Goal: Task Accomplishment & Management: Use online tool/utility

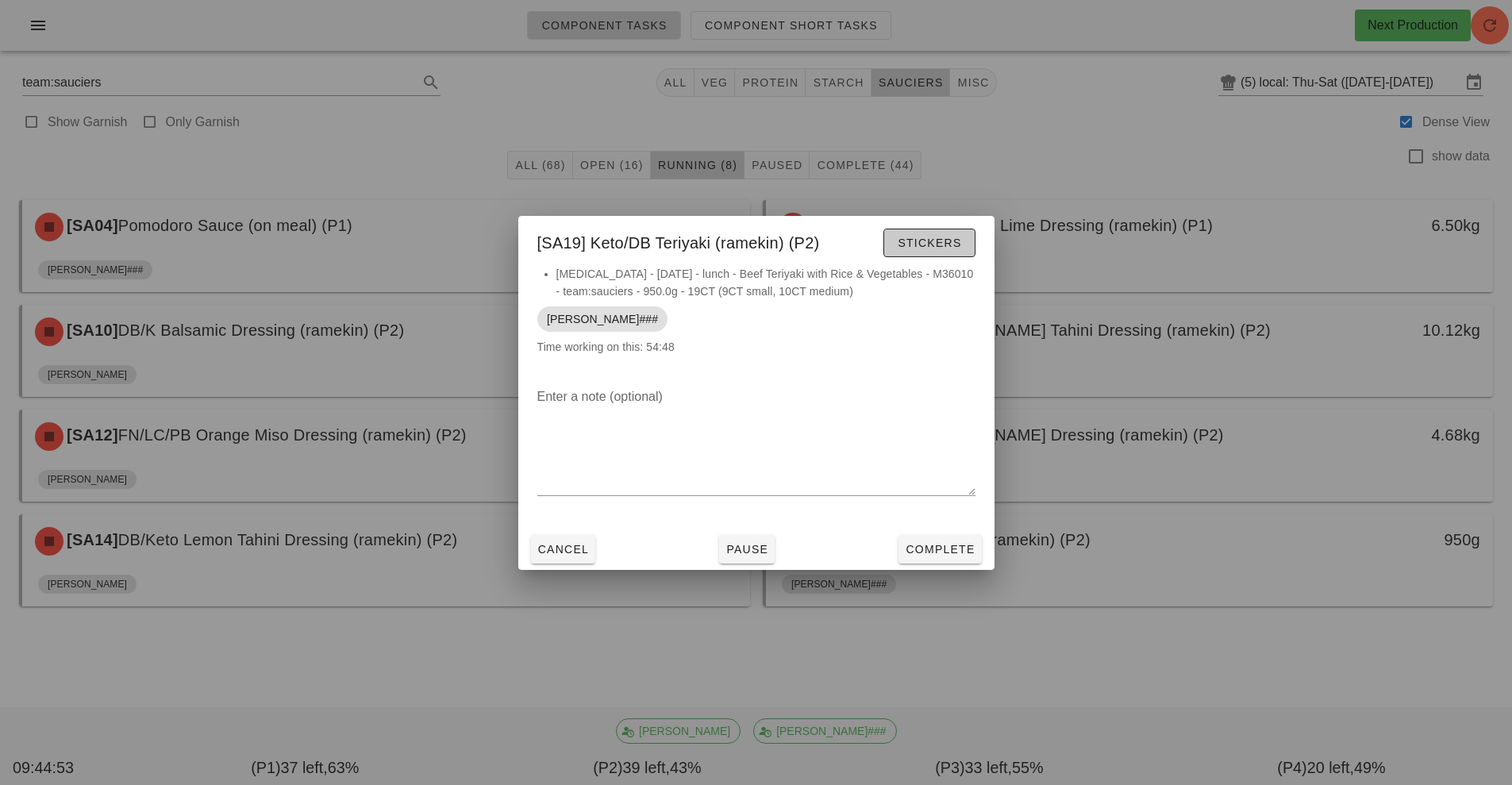
click at [921, 236] on span "Stickers" at bounding box center [929, 242] width 64 height 13
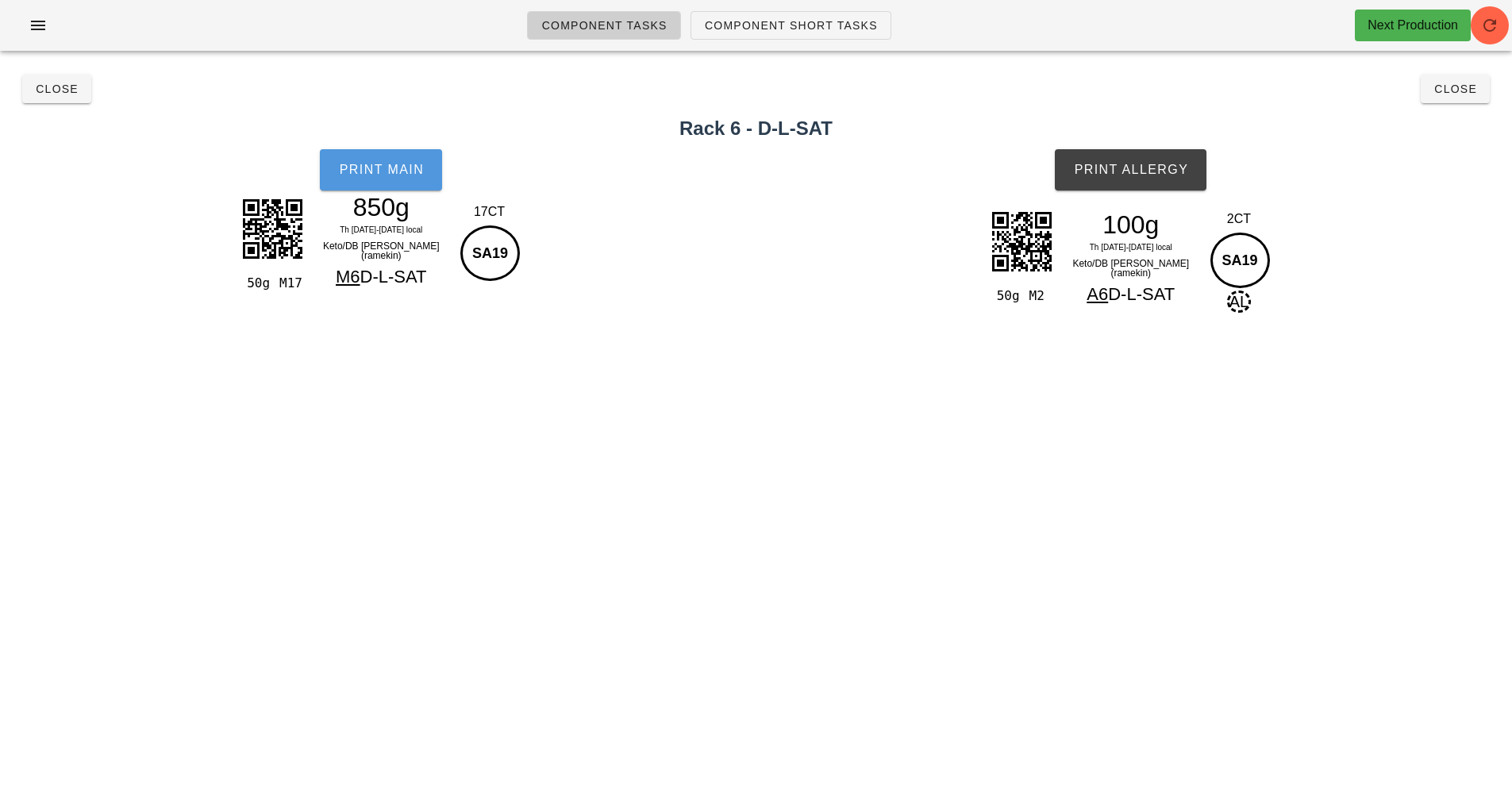
click at [374, 171] on span "Print Main" at bounding box center [381, 170] width 86 height 14
click at [1109, 164] on span "Print Allergy" at bounding box center [1130, 170] width 115 height 14
click at [51, 92] on span "Close" at bounding box center [57, 88] width 44 height 13
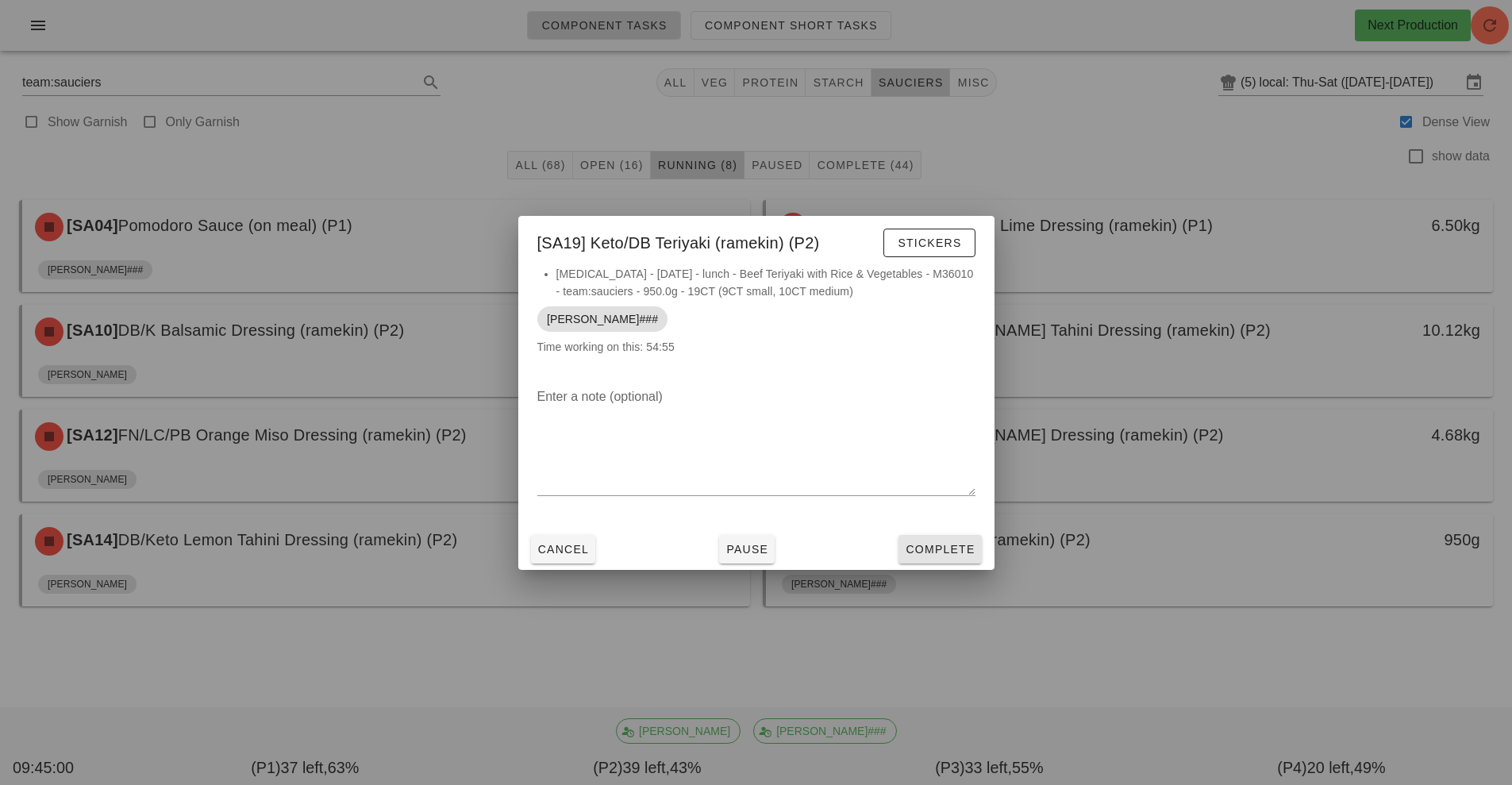
click at [946, 550] on span "Complete" at bounding box center [939, 549] width 70 height 13
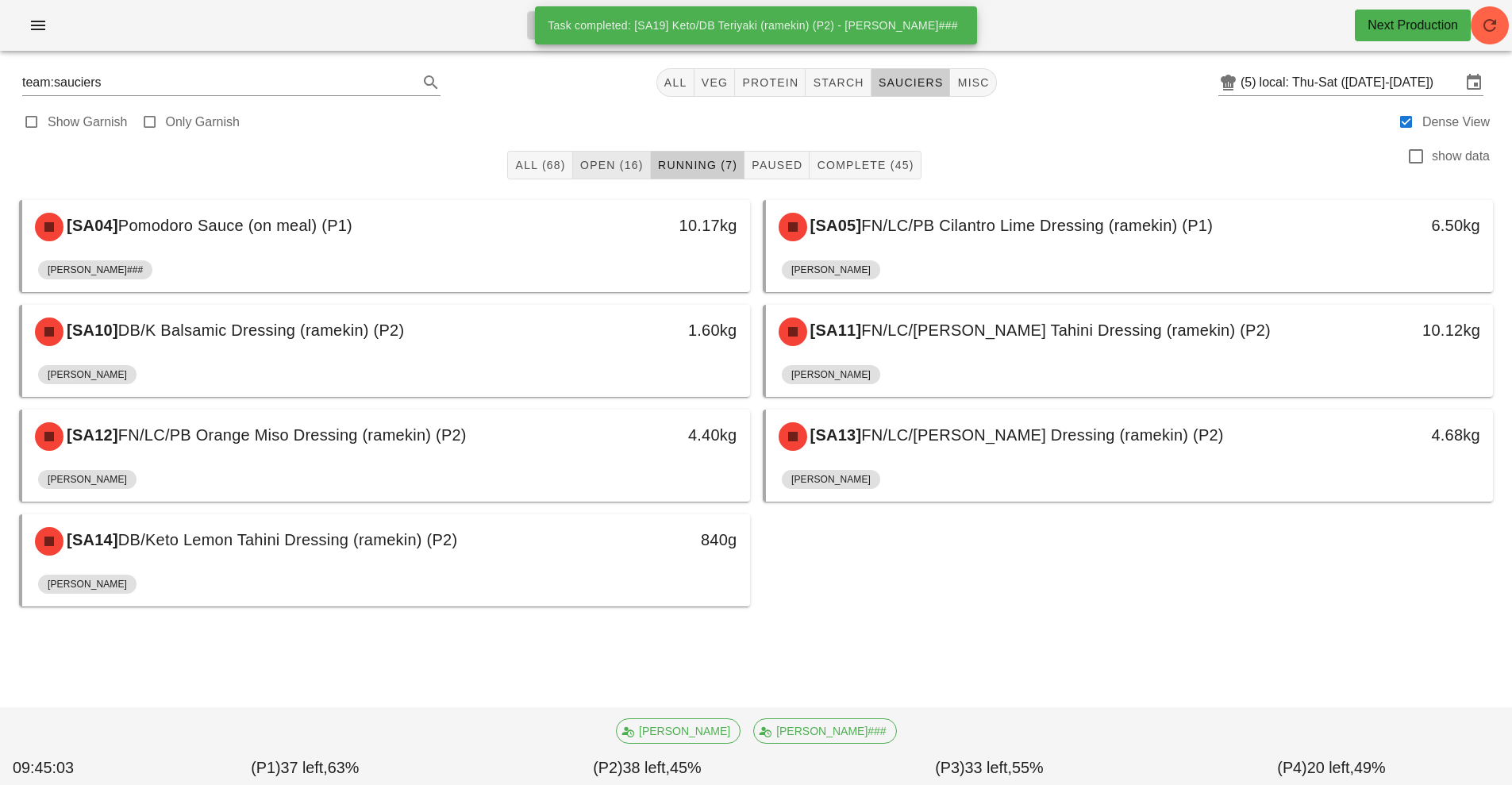
click at [612, 163] on span "Open (16)" at bounding box center [611, 165] width 64 height 13
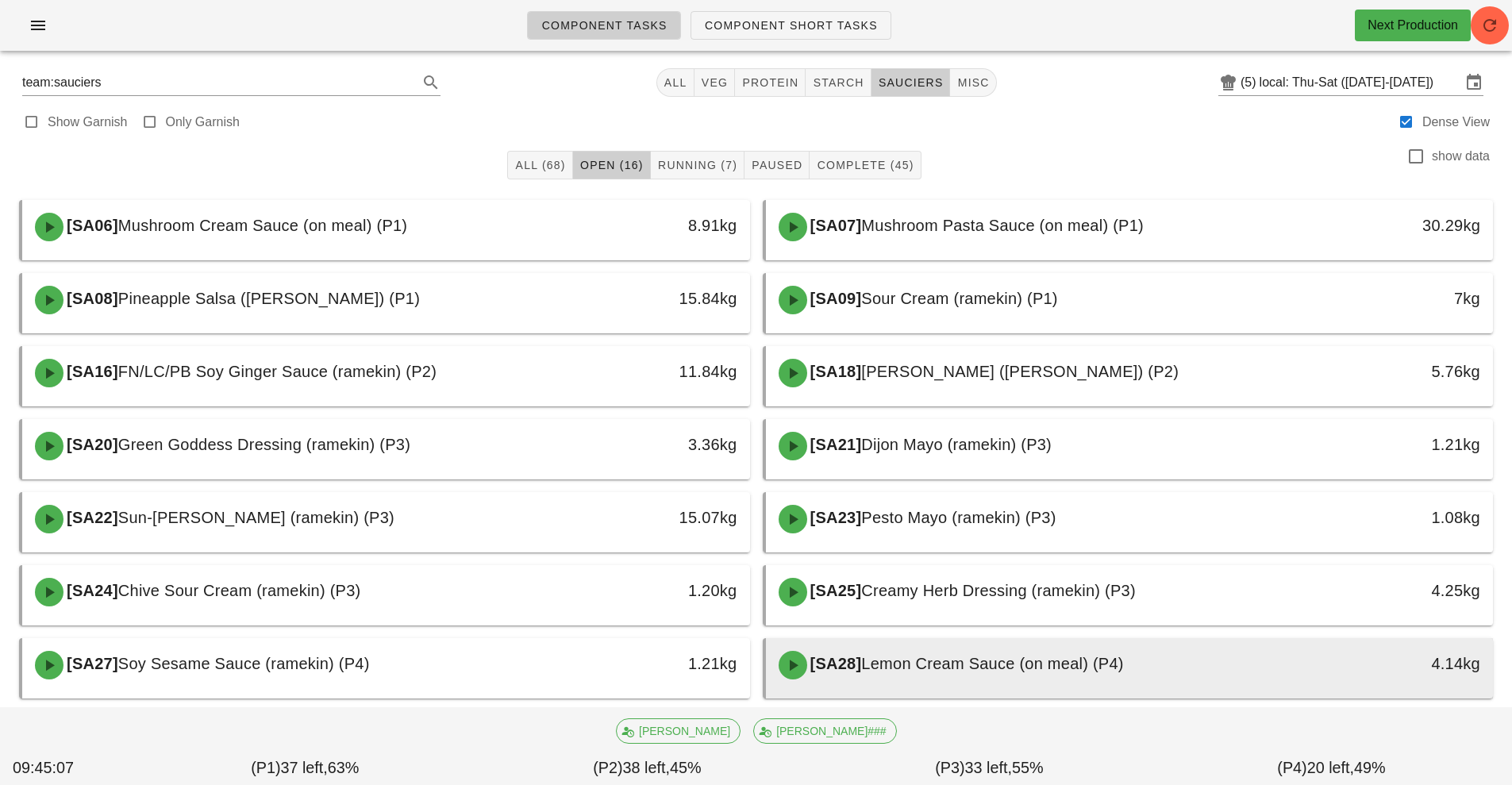
click at [930, 672] on span "Lemon Cream Sauce (on meal) (P4)" at bounding box center [992, 663] width 262 height 18
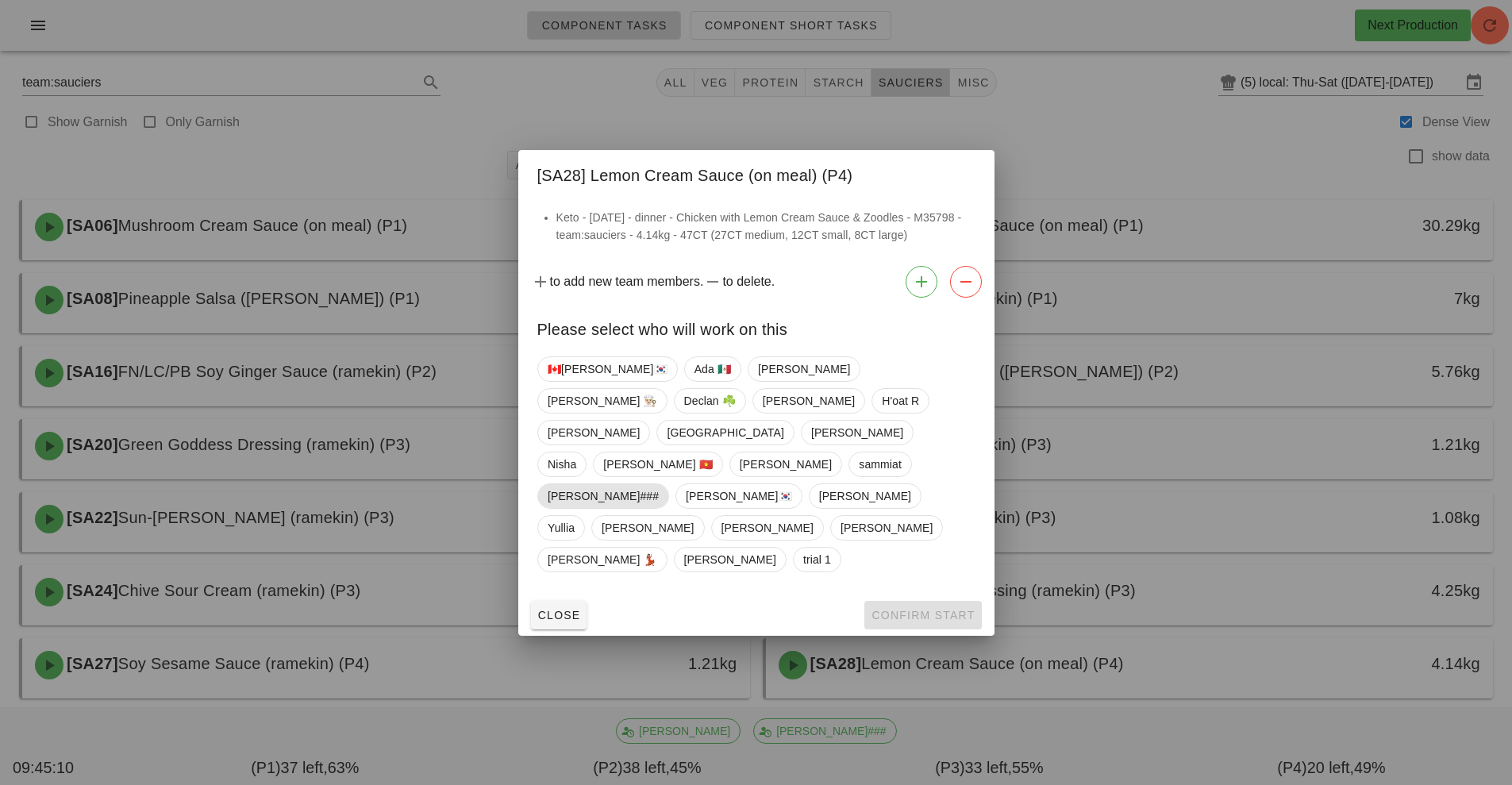
click at [657, 484] on span "[PERSON_NAME]###" at bounding box center [603, 496] width 111 height 24
click at [925, 601] on button "Confirm Start" at bounding box center [922, 615] width 117 height 29
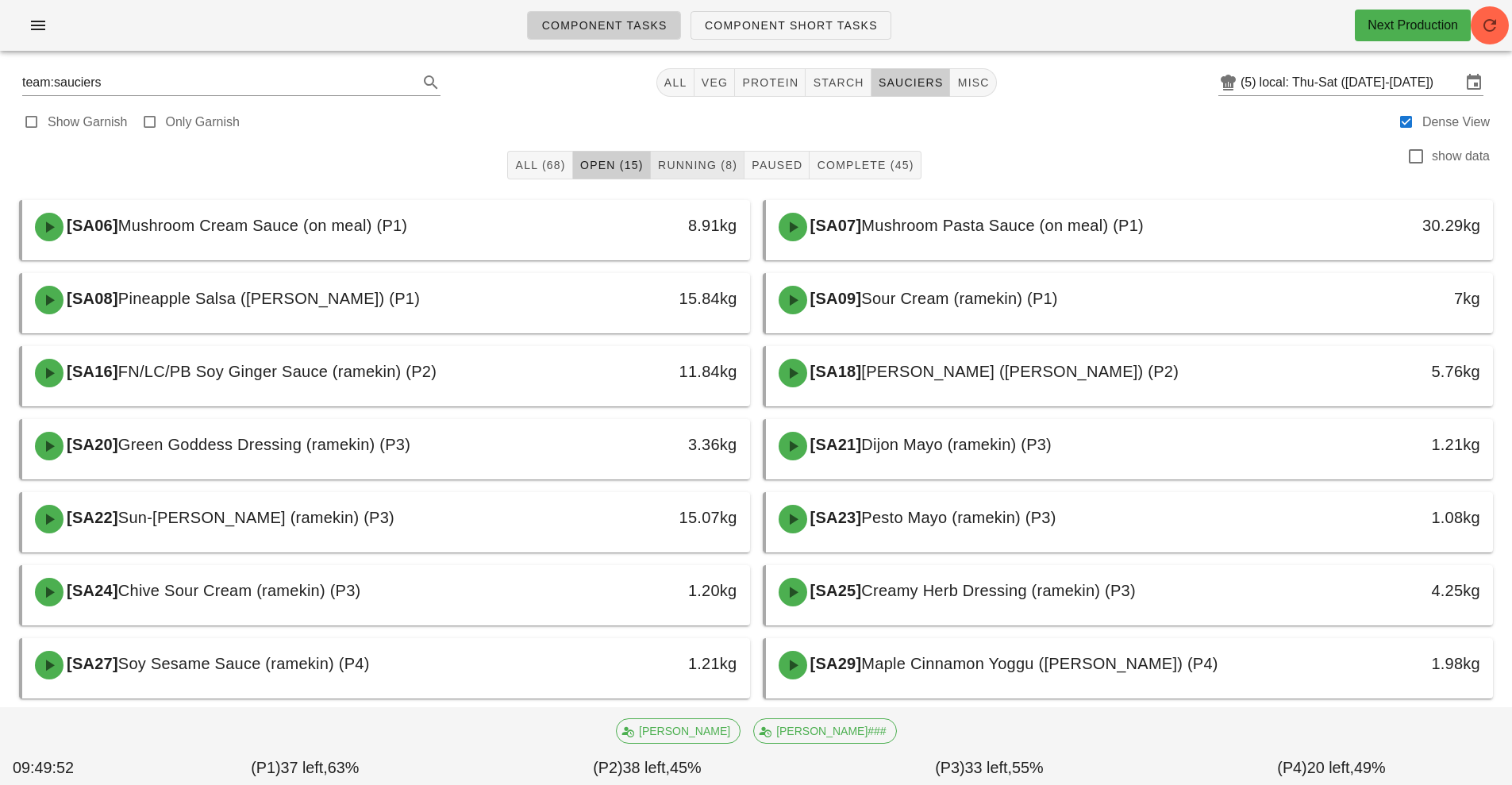
click at [703, 161] on span "Running (8)" at bounding box center [697, 165] width 80 height 13
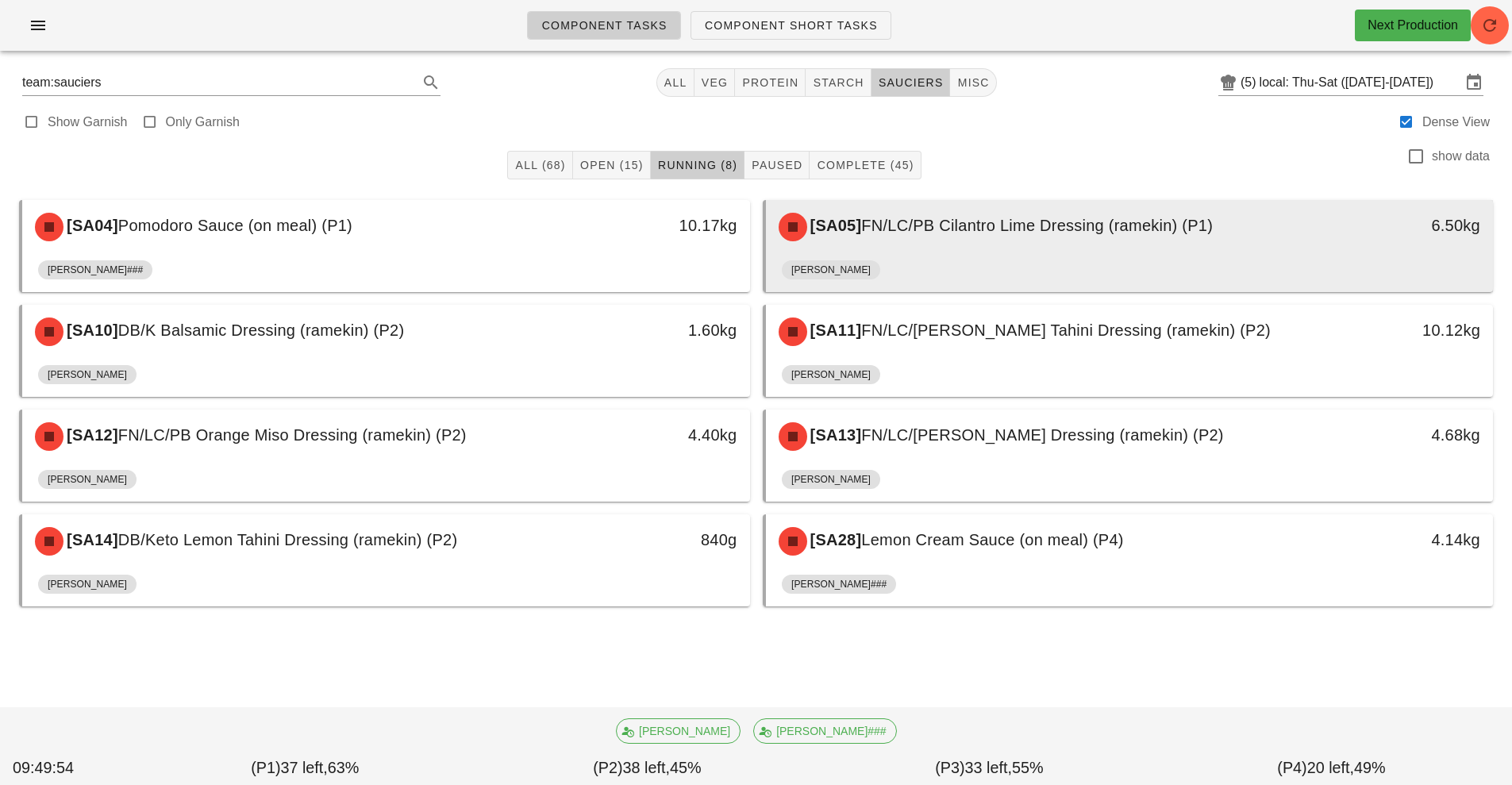
click at [988, 244] on div "[SA05] FN/LC/PB Cilantro Lime Dressing (ramekin) (P1)" at bounding box center [1039, 227] width 540 height 48
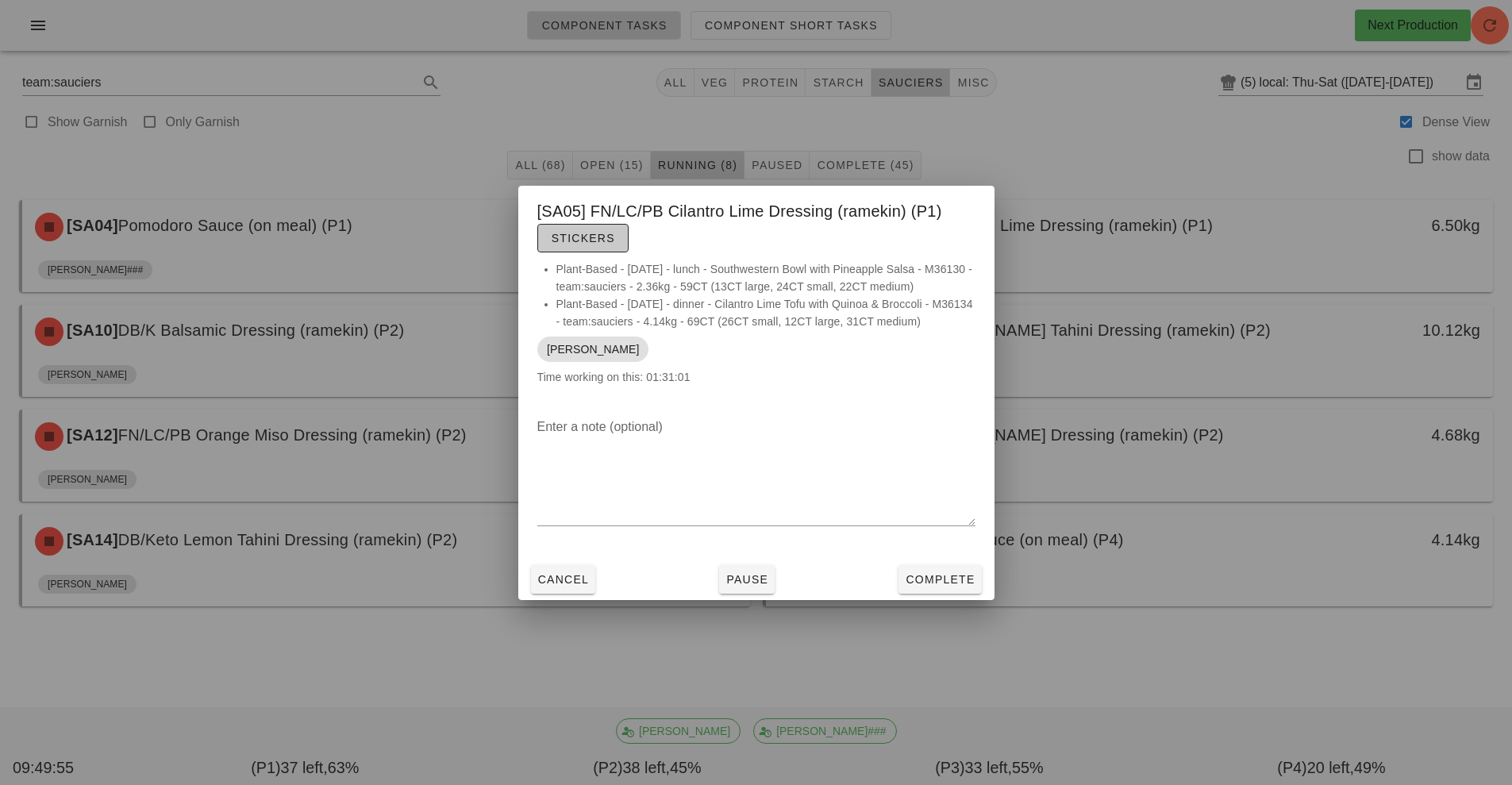
click at [597, 250] on button "Stickers" at bounding box center [582, 238] width 92 height 29
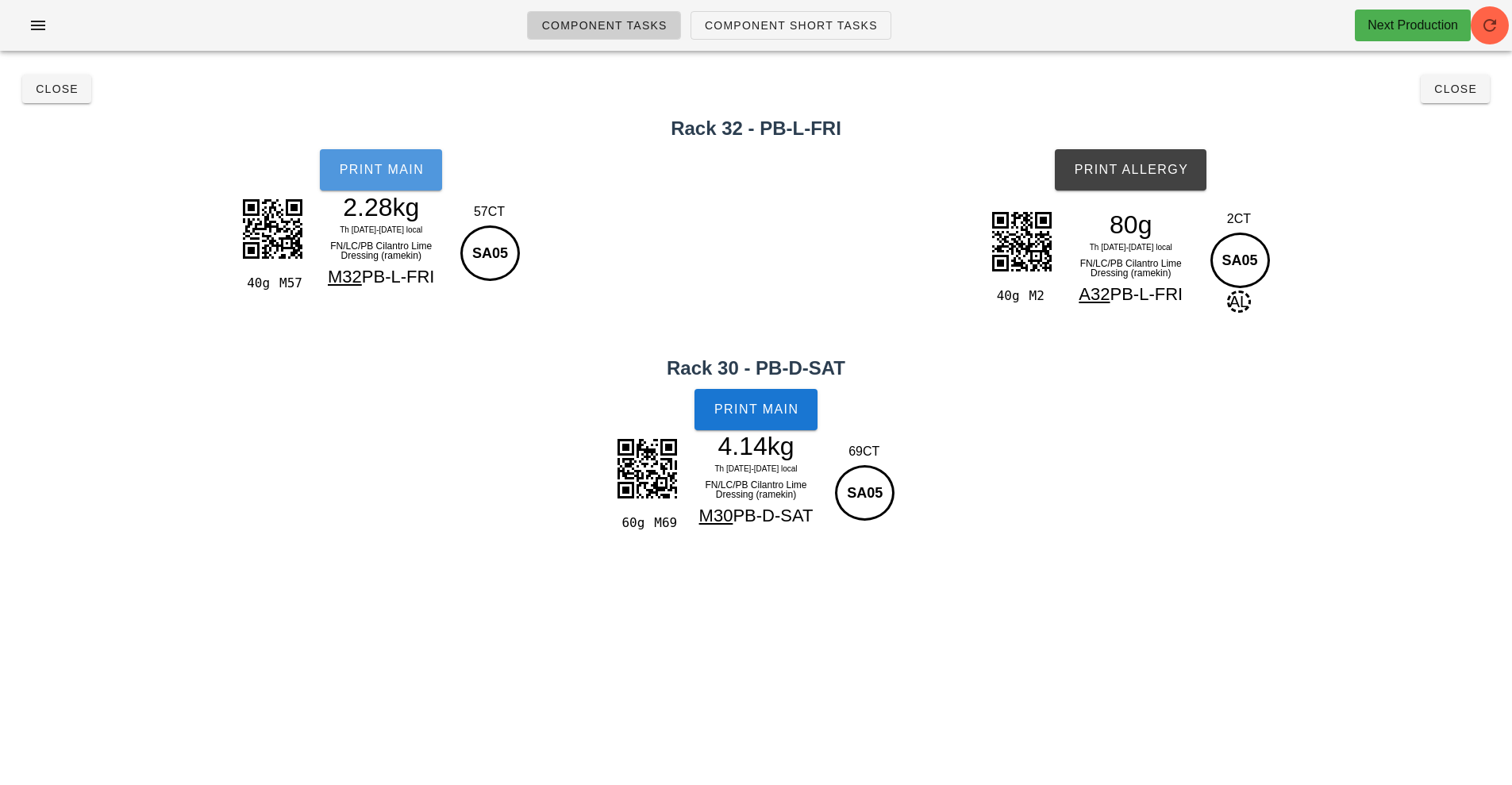
click at [413, 167] on span "Print Main" at bounding box center [381, 170] width 86 height 14
click at [780, 413] on span "Print Main" at bounding box center [756, 409] width 86 height 14
click at [1177, 174] on span "Print Allergy" at bounding box center [1130, 170] width 115 height 14
click at [1454, 101] on button "Close" at bounding box center [1455, 89] width 69 height 29
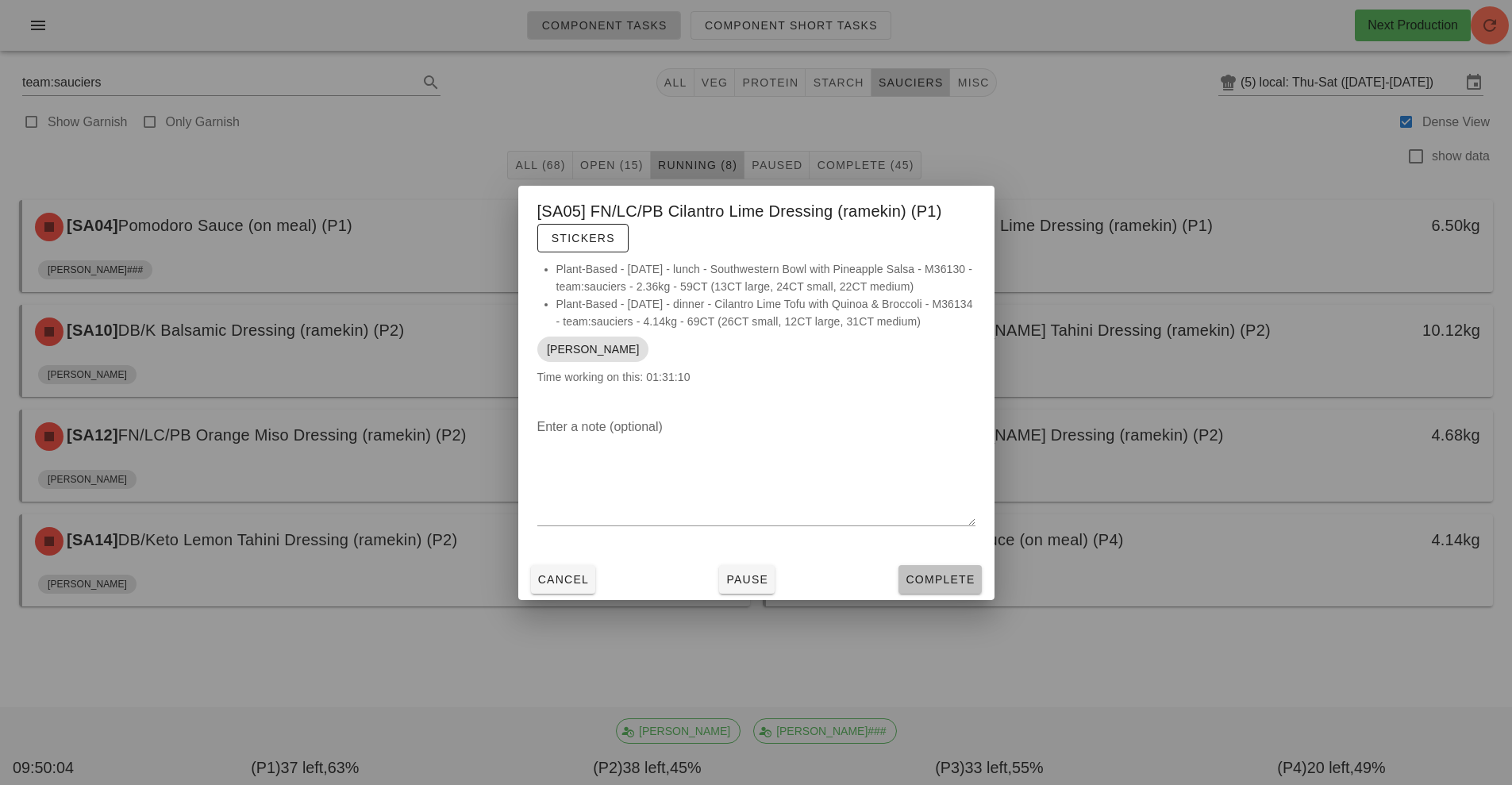
click at [954, 581] on span "Complete" at bounding box center [939, 579] width 70 height 13
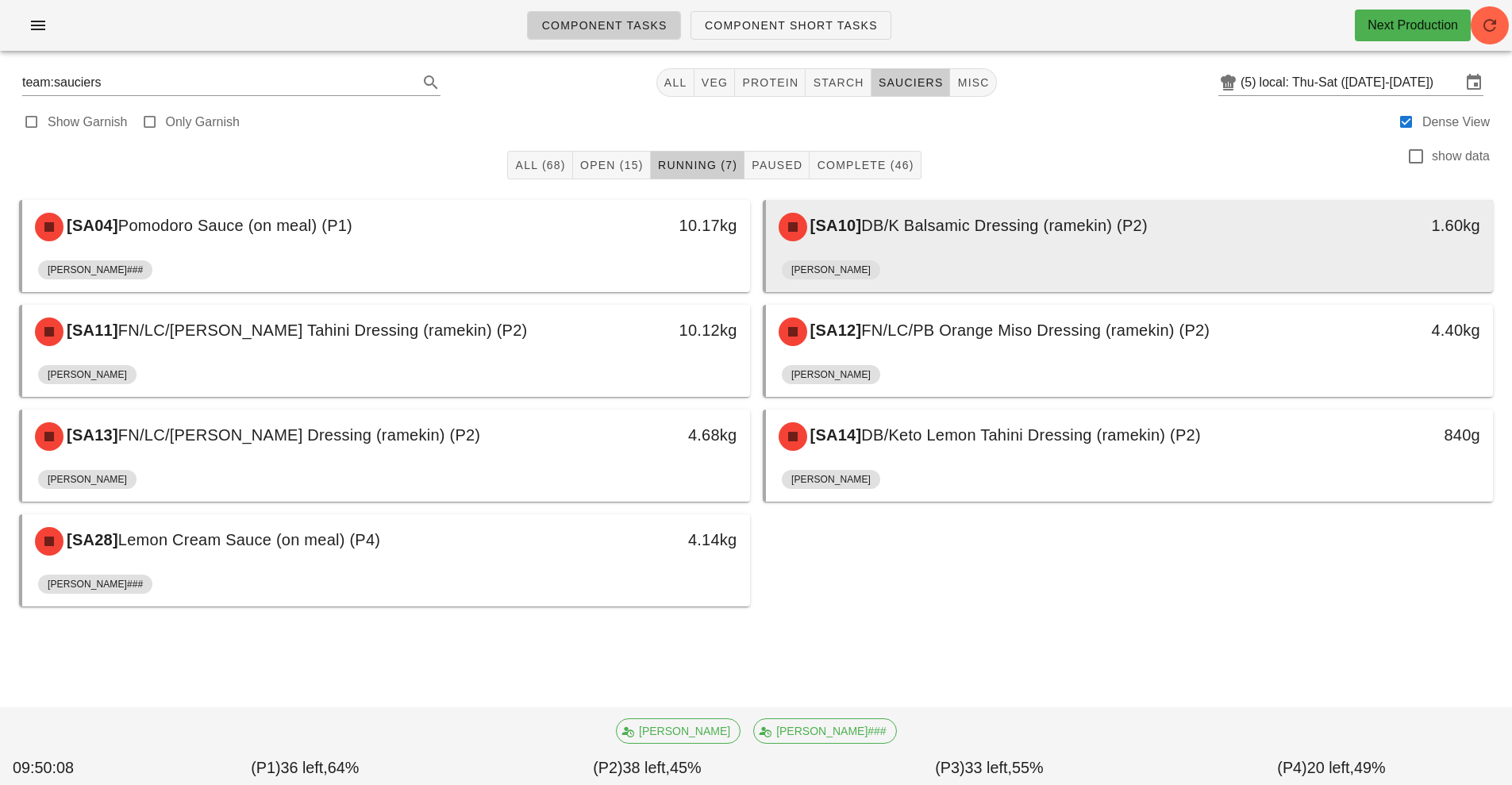
click at [1039, 234] on span "DB/K Balsamic Dressing (ramekin) (P2)" at bounding box center [1004, 225] width 286 height 18
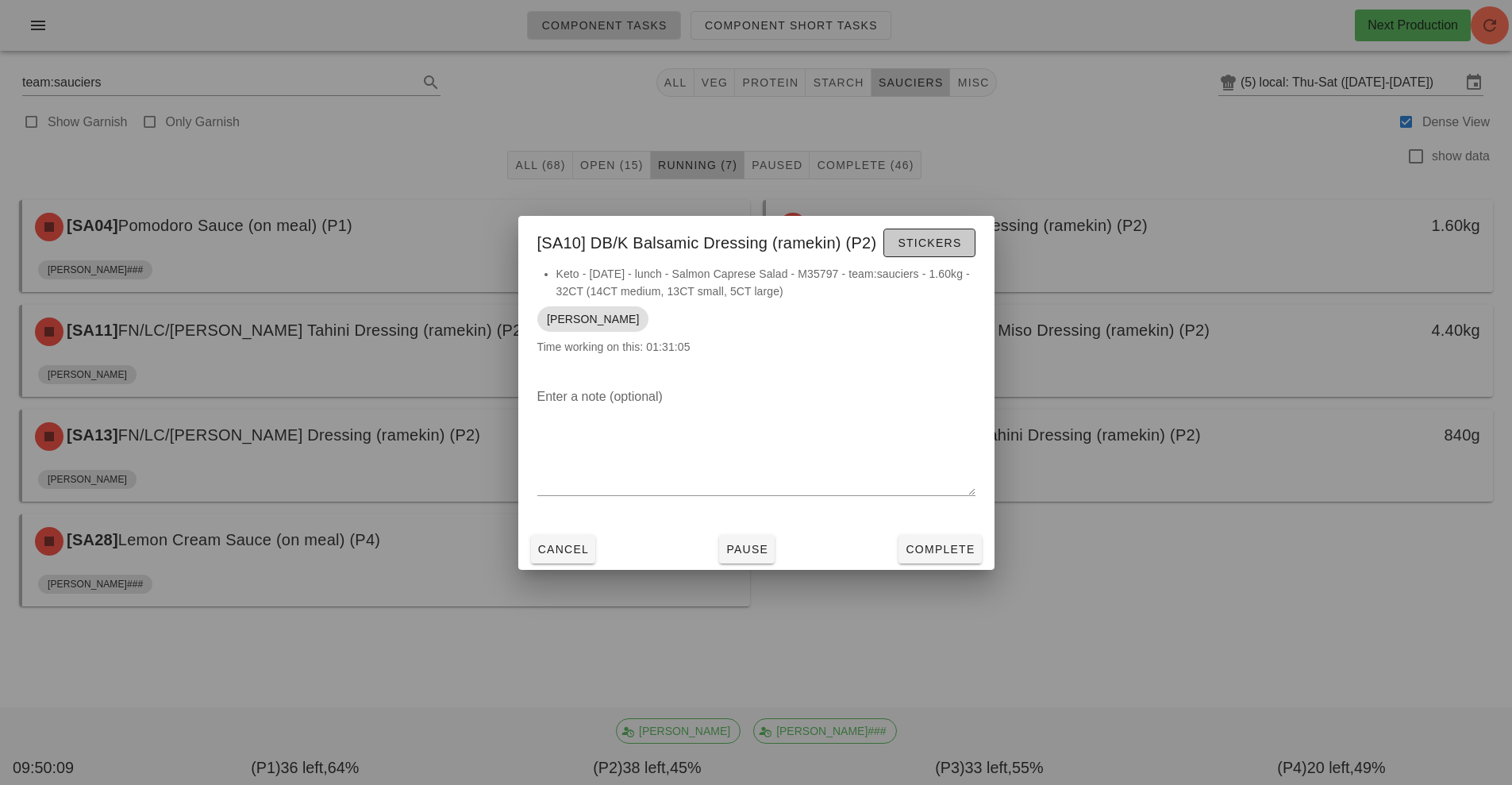
click at [938, 249] on span "Stickers" at bounding box center [929, 242] width 64 height 13
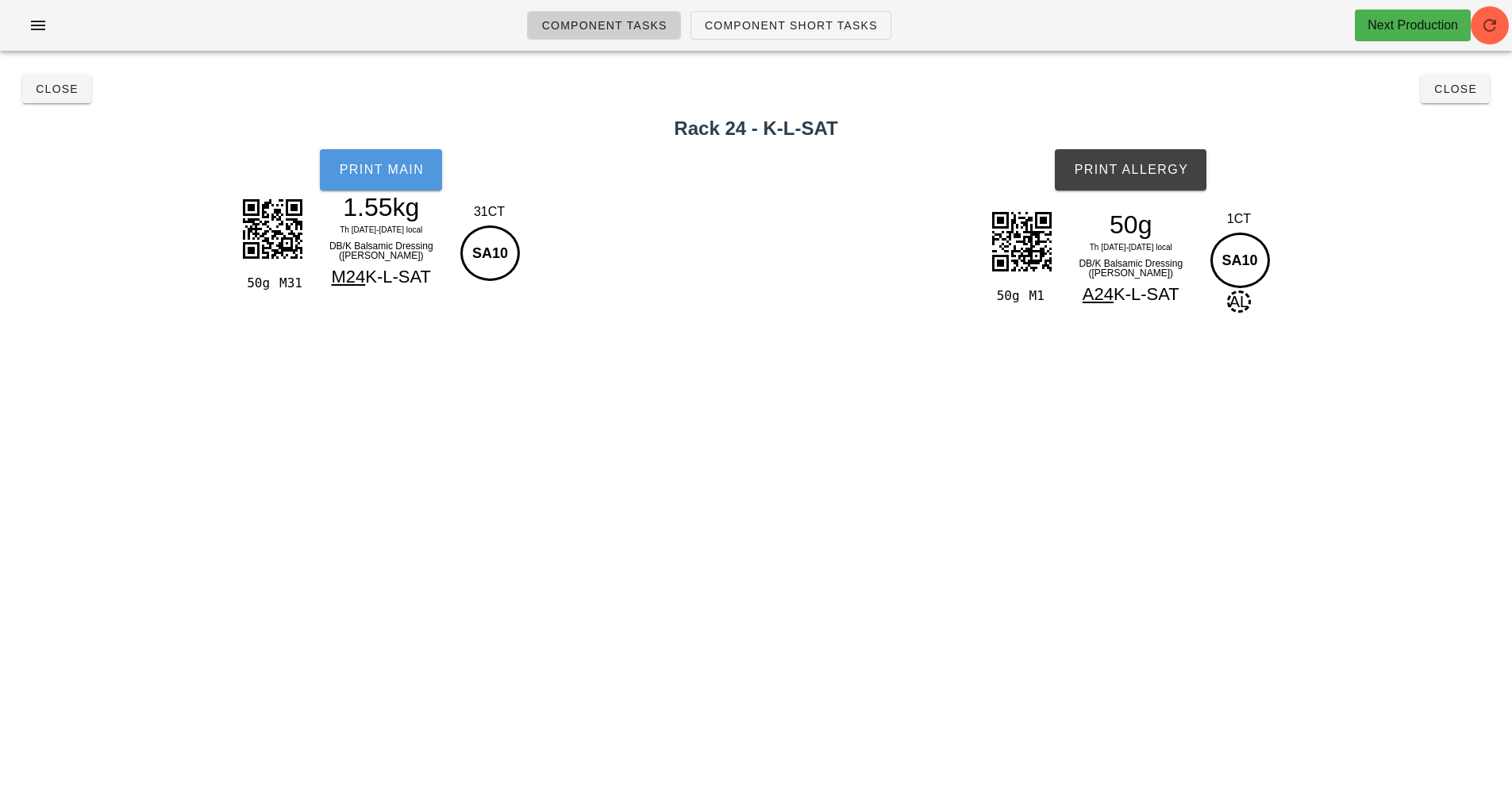
click at [406, 174] on span "Print Main" at bounding box center [381, 170] width 86 height 14
click at [1168, 163] on span "Print Allergy" at bounding box center [1130, 170] width 115 height 14
click at [1457, 88] on span "Close" at bounding box center [1455, 88] width 44 height 13
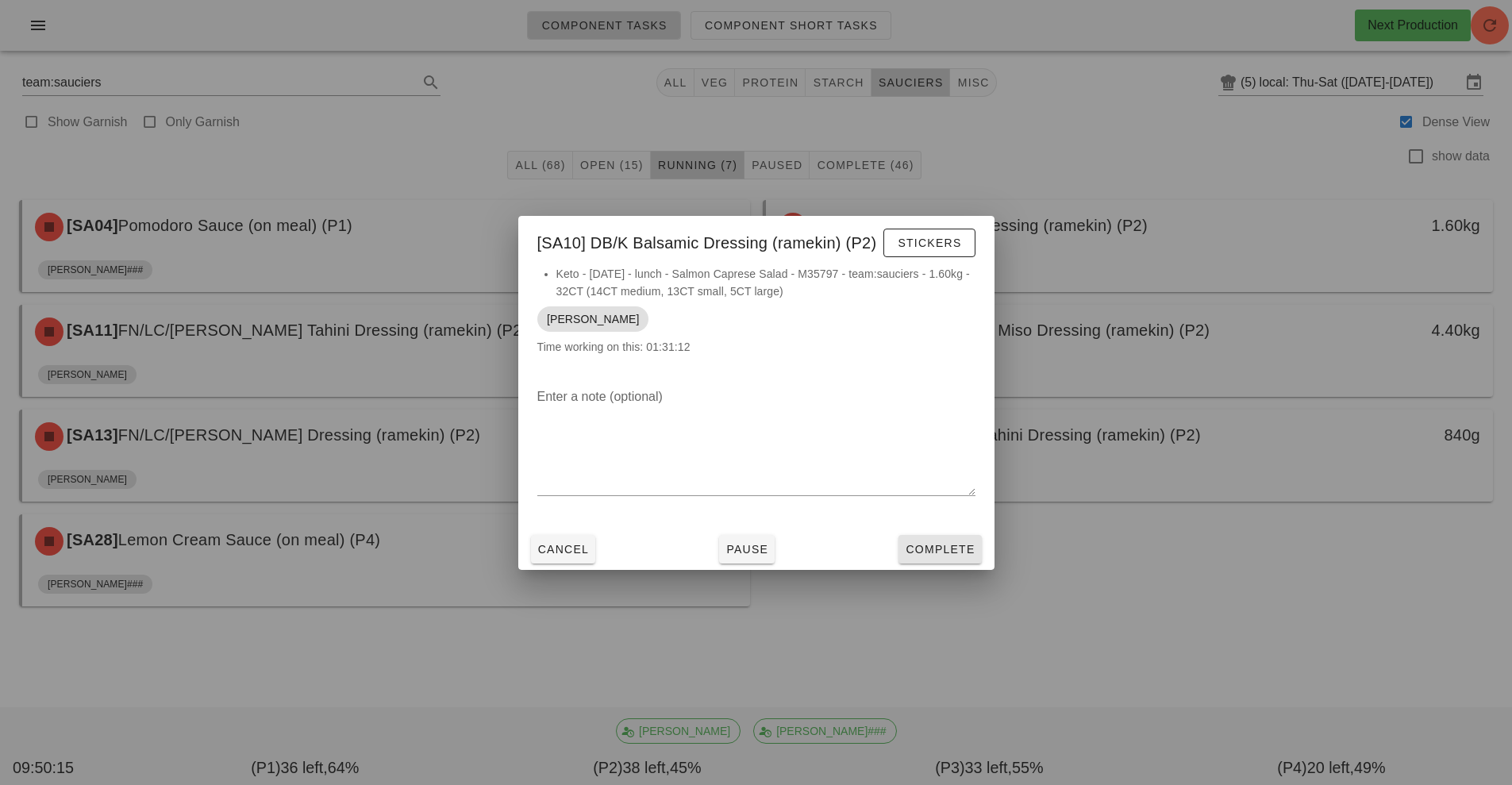
click at [959, 557] on button "Complete" at bounding box center [940, 549] width 82 height 29
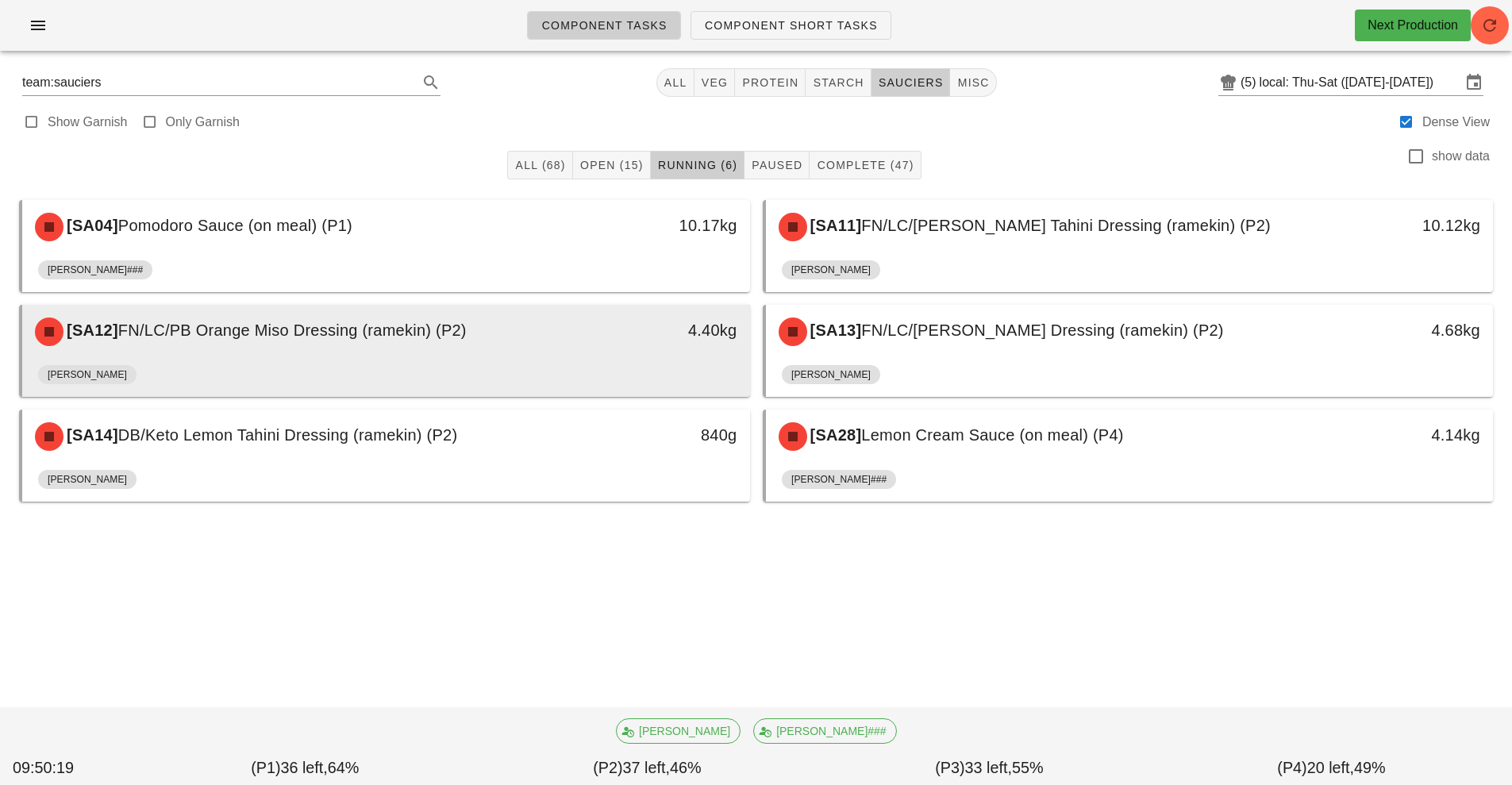
click at [656, 359] on div "[PERSON_NAME]" at bounding box center [386, 377] width 696 height 38
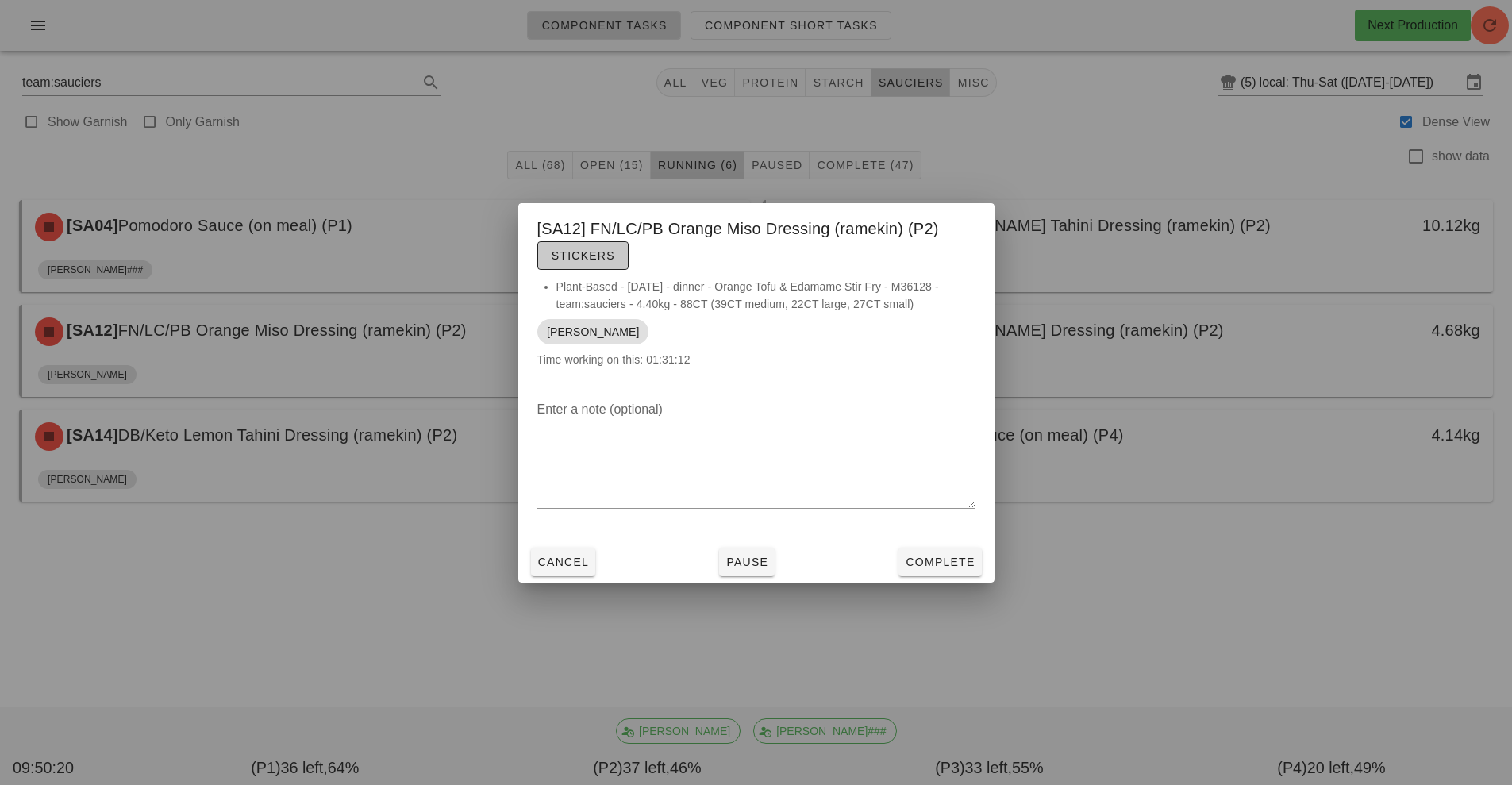
click at [604, 250] on span "Stickers" at bounding box center [582, 255] width 64 height 13
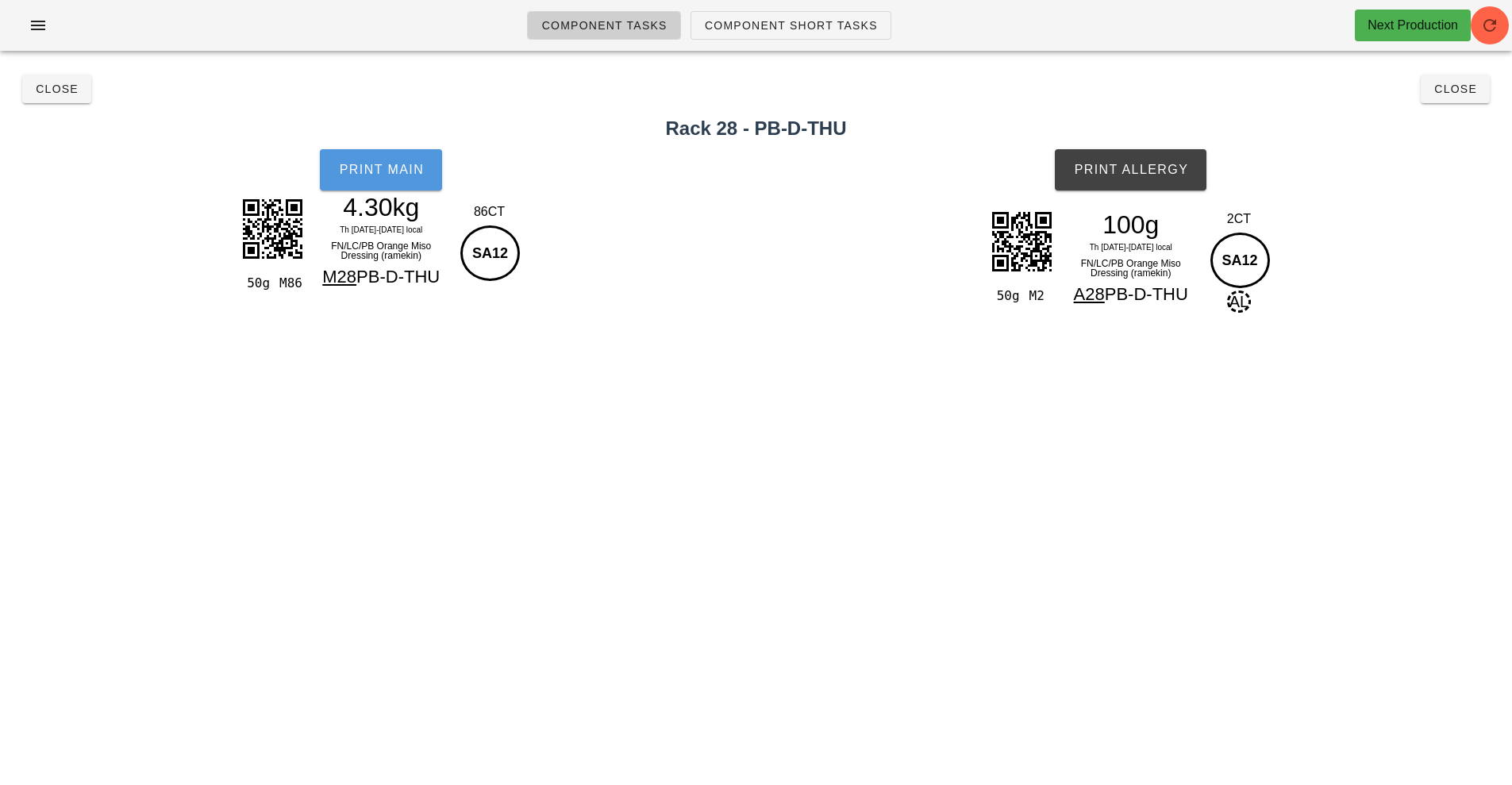
click at [382, 177] on button "Print Main" at bounding box center [381, 170] width 122 height 41
click at [1170, 173] on span "Print Allergy" at bounding box center [1130, 170] width 115 height 14
click at [1454, 99] on button "Close" at bounding box center [1455, 89] width 69 height 29
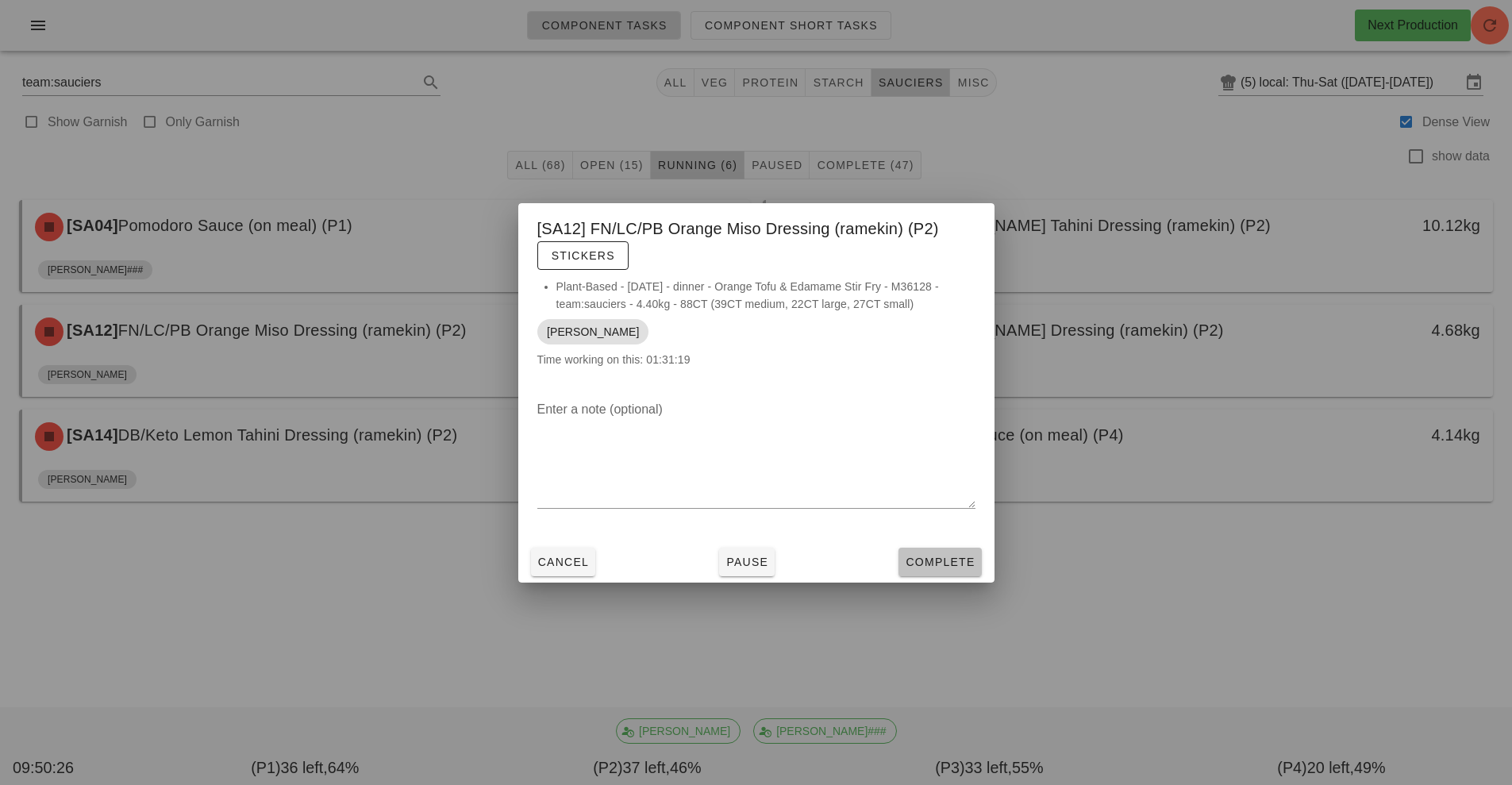
click at [954, 550] on button "Complete" at bounding box center [940, 562] width 82 height 29
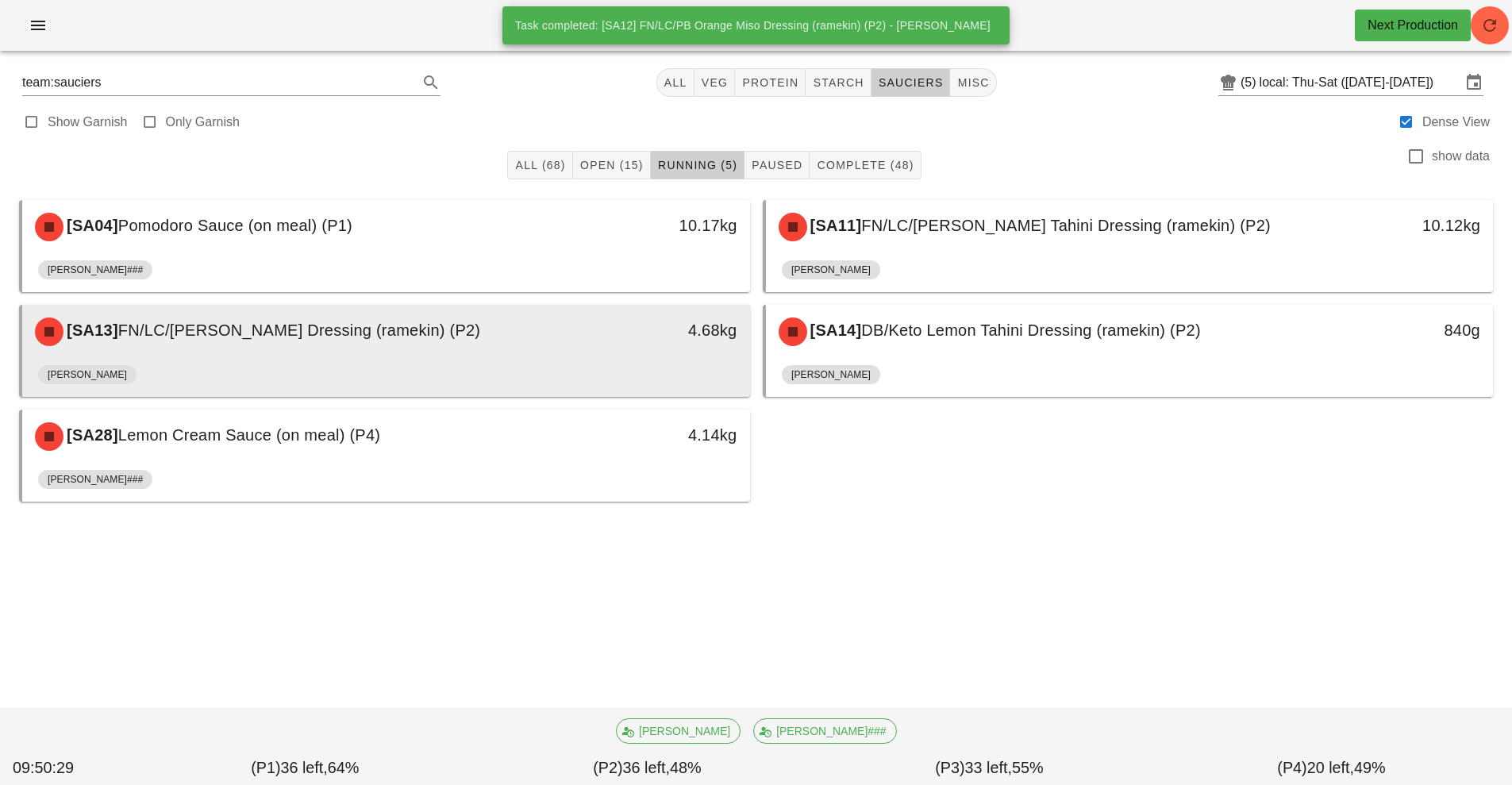
click at [555, 336] on div "[SA13] FN/LC/[PERSON_NAME] Dressing (ramekin) (P2)" at bounding box center [295, 331] width 540 height 48
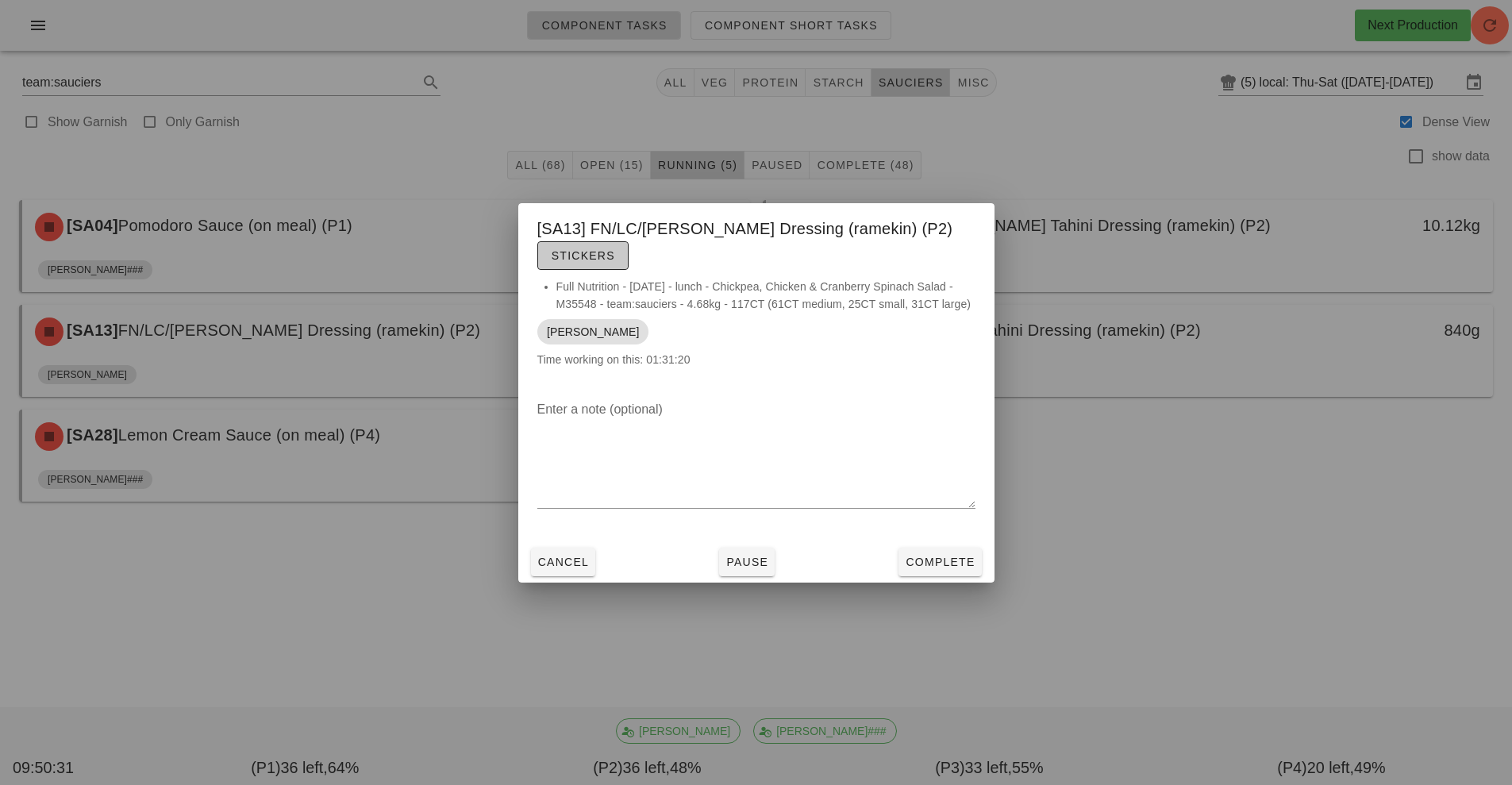
click at [587, 254] on span "Stickers" at bounding box center [582, 255] width 64 height 13
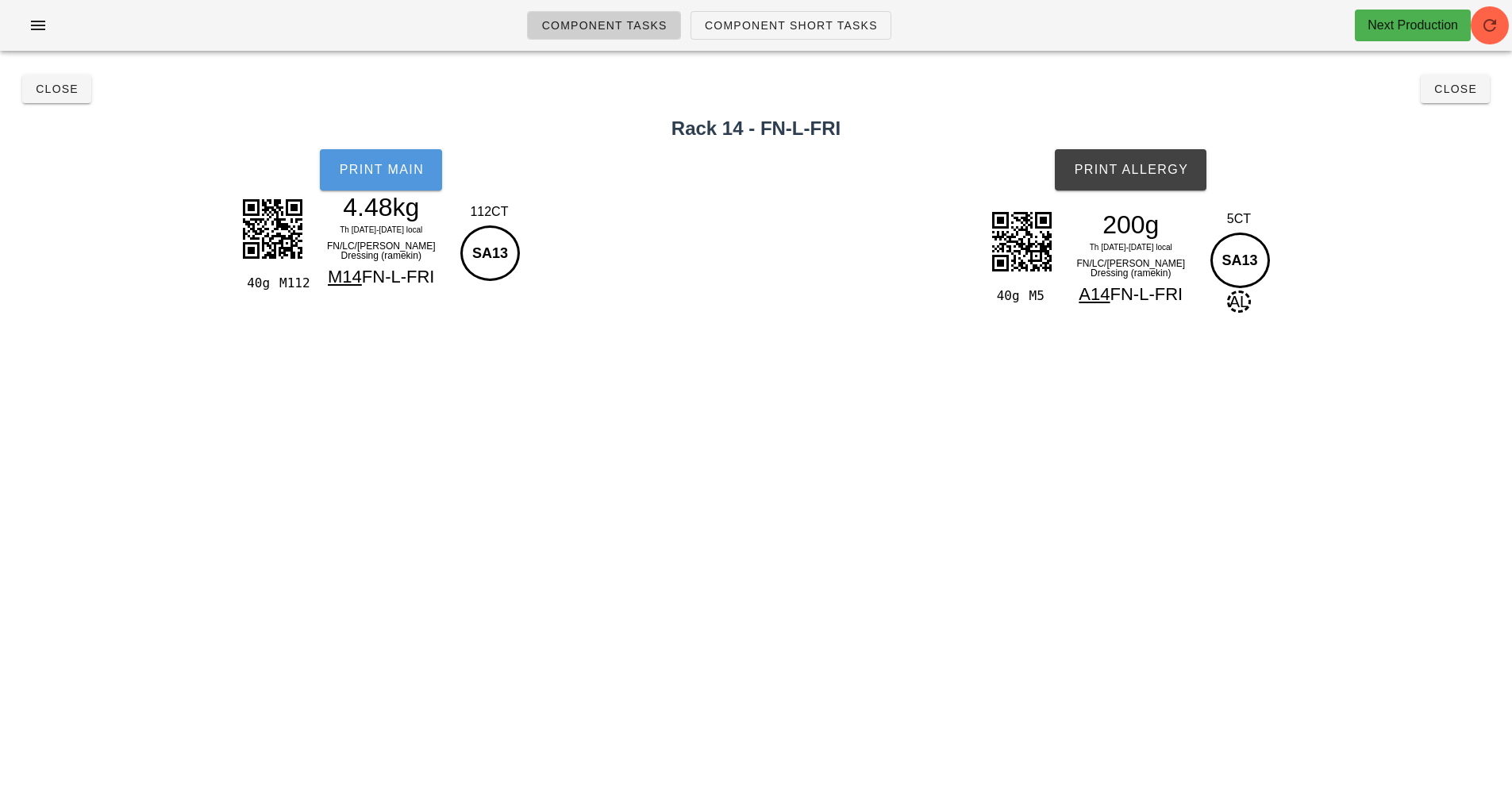
click at [387, 165] on span "Print Main" at bounding box center [381, 170] width 86 height 14
click at [1457, 80] on button "Close" at bounding box center [1455, 89] width 69 height 29
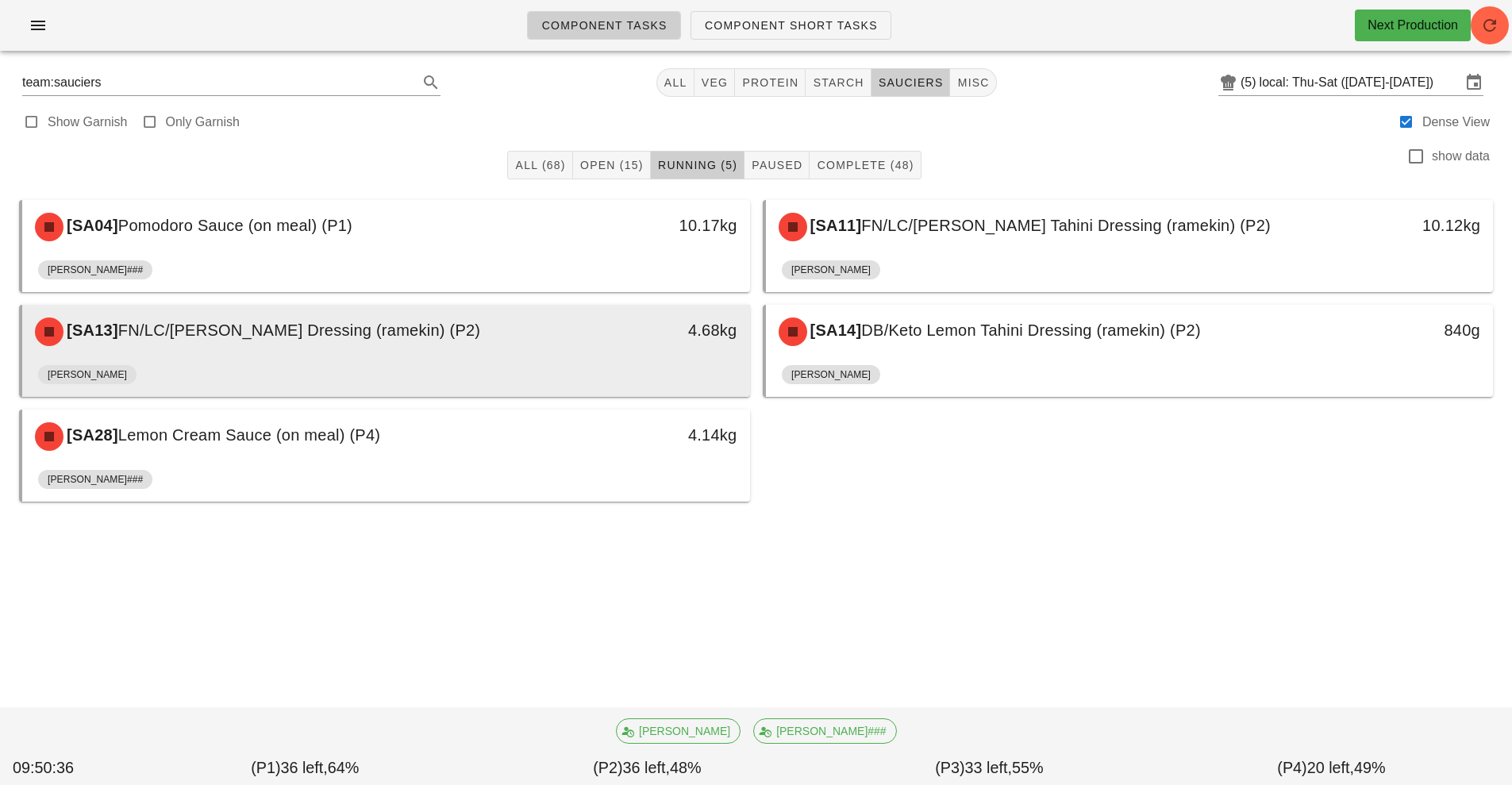
click at [630, 341] on div "4.68kg" at bounding box center [656, 330] width 161 height 25
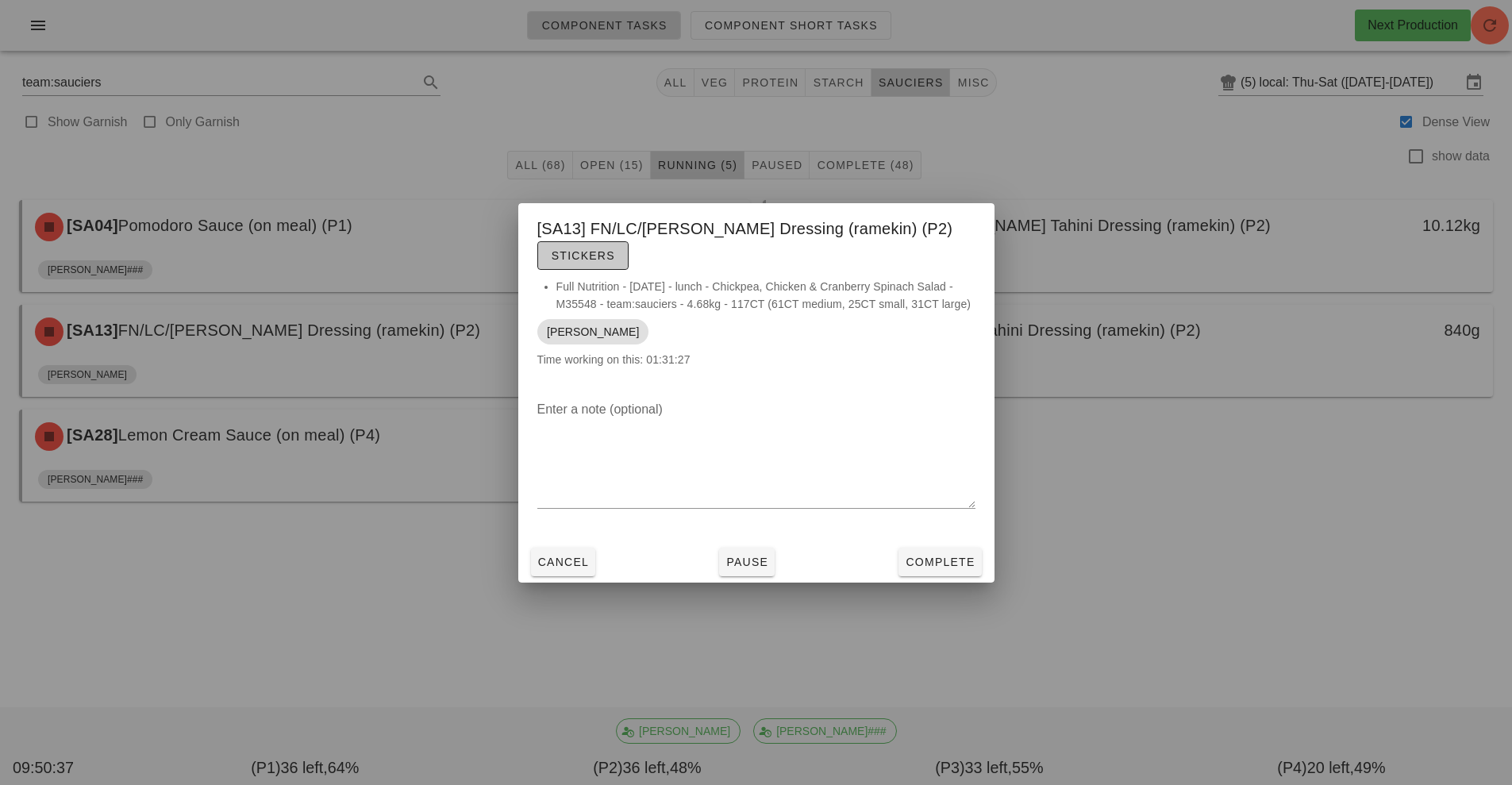
click at [584, 250] on span "Stickers" at bounding box center [582, 255] width 64 height 13
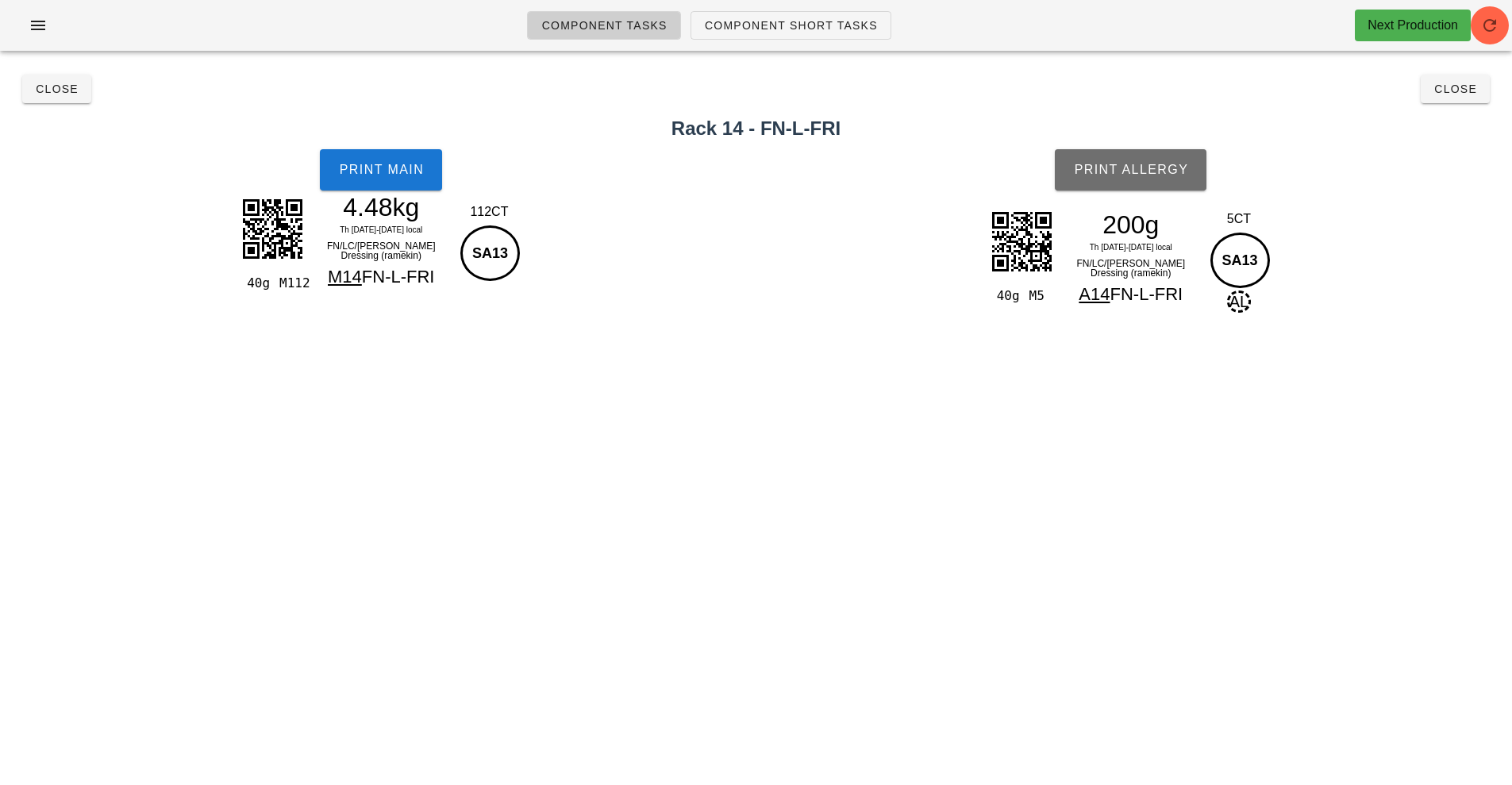
click at [1154, 182] on button "Print Allergy" at bounding box center [1130, 170] width 151 height 41
click at [1464, 90] on span "Close" at bounding box center [1455, 88] width 44 height 13
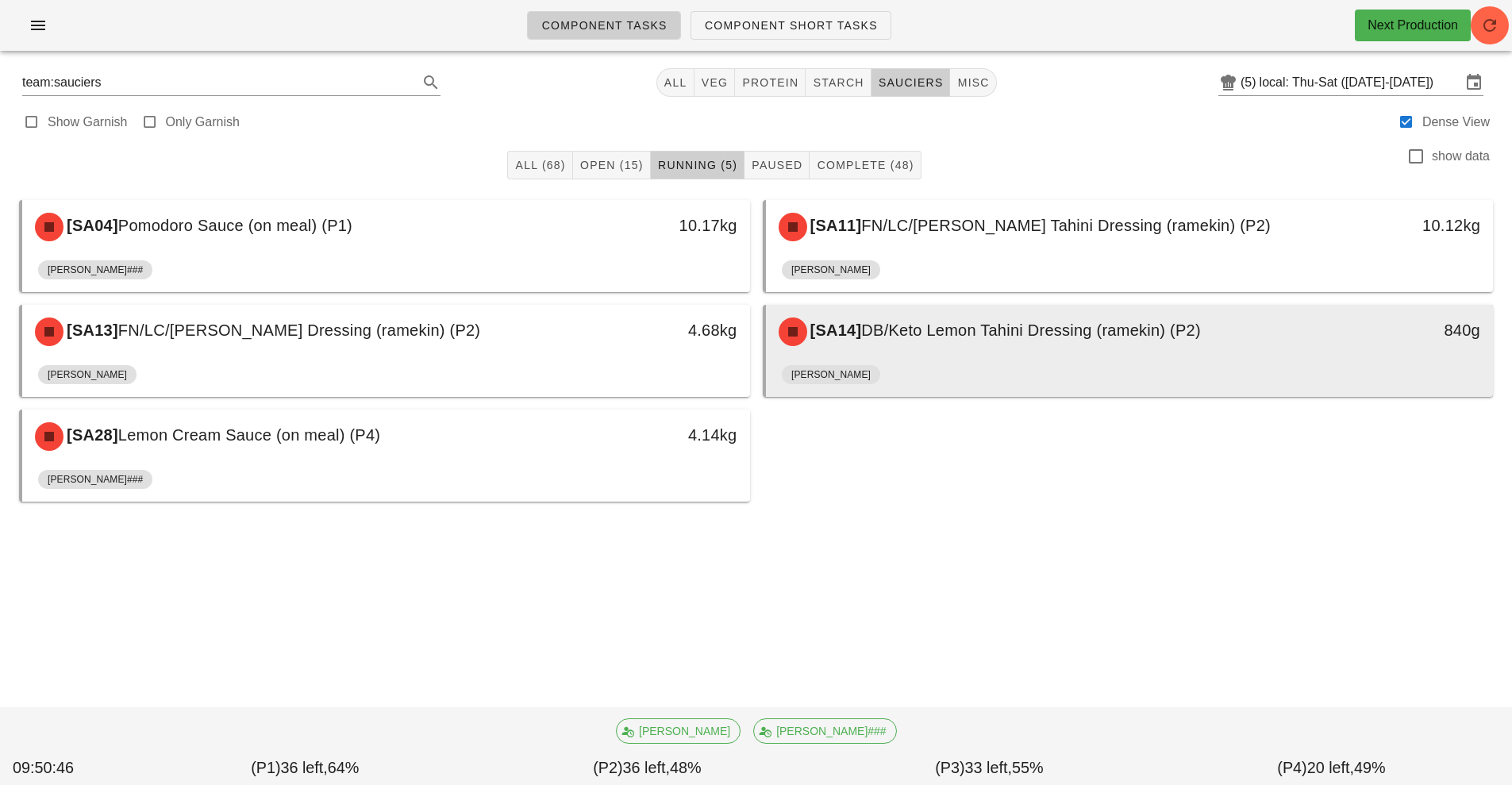
click at [1186, 357] on div "[SA14] DB/Keto Lemon Tahini Dressing (ramekin) (P2) 840g" at bounding box center [1130, 332] width 728 height 54
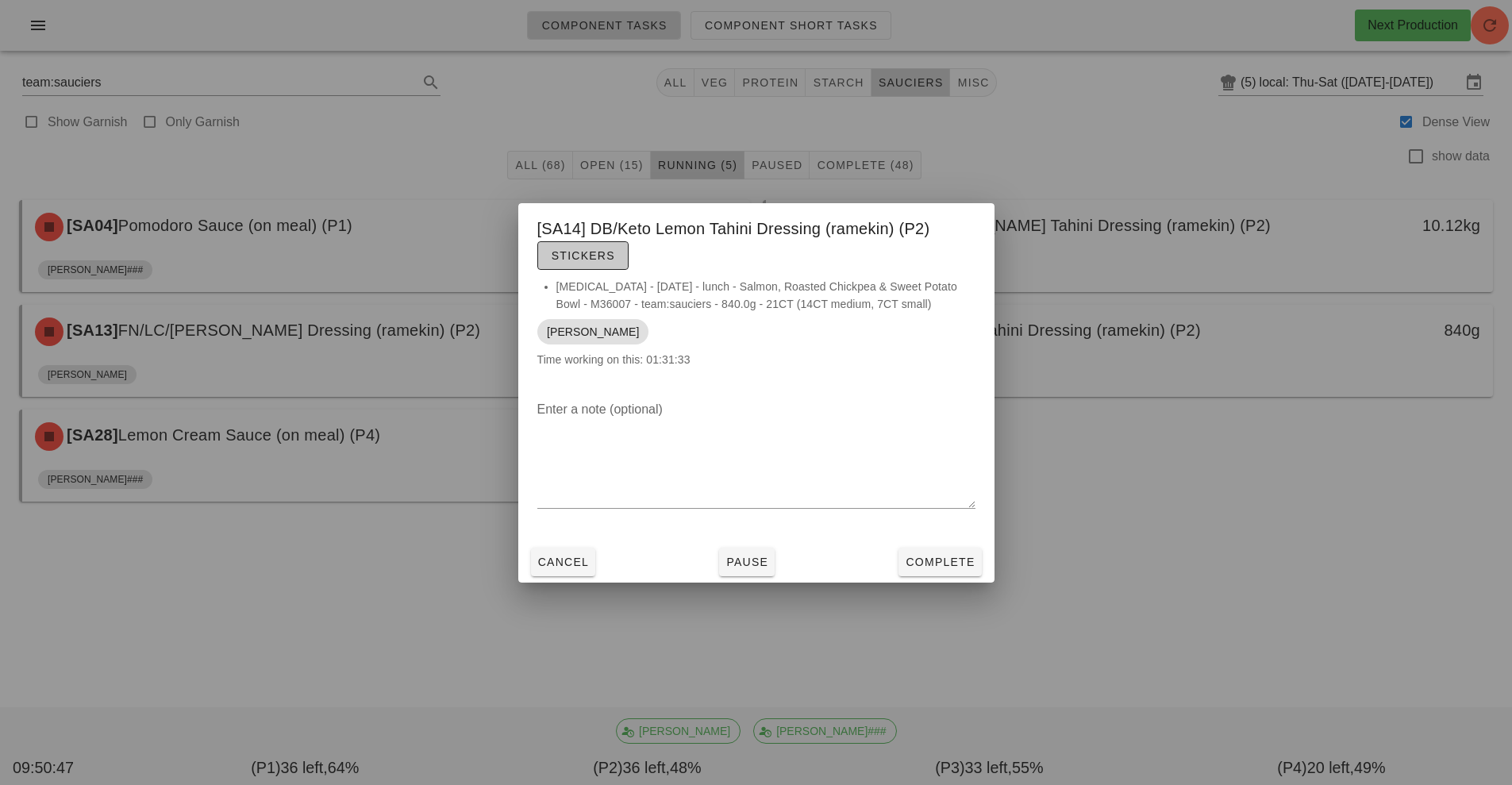
click at [622, 256] on button "Stickers" at bounding box center [582, 256] width 92 height 29
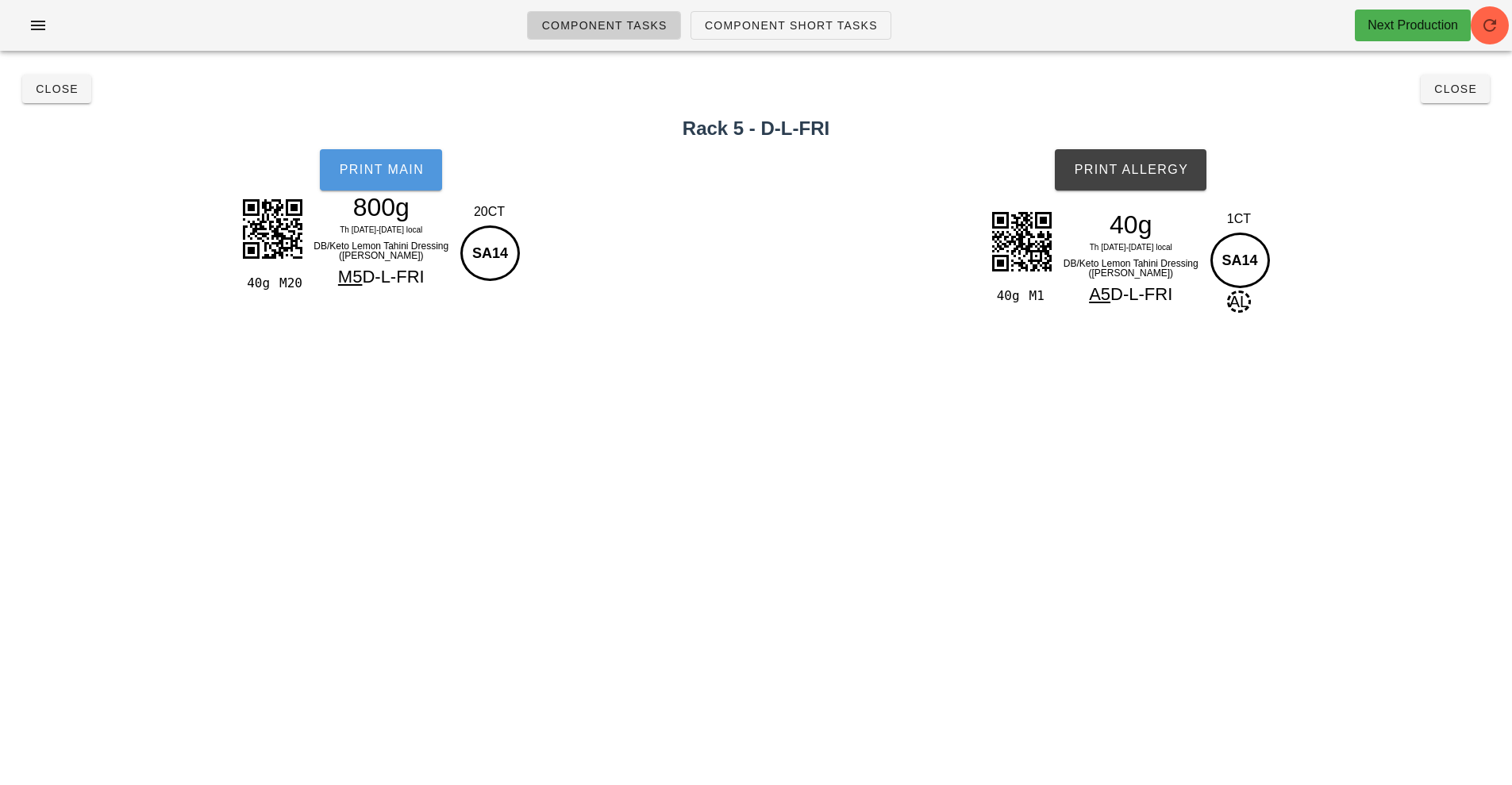
click at [407, 177] on button "Print Main" at bounding box center [381, 170] width 122 height 41
click at [1134, 164] on span "Print Allergy" at bounding box center [1130, 170] width 115 height 14
click at [1471, 92] on span "Close" at bounding box center [1455, 88] width 44 height 13
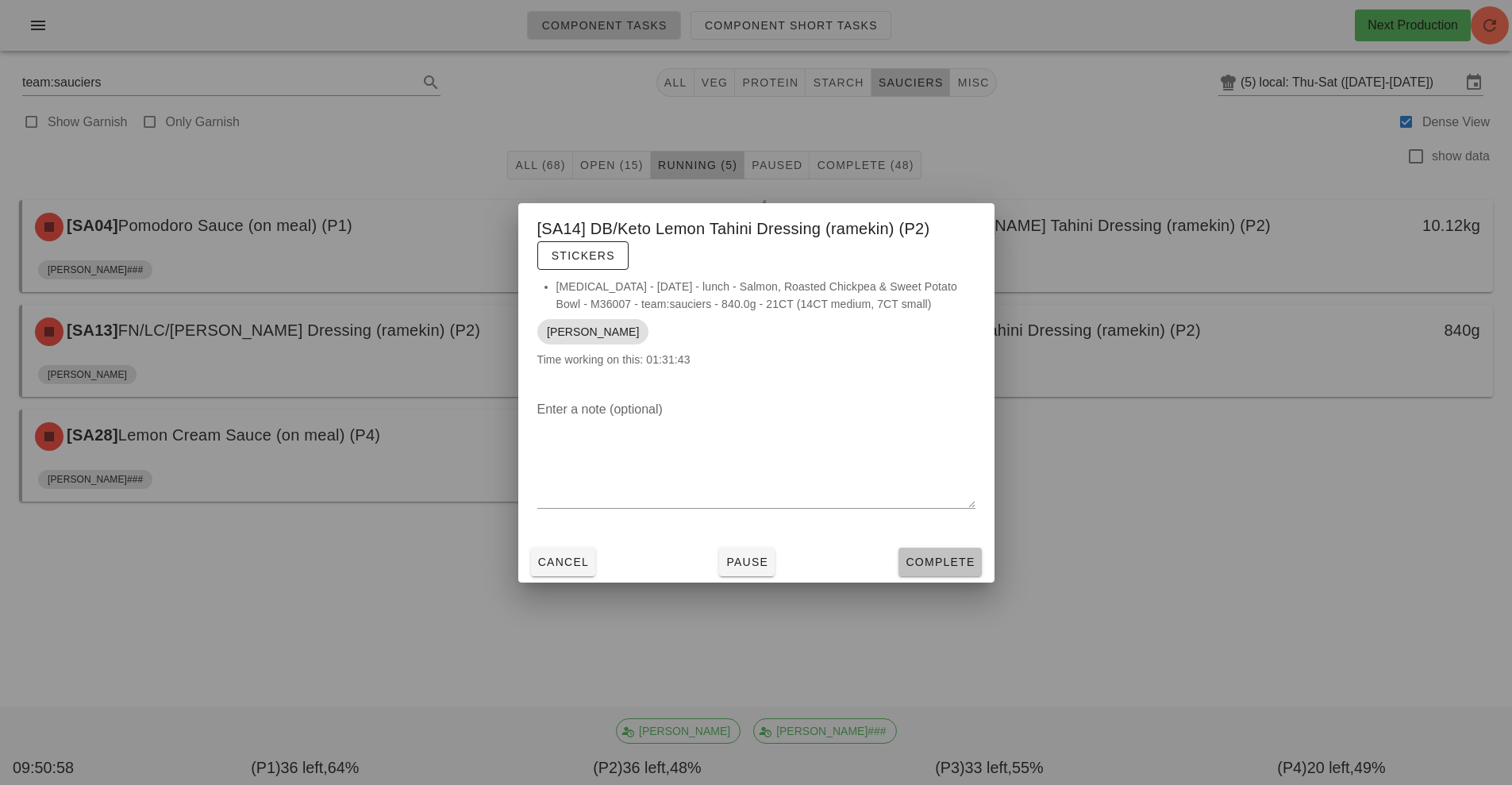
click at [940, 560] on span "Complete" at bounding box center [939, 561] width 70 height 13
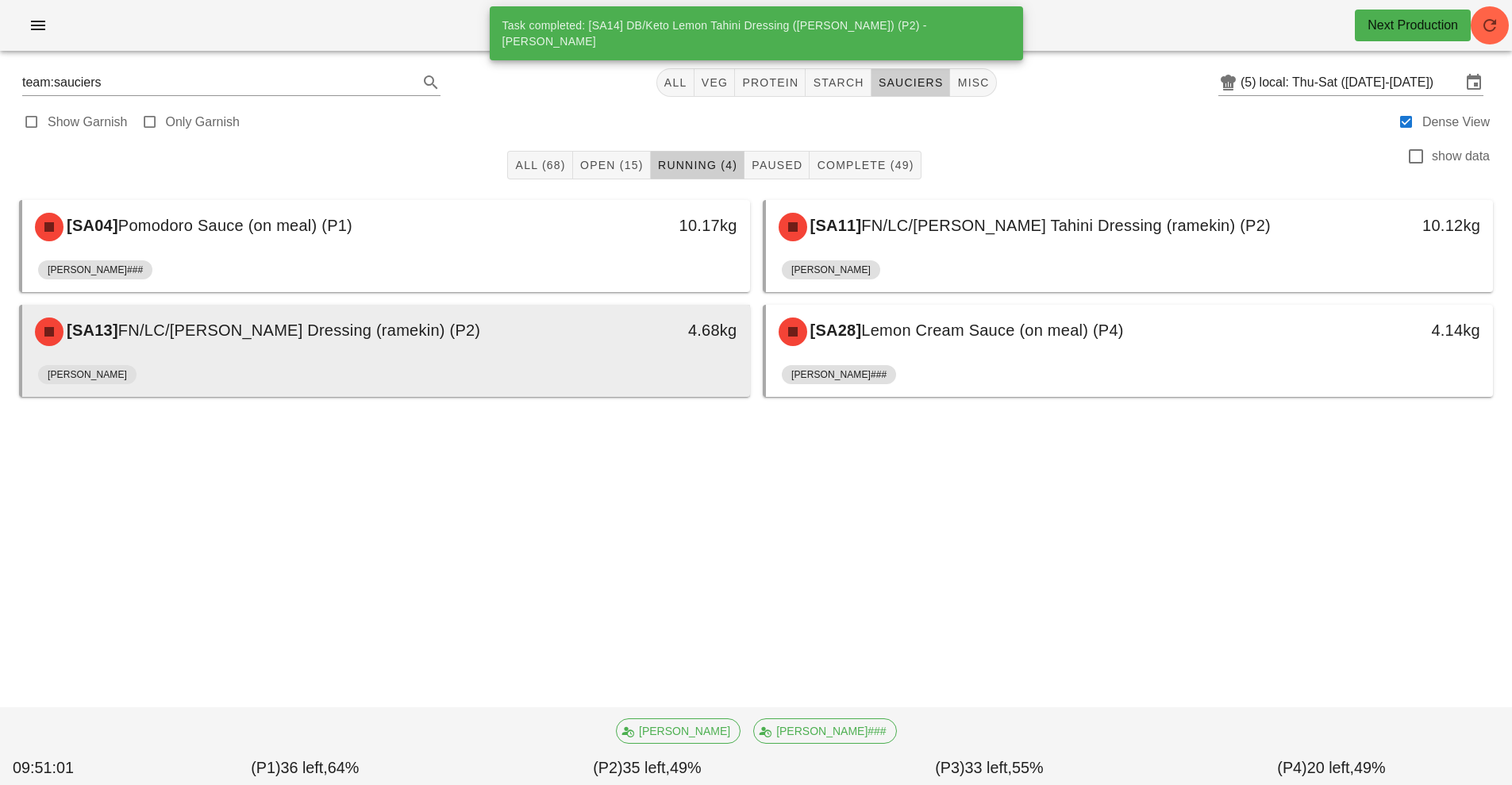
click at [601, 366] on div "[PERSON_NAME]" at bounding box center [386, 377] width 696 height 38
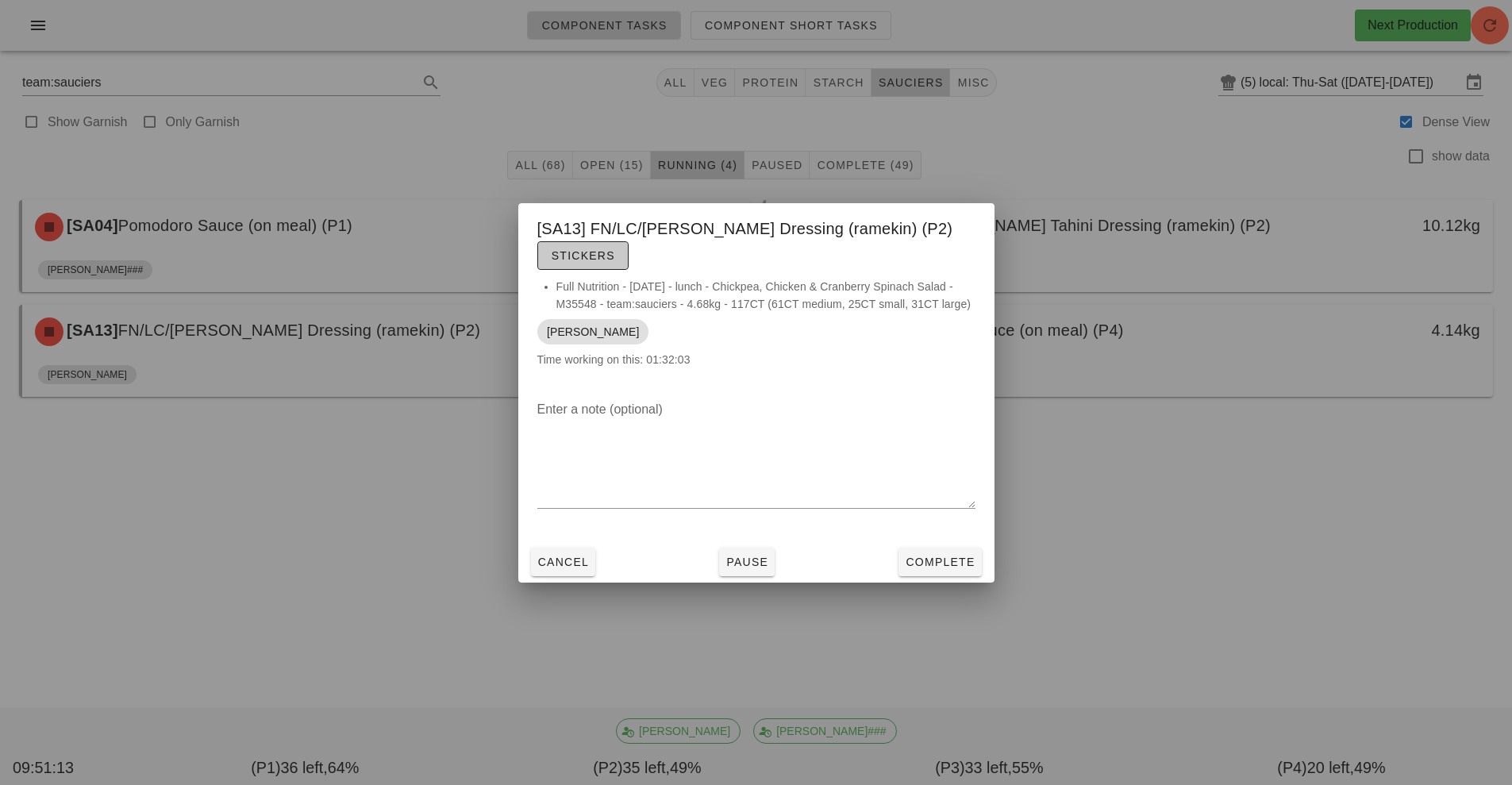
click at [600, 261] on span "Stickers" at bounding box center [582, 255] width 64 height 13
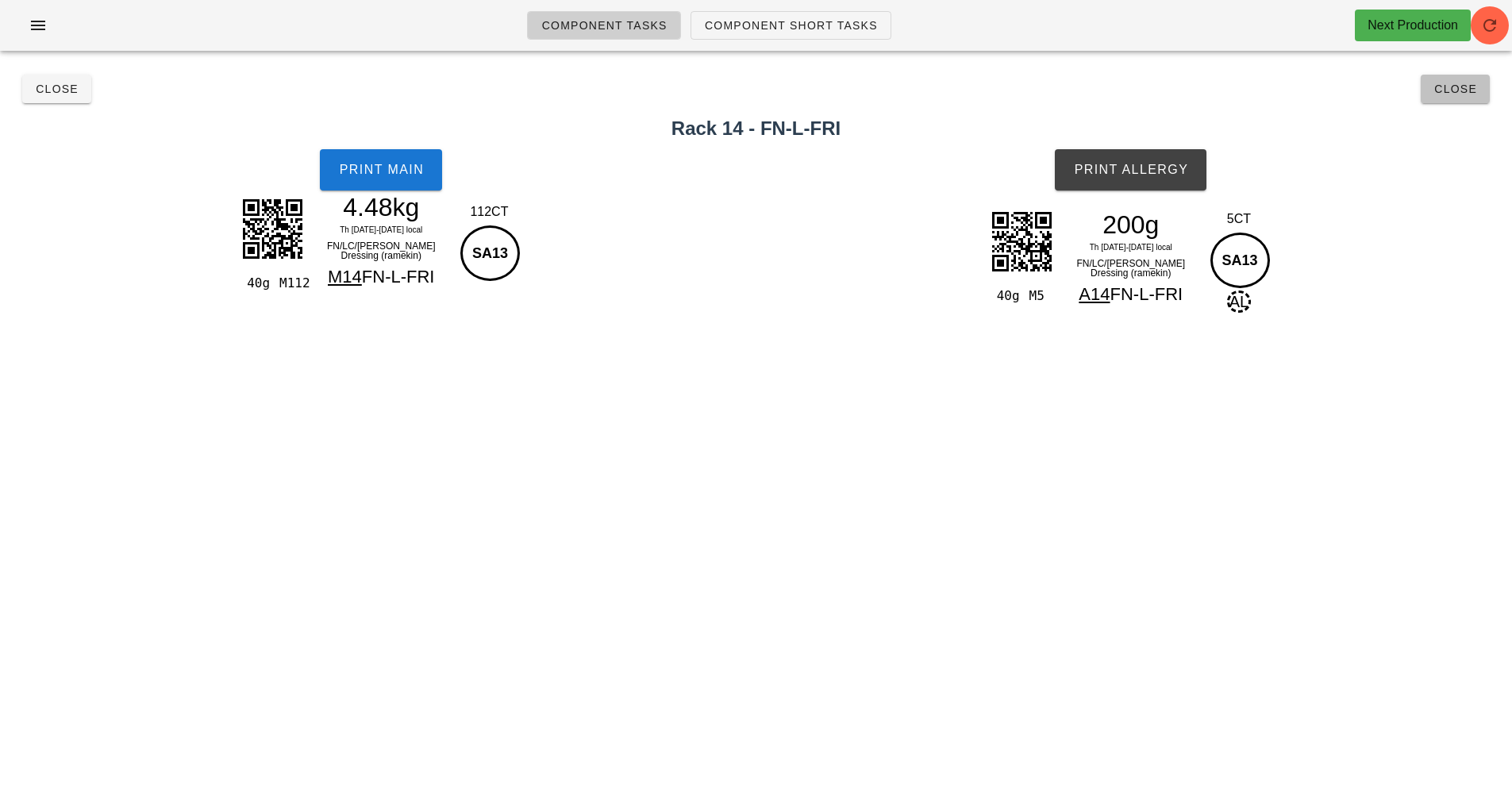
click at [1441, 102] on button "Close" at bounding box center [1455, 89] width 69 height 29
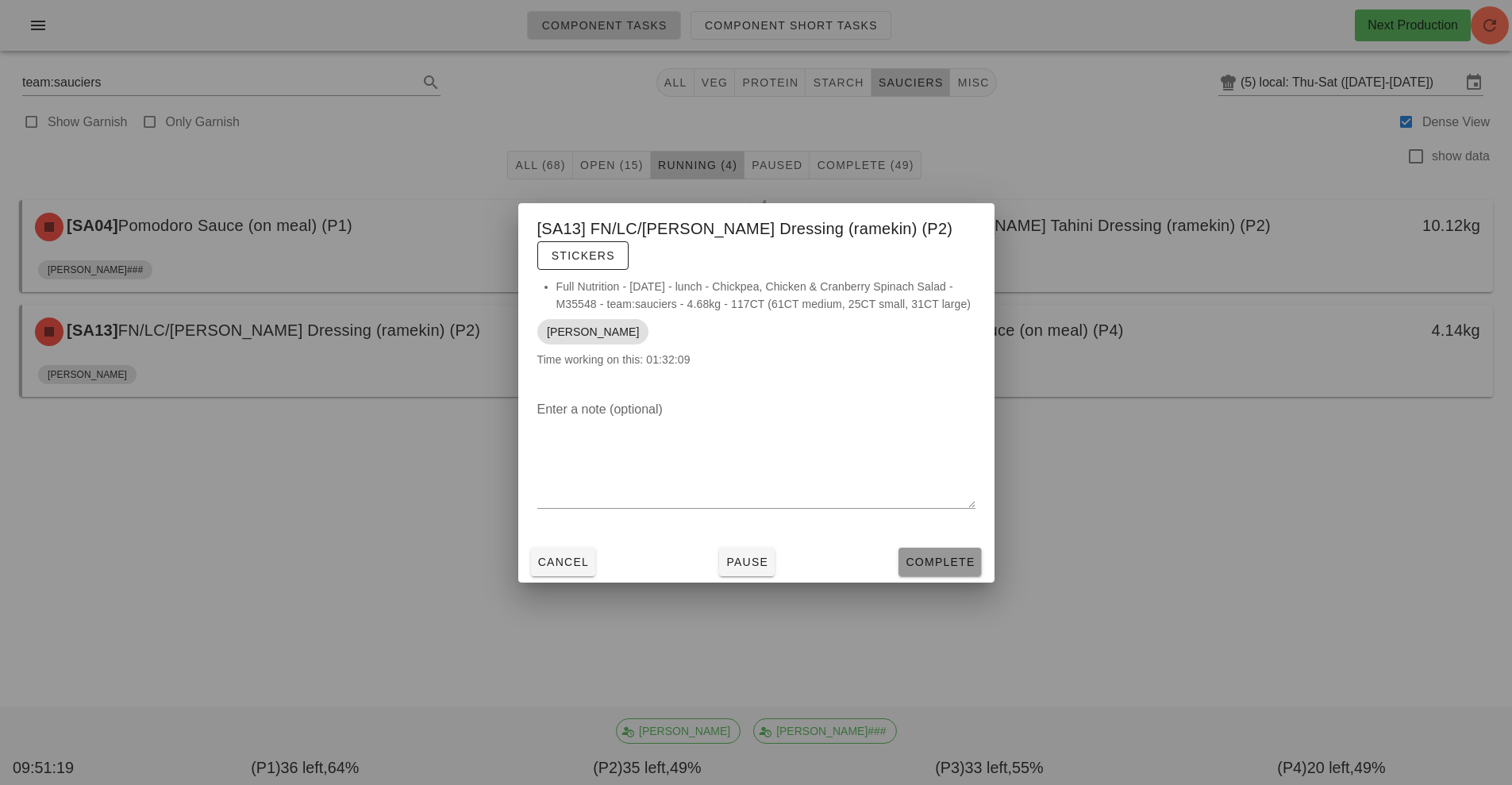
click at [957, 566] on span "Complete" at bounding box center [939, 561] width 70 height 13
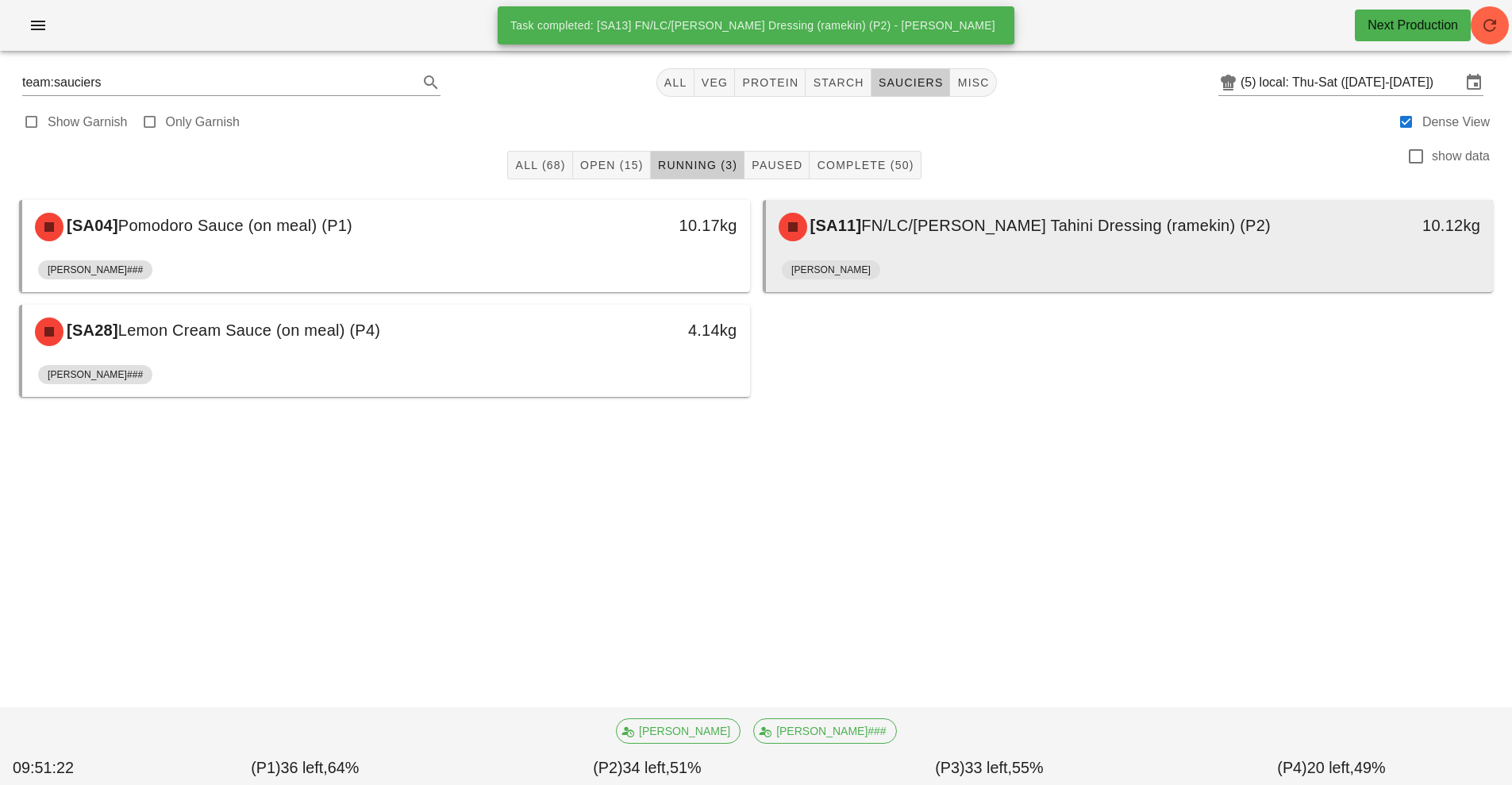
click at [1056, 256] on div "[PERSON_NAME]" at bounding box center [1130, 272] width 696 height 38
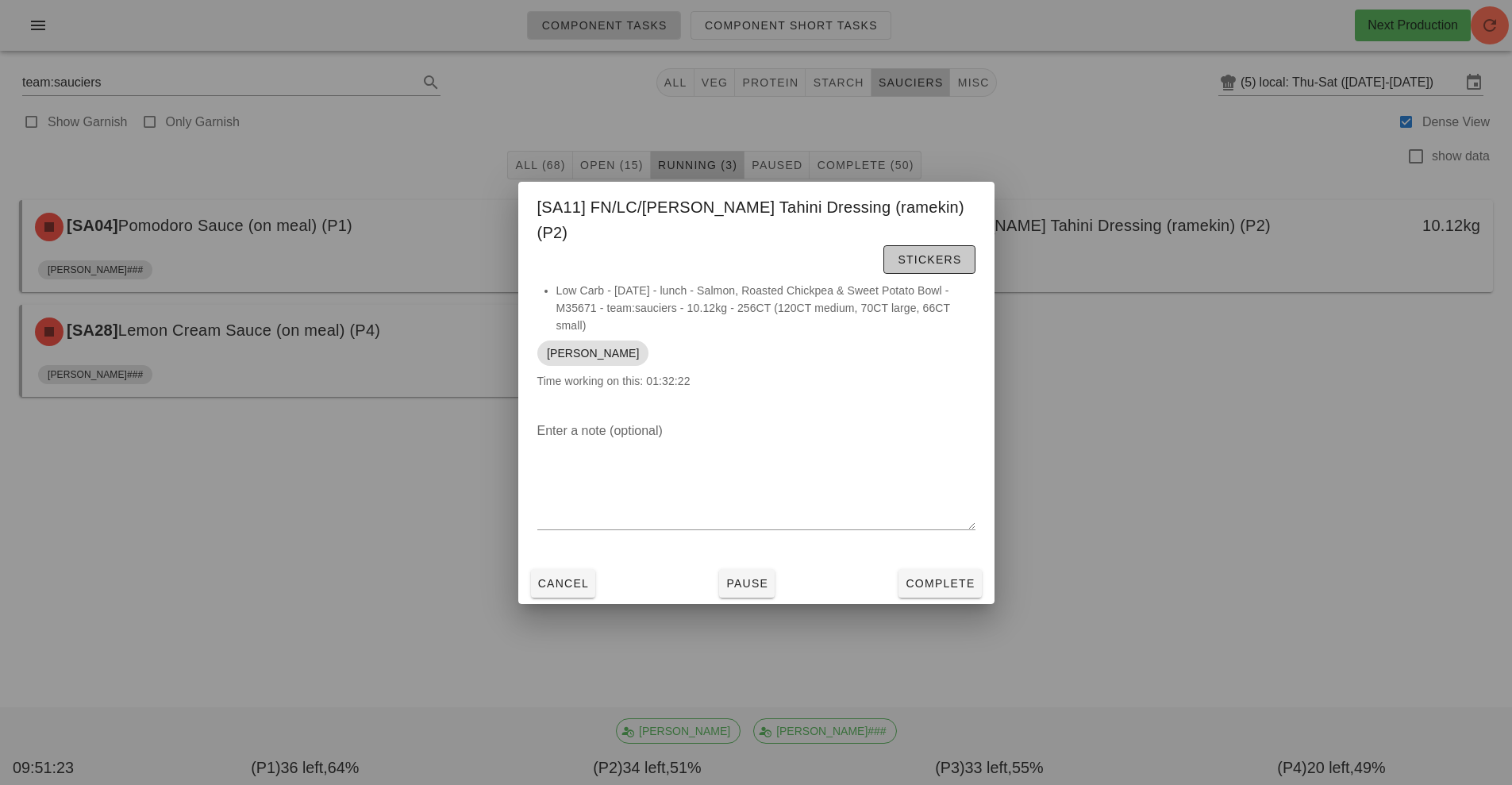
click at [897, 253] on span "Stickers" at bounding box center [929, 259] width 64 height 13
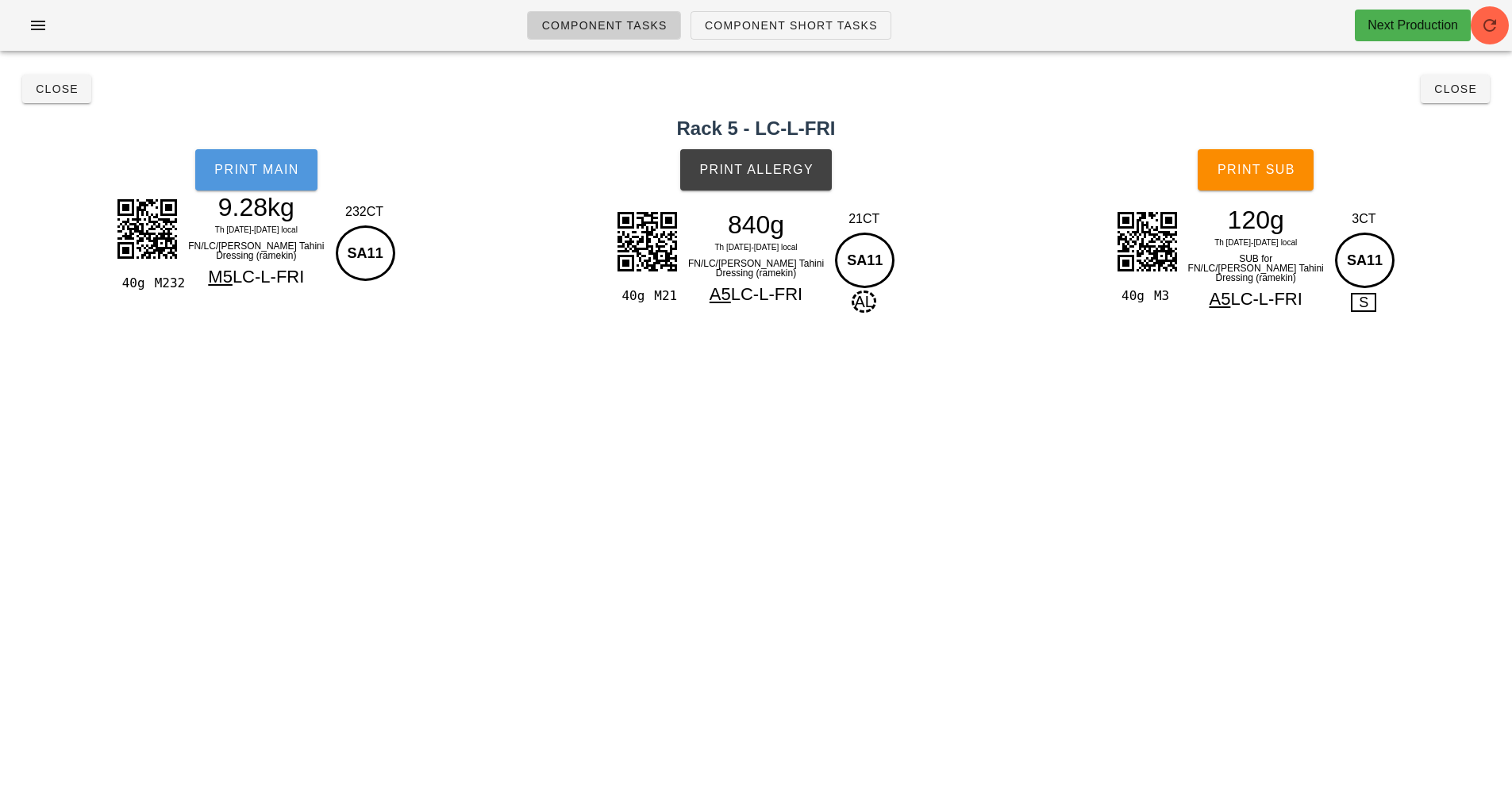
click at [249, 154] on button "Print Main" at bounding box center [256, 170] width 122 height 41
click at [779, 174] on span "Print Allergy" at bounding box center [756, 170] width 115 height 14
click at [1262, 166] on span "Print Sub" at bounding box center [1255, 170] width 78 height 14
click at [1438, 92] on span "Close" at bounding box center [1455, 88] width 44 height 13
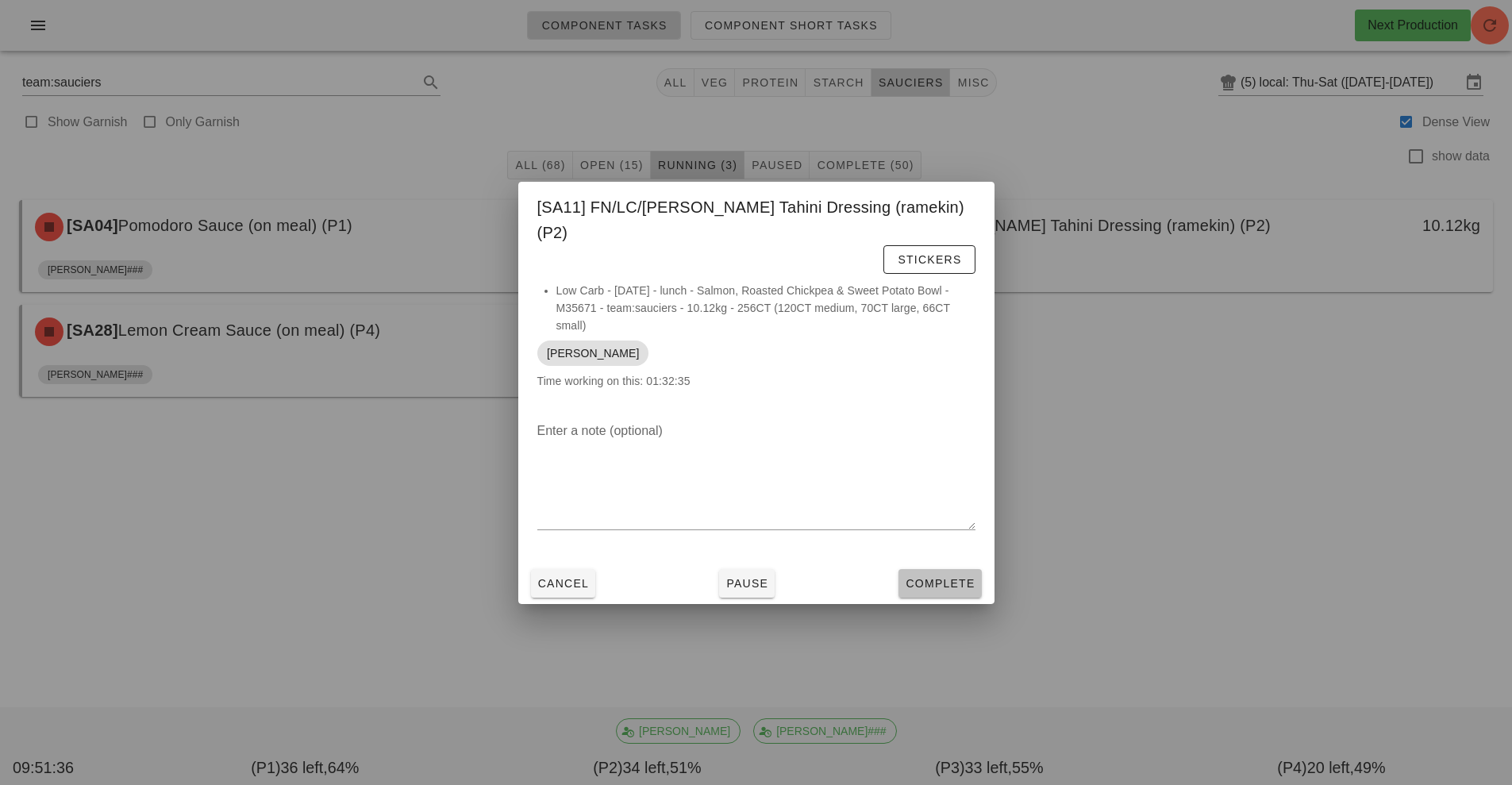
click at [948, 577] on span "Complete" at bounding box center [939, 582] width 70 height 13
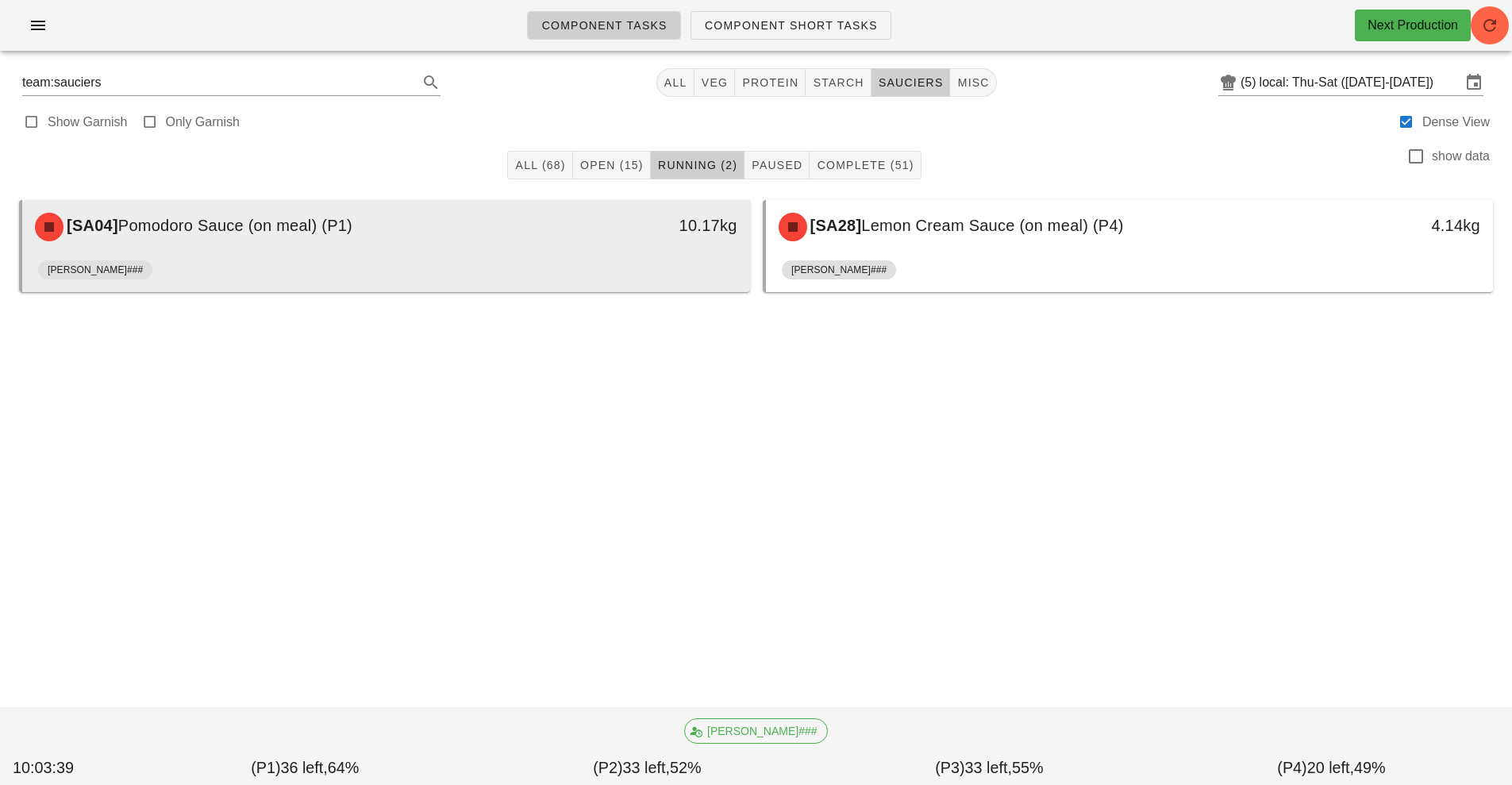
click at [572, 253] on div "[SA04] Pomodoro Sauce (on meal) (P1) 10.17kg" at bounding box center [386, 227] width 728 height 54
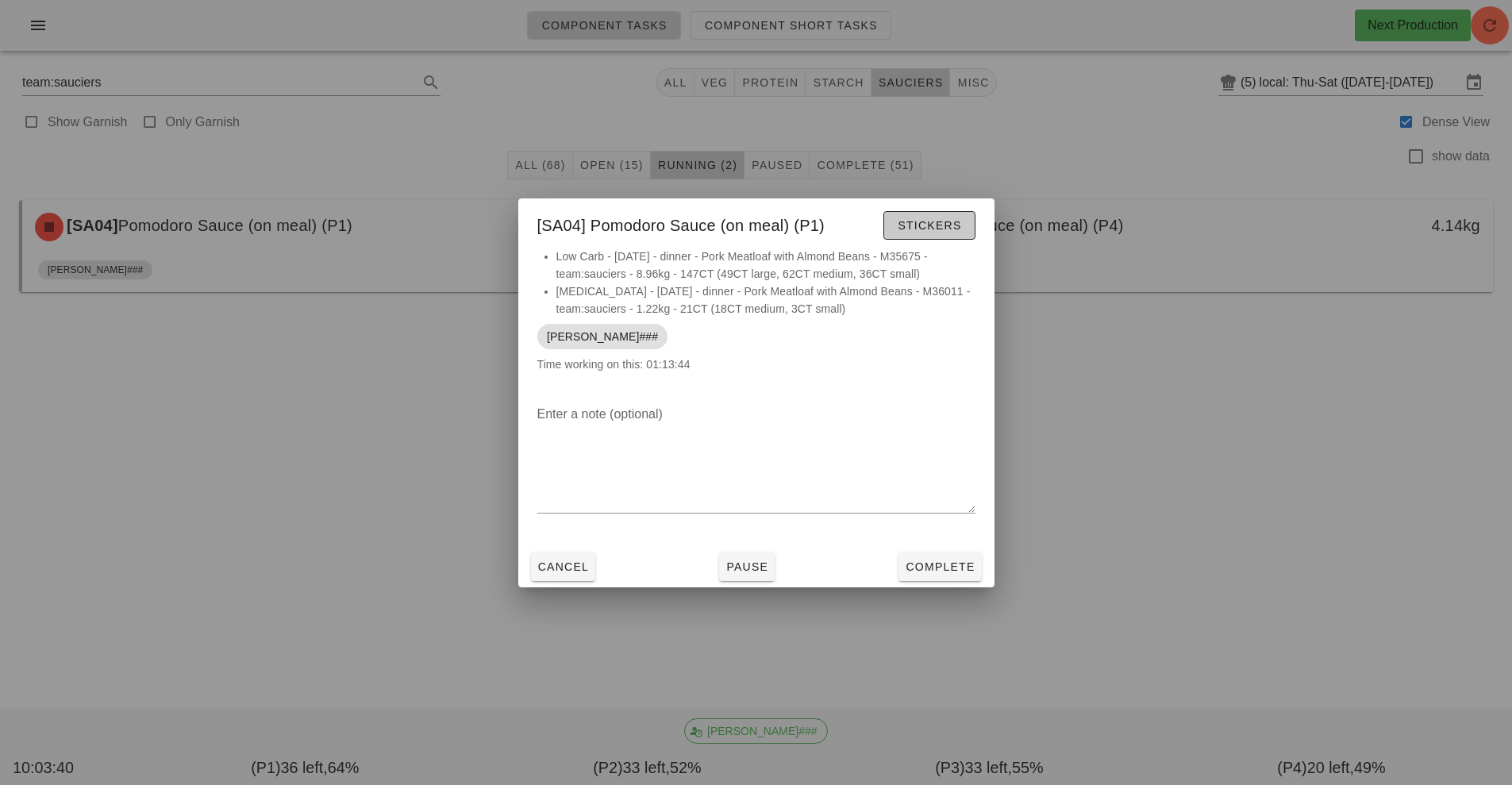
click at [930, 221] on span "Stickers" at bounding box center [929, 225] width 64 height 13
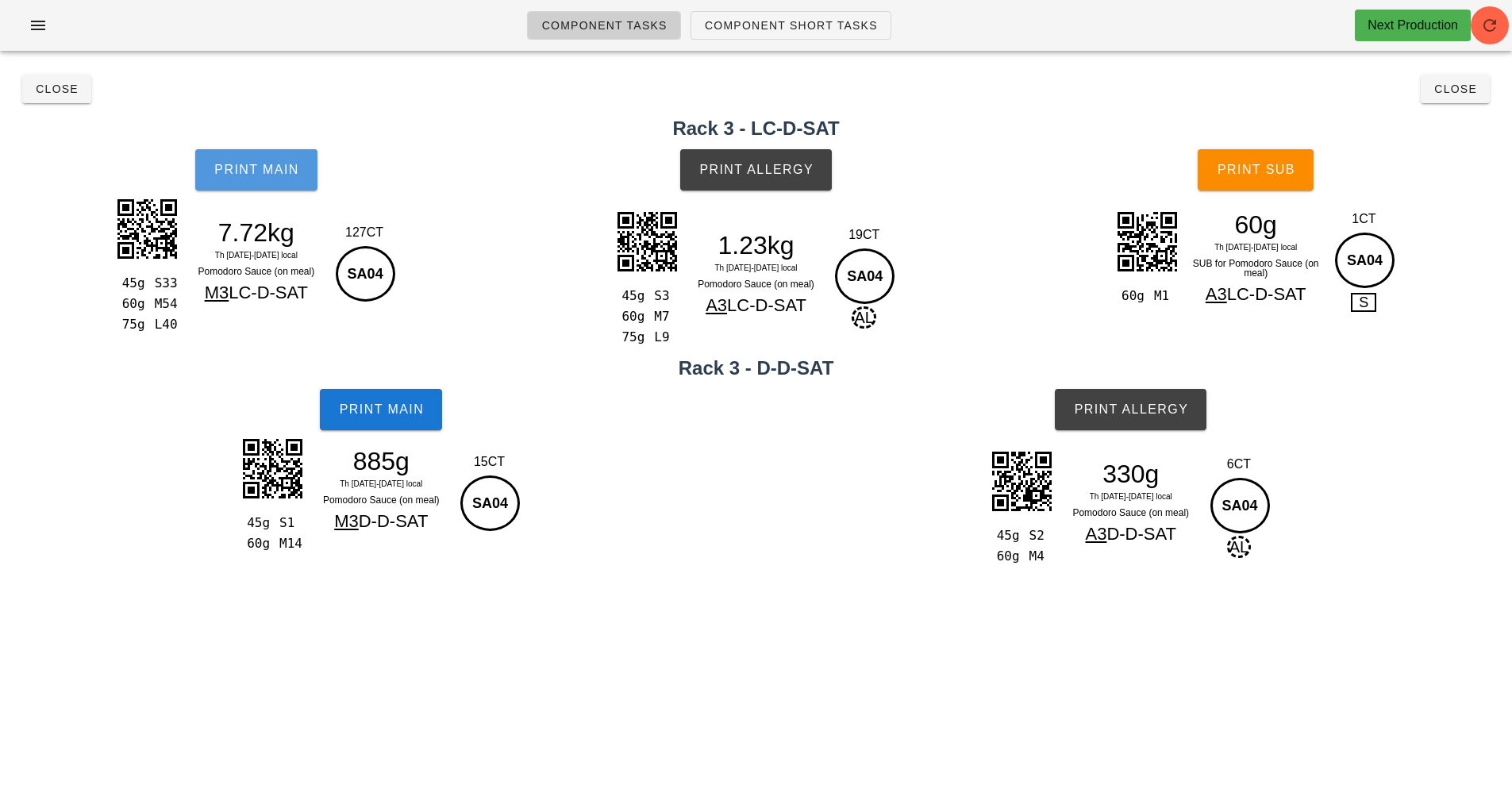
click at [255, 164] on span "Print Main" at bounding box center [256, 170] width 86 height 14
click at [389, 403] on span "Print Main" at bounding box center [381, 409] width 86 height 14
click at [747, 186] on button "Print Allergy" at bounding box center [756, 170] width 151 height 41
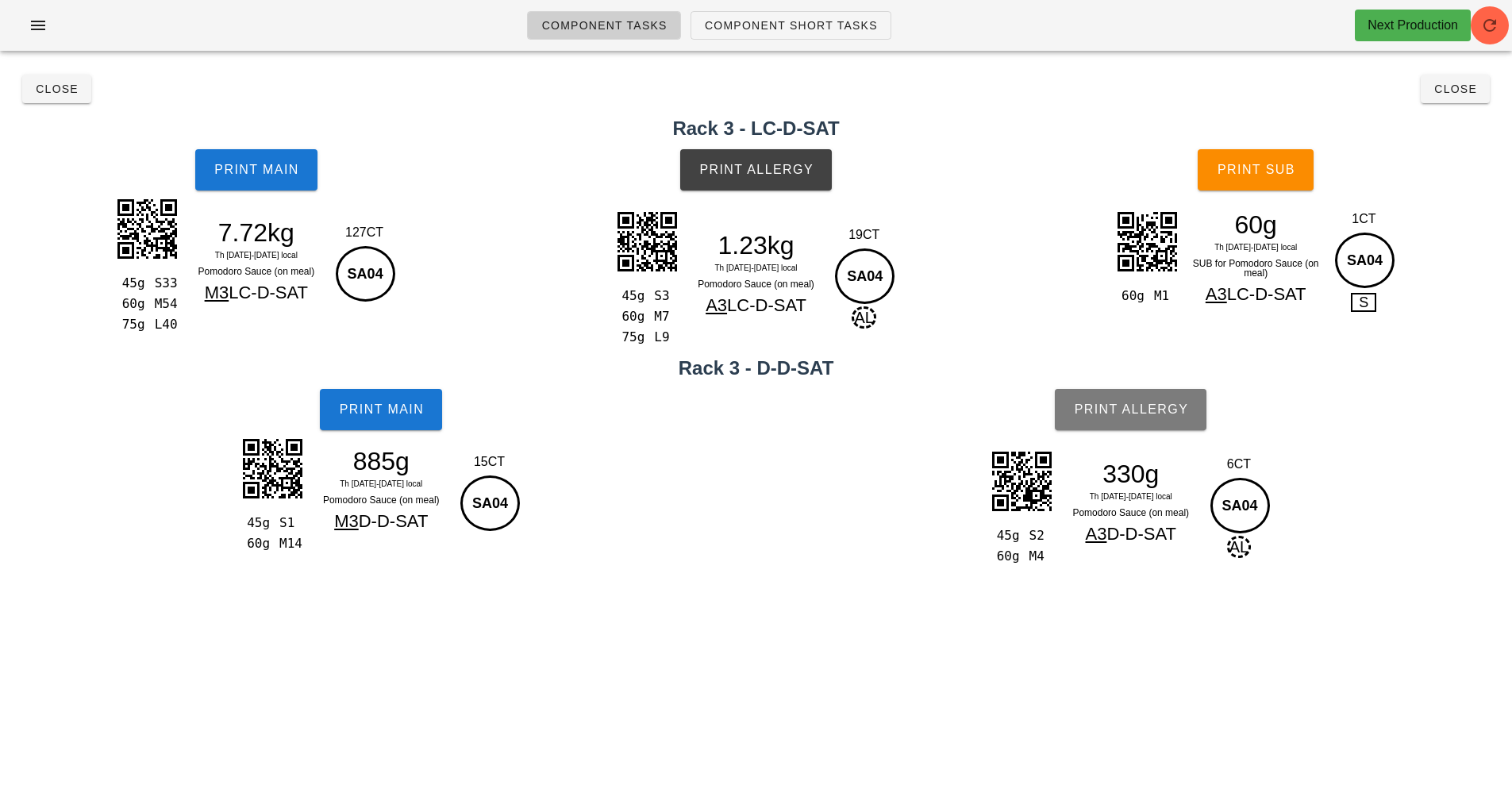
click at [1116, 414] on span "Print Allergy" at bounding box center [1130, 409] width 115 height 14
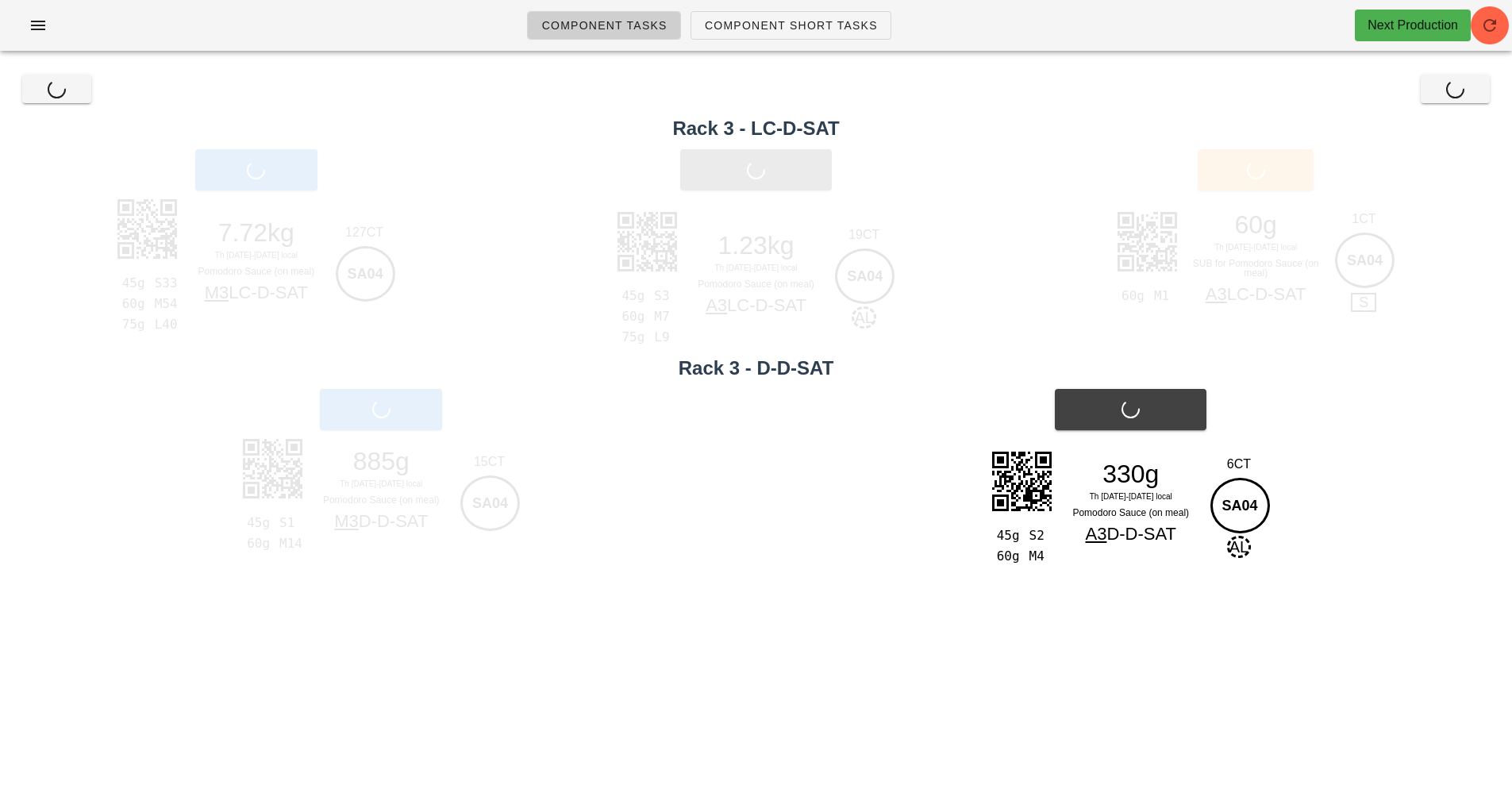
click at [1256, 155] on button "Print Sub" at bounding box center [1256, 170] width 116 height 41
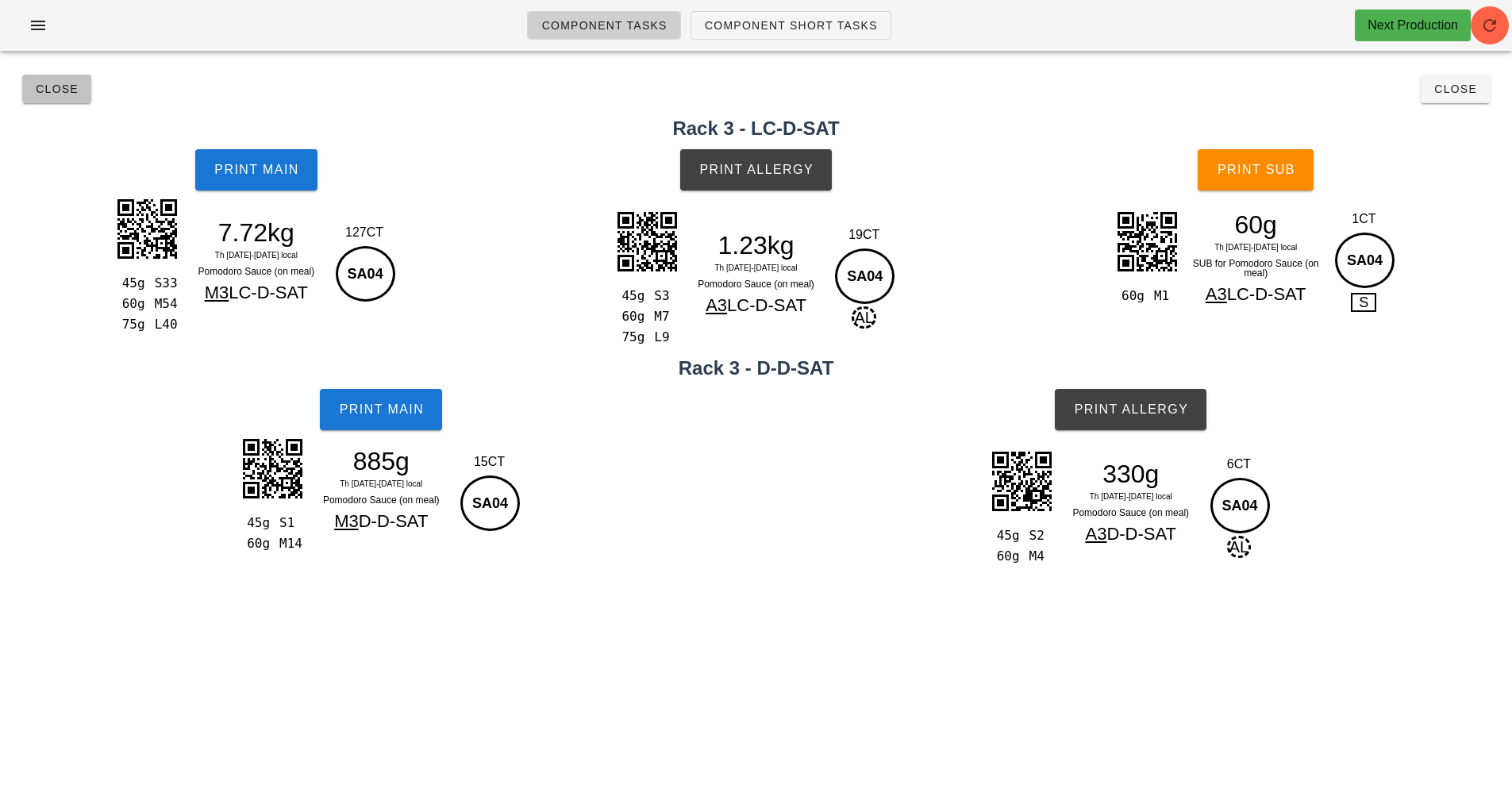
click at [47, 82] on span "Close" at bounding box center [57, 88] width 44 height 13
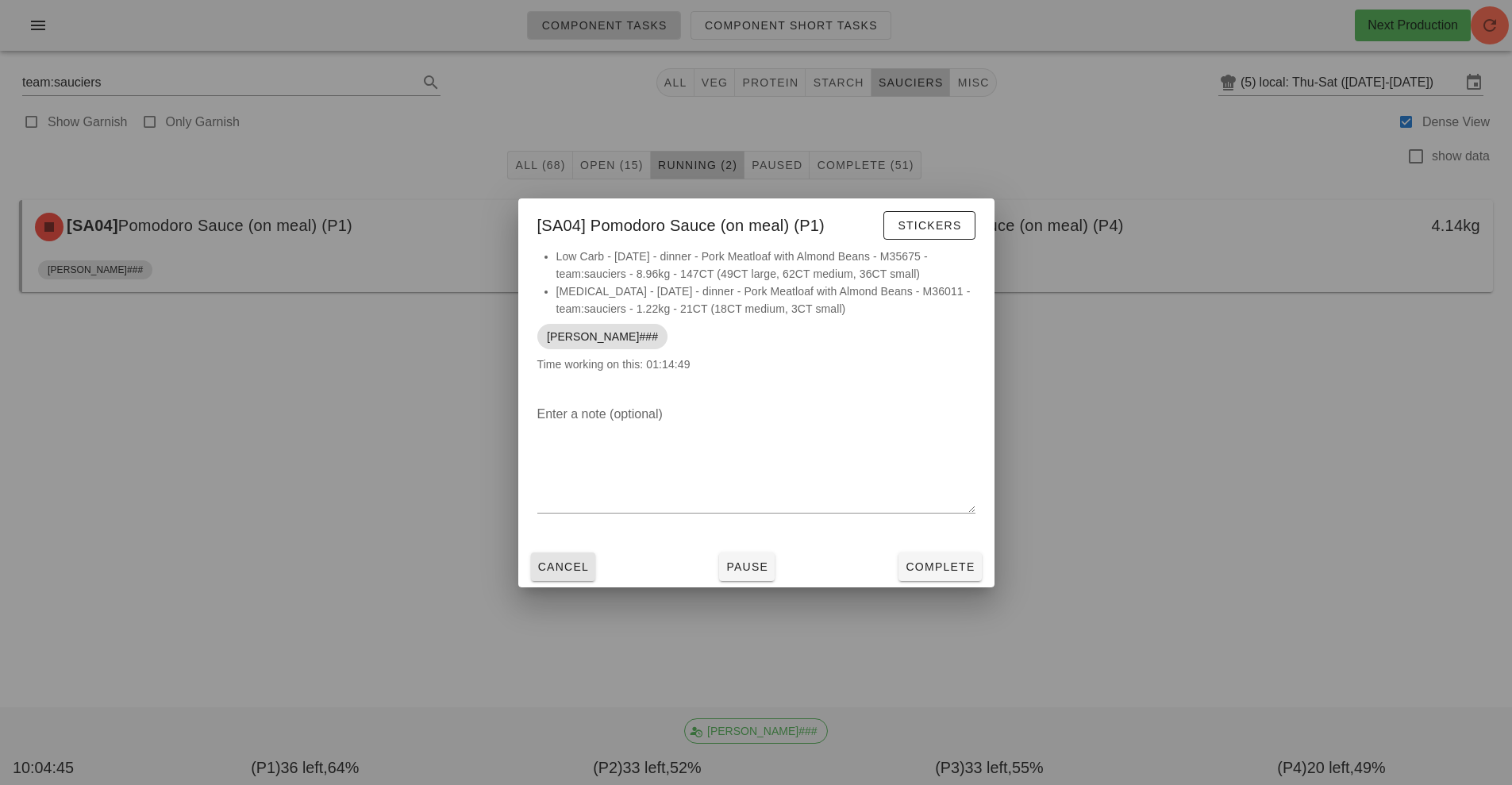
click at [574, 578] on button "Cancel" at bounding box center [563, 566] width 65 height 29
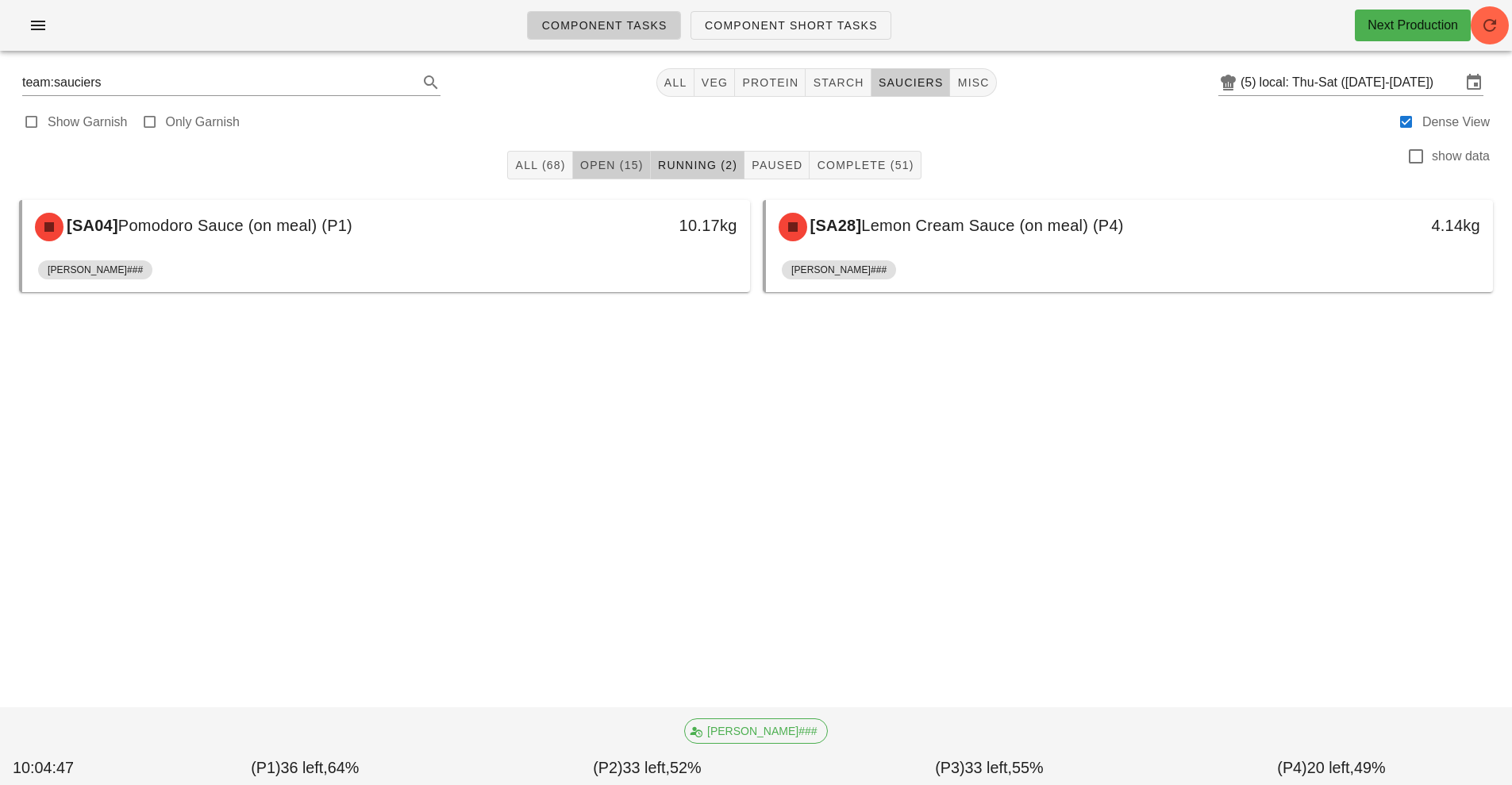
click at [601, 165] on span "Open (15)" at bounding box center [611, 165] width 64 height 13
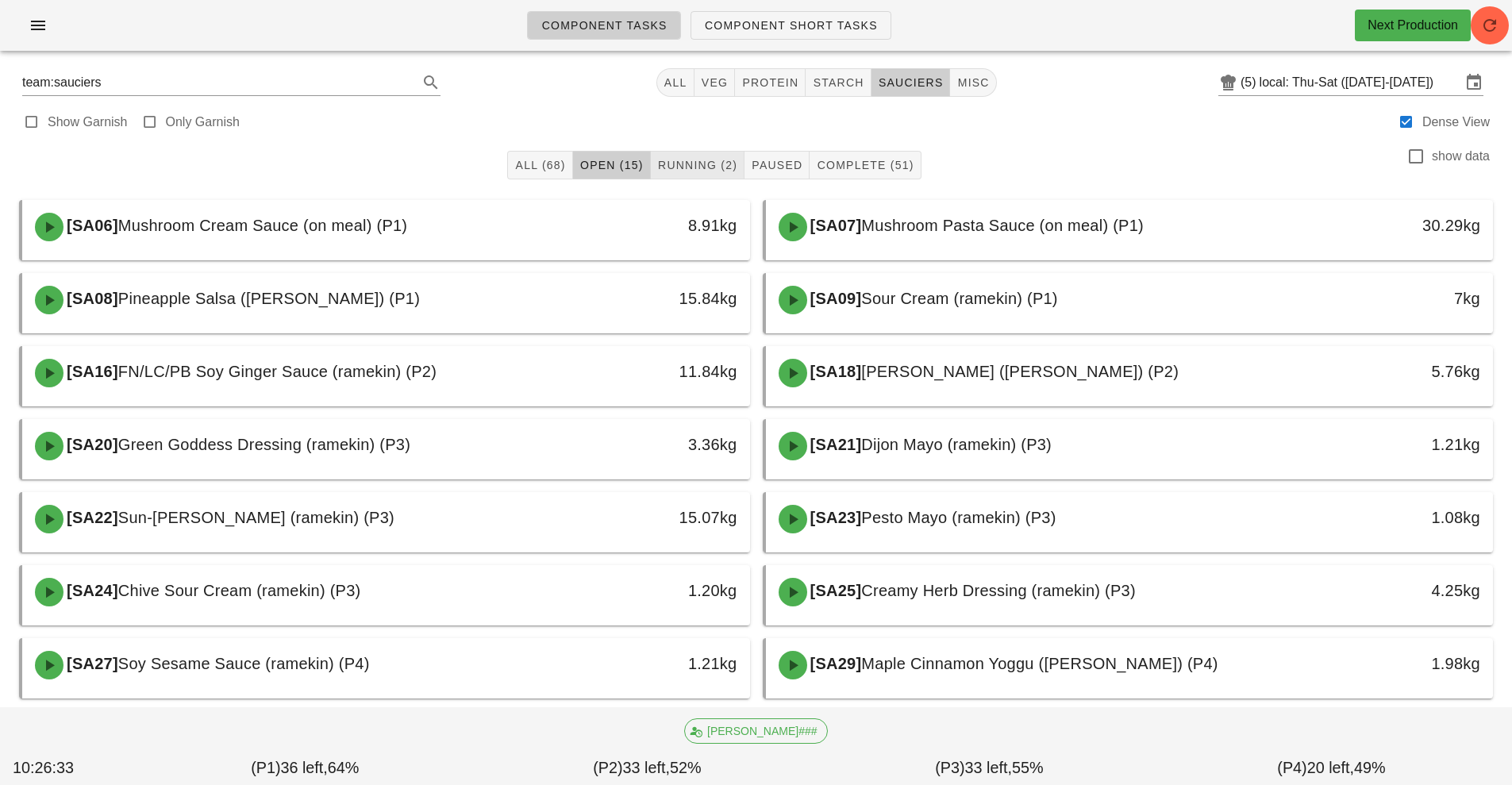
click at [694, 164] on span "Running (2)" at bounding box center [697, 165] width 80 height 13
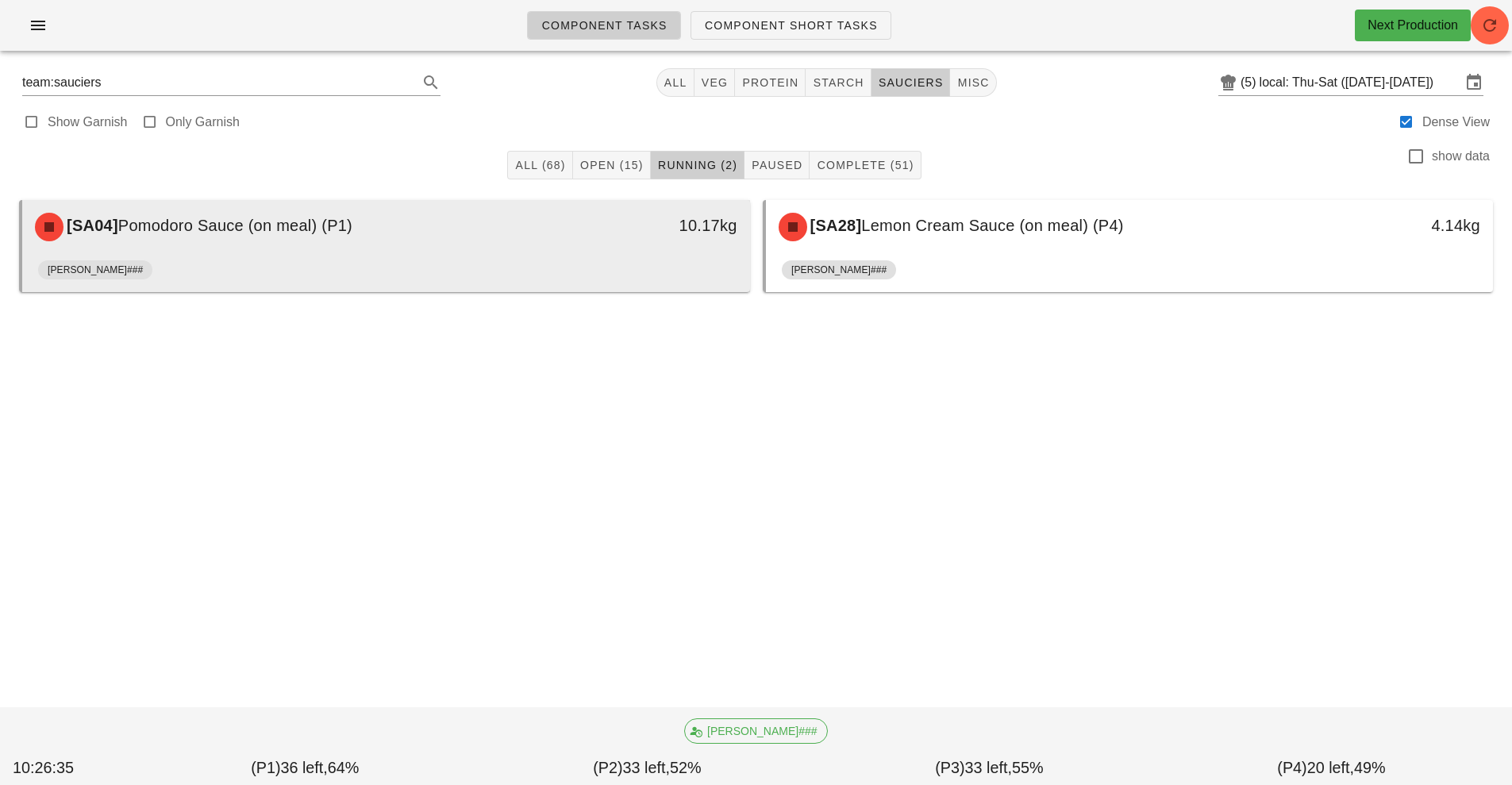
click at [627, 243] on div "10.17kg" at bounding box center [656, 227] width 180 height 48
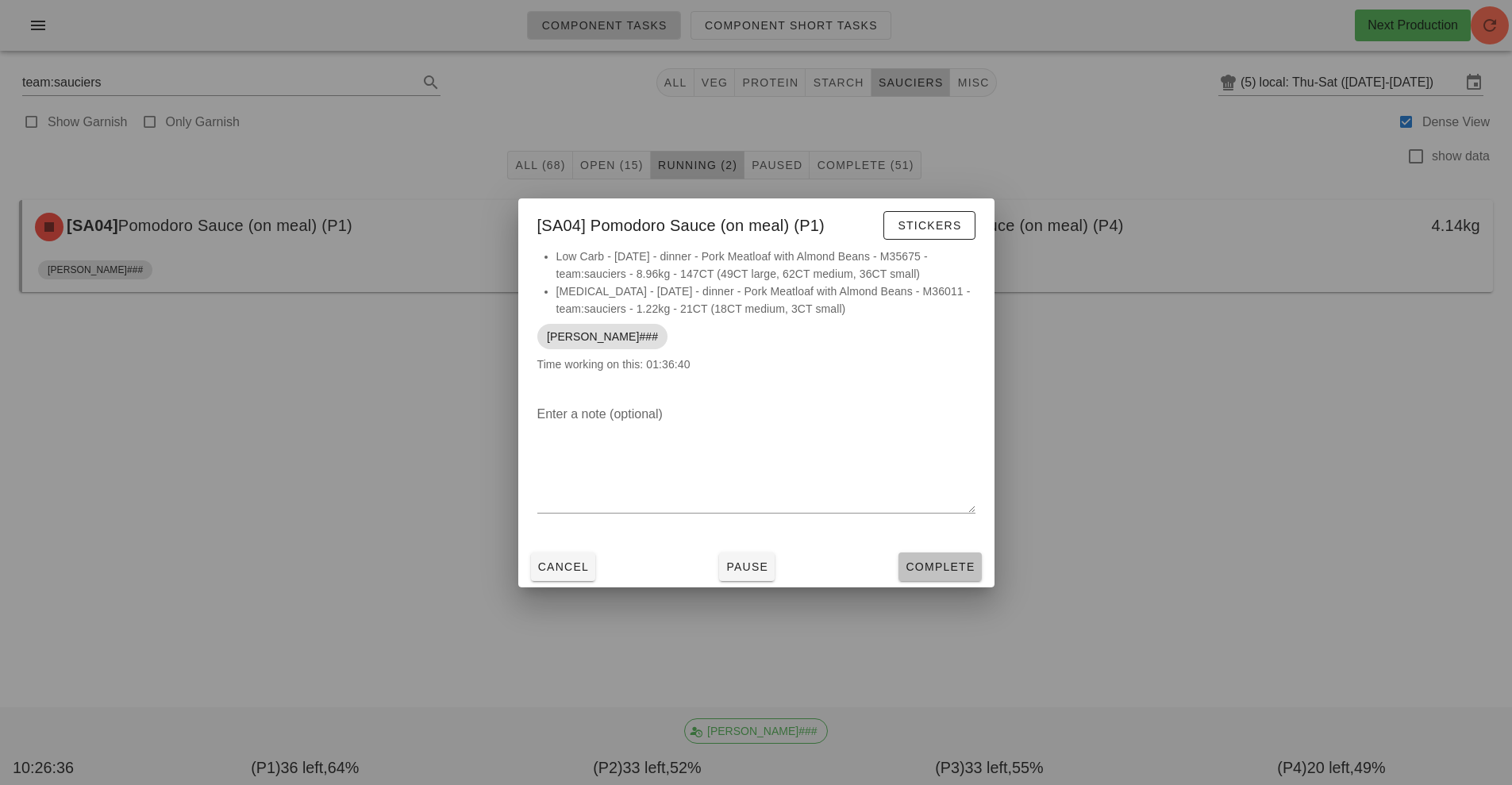
click at [933, 554] on button "Complete" at bounding box center [940, 566] width 82 height 29
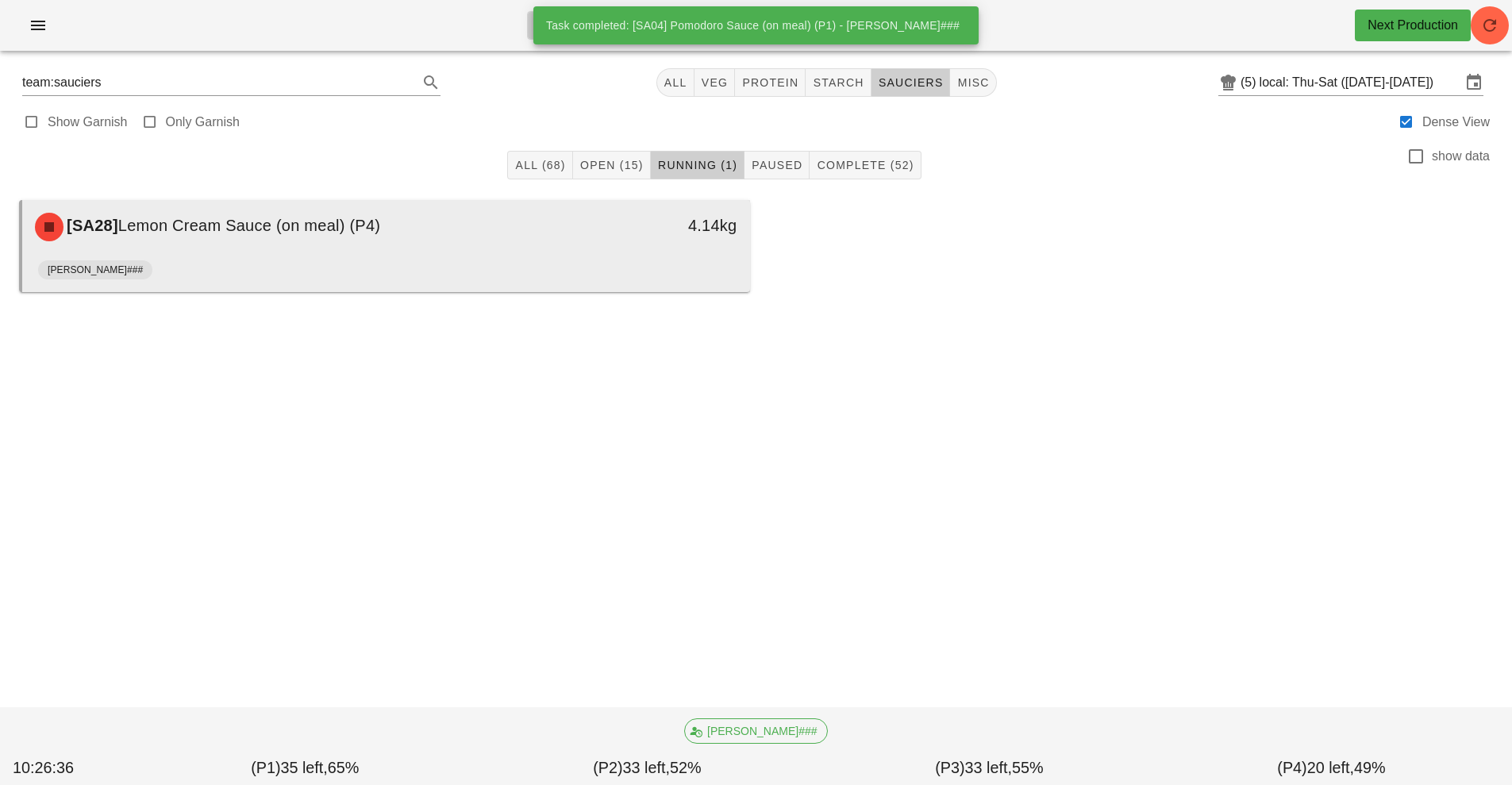
click at [579, 256] on div "[PERSON_NAME]###" at bounding box center [386, 272] width 696 height 38
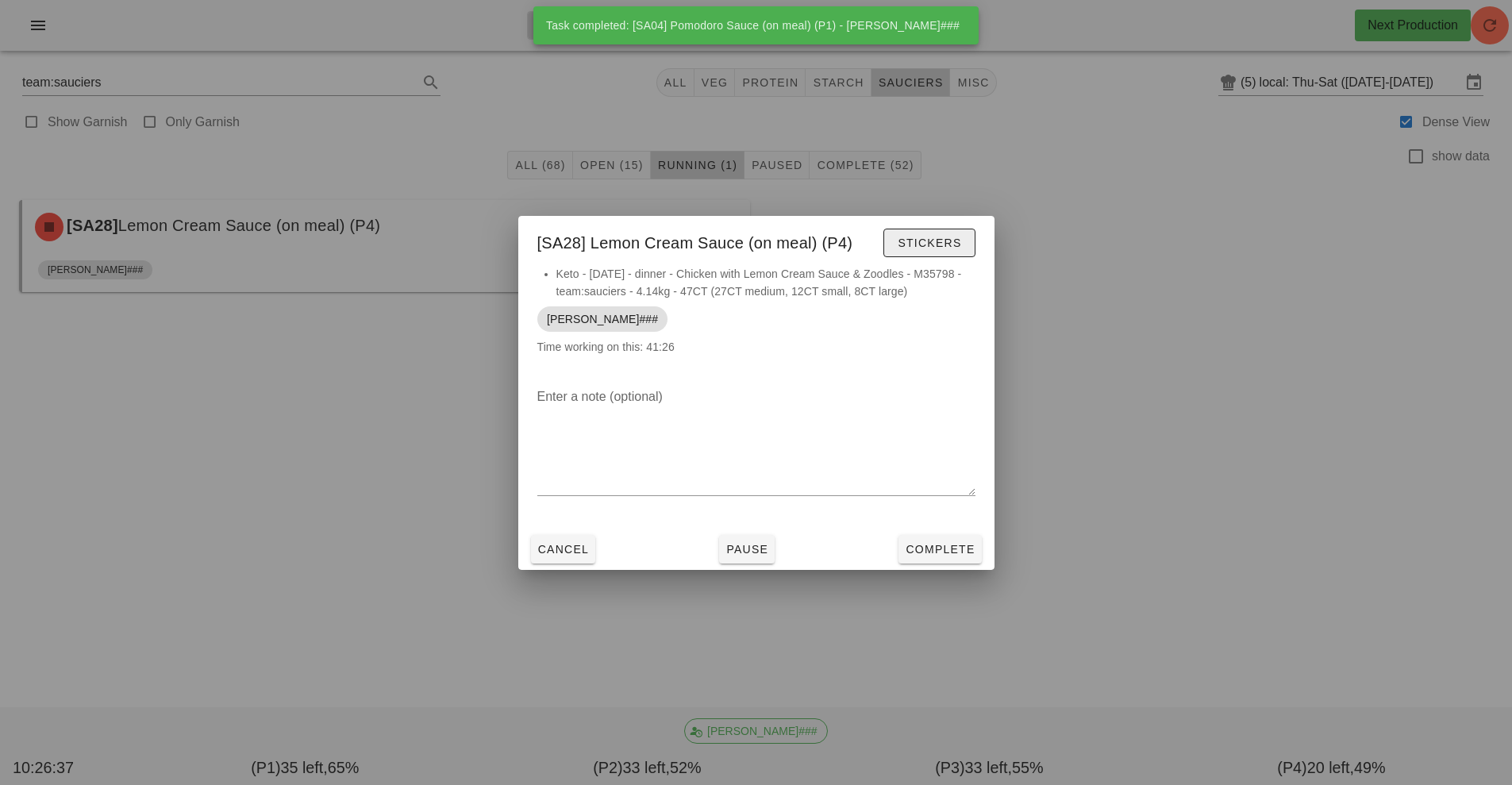
click at [946, 245] on span "Stickers" at bounding box center [929, 242] width 64 height 13
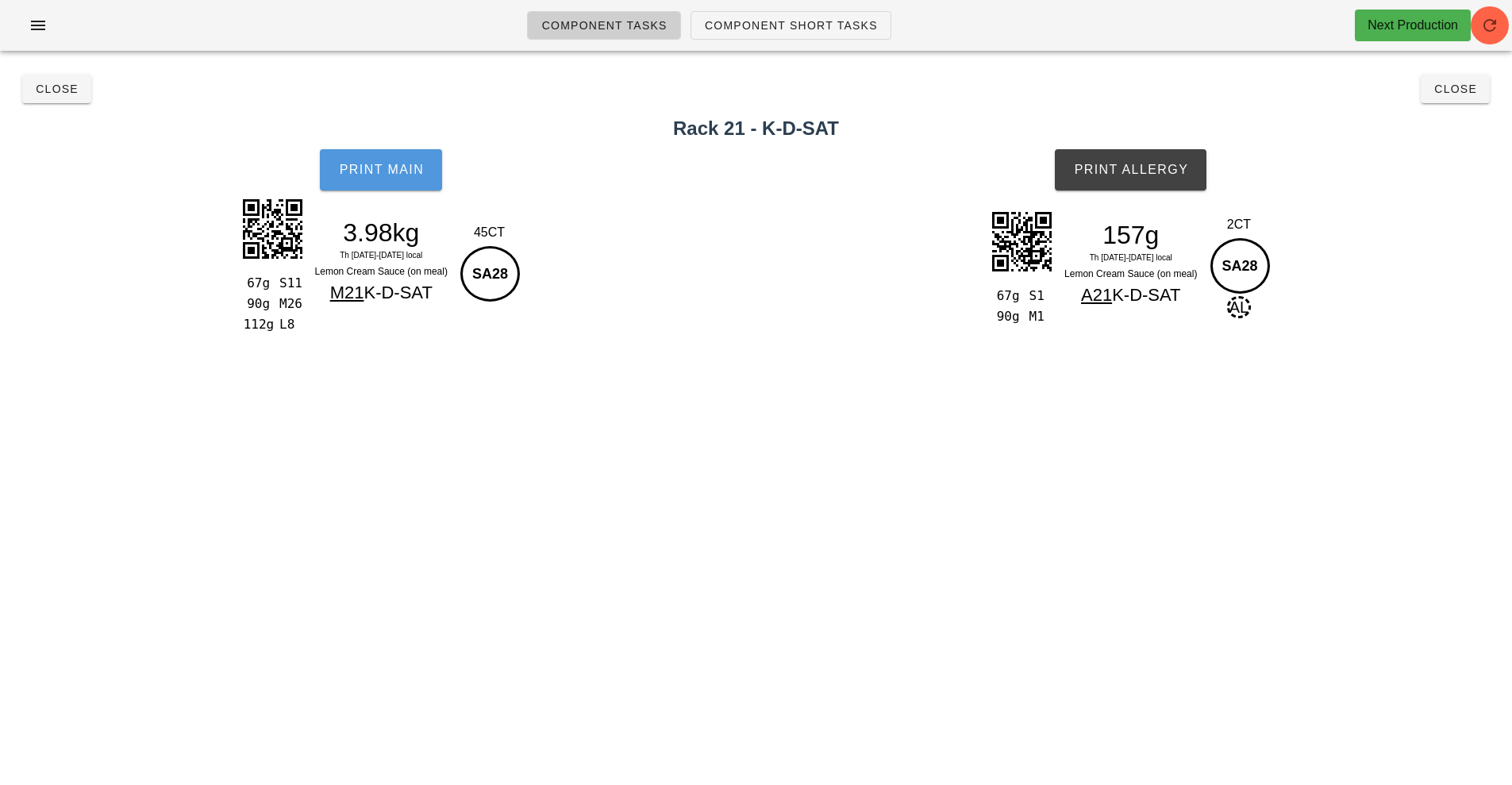
click at [383, 164] on span "Print Main" at bounding box center [381, 170] width 86 height 14
click at [1139, 181] on button "Print Allergy" at bounding box center [1130, 170] width 151 height 41
click at [51, 97] on button "Close" at bounding box center [56, 89] width 69 height 29
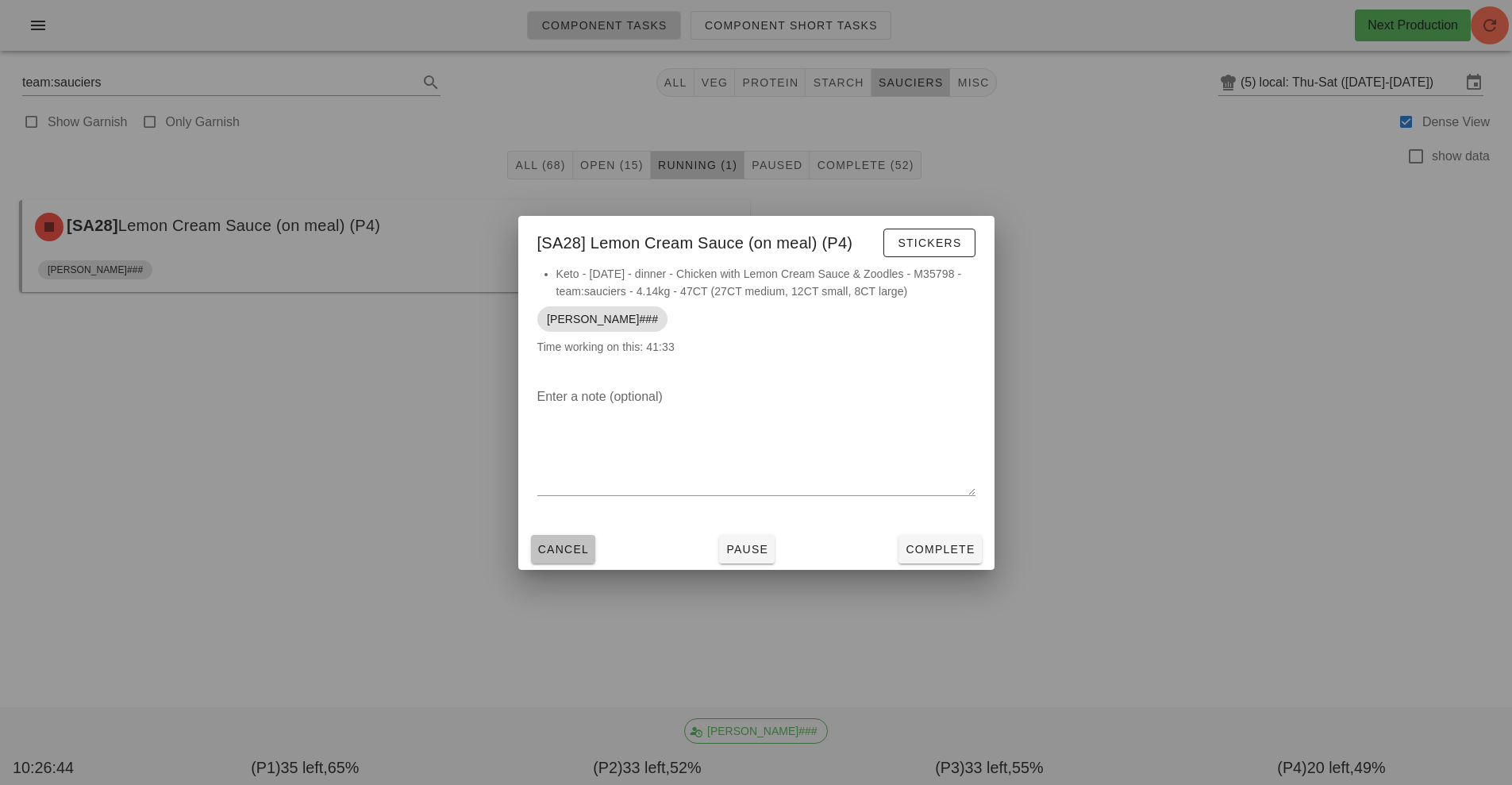
click at [552, 549] on span "Cancel" at bounding box center [563, 549] width 52 height 13
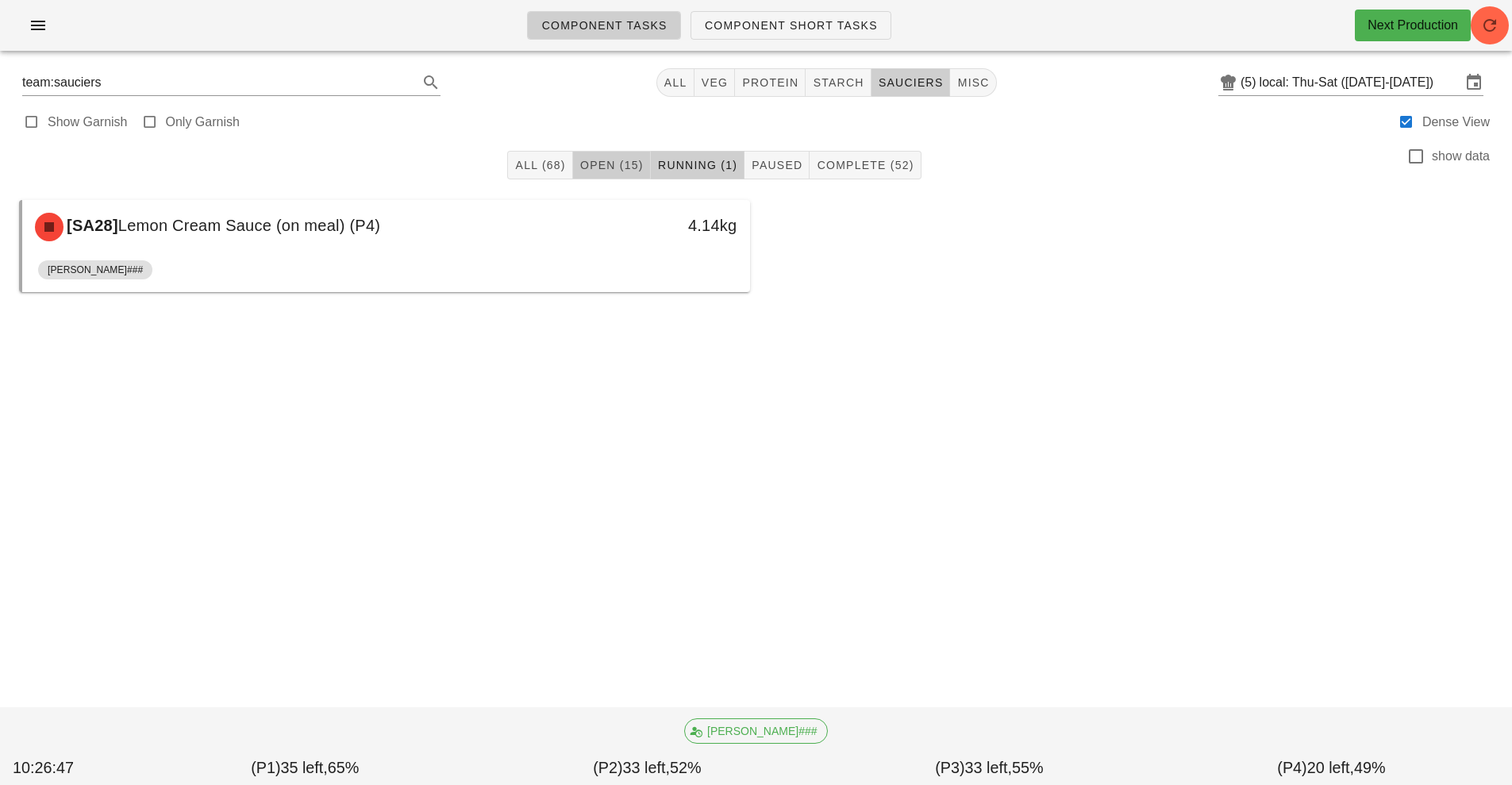
click at [594, 154] on button "Open (15)" at bounding box center [612, 165] width 78 height 29
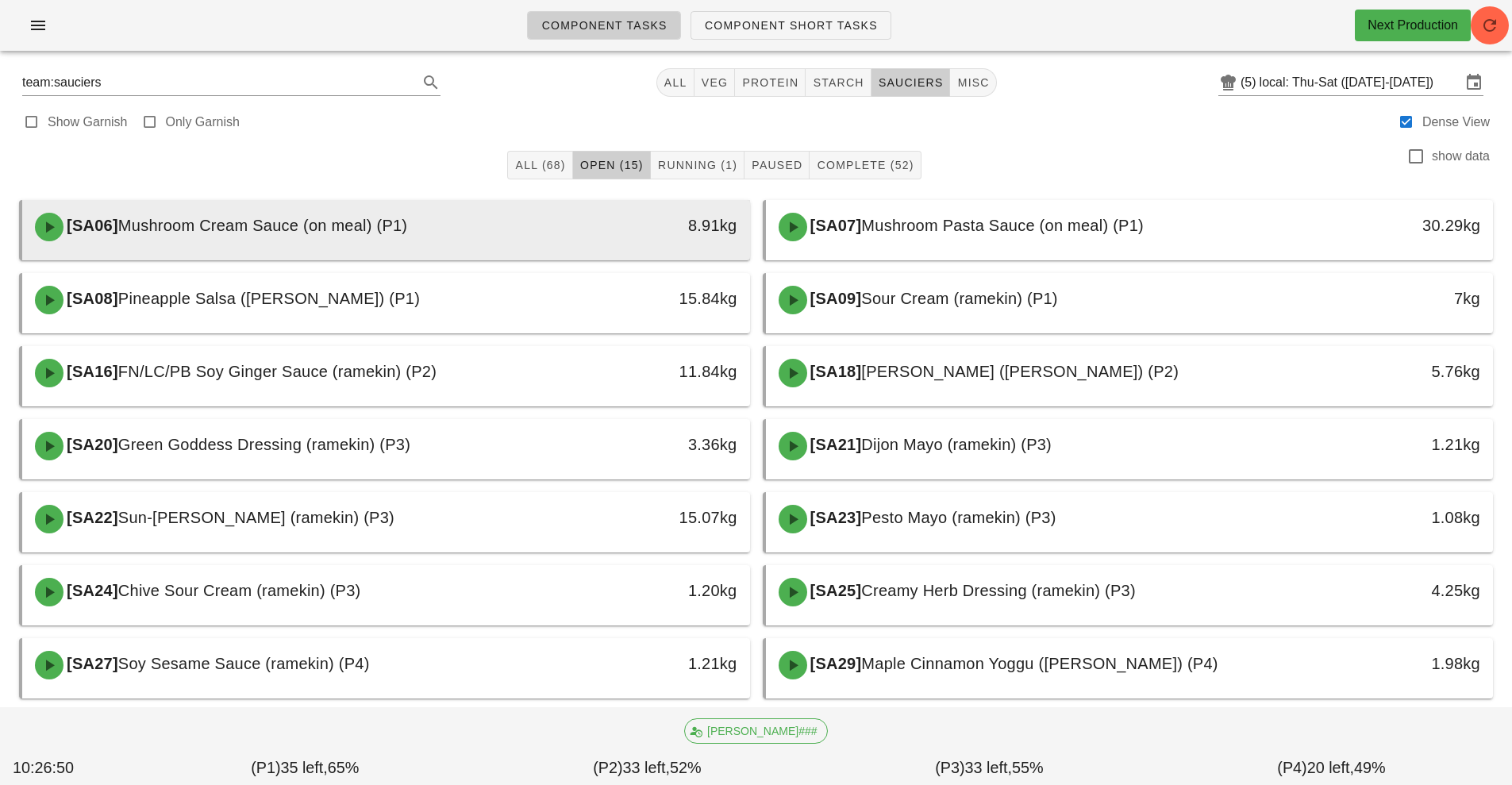
click at [677, 229] on div "8.91kg" at bounding box center [656, 225] width 161 height 25
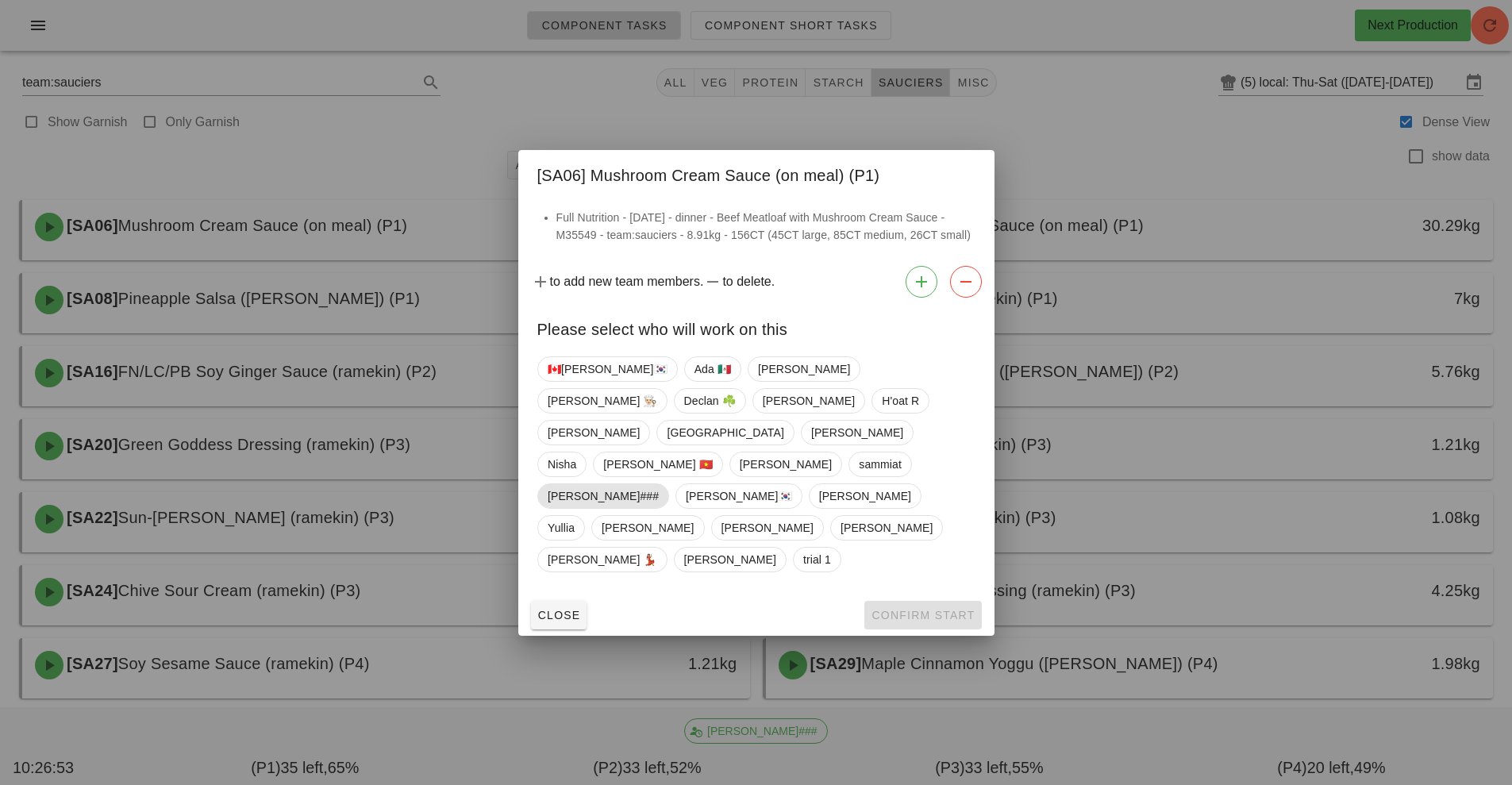
click at [642, 484] on span "[PERSON_NAME]###" at bounding box center [603, 496] width 111 height 24
click at [919, 609] on span "Confirm Start" at bounding box center [923, 614] width 104 height 13
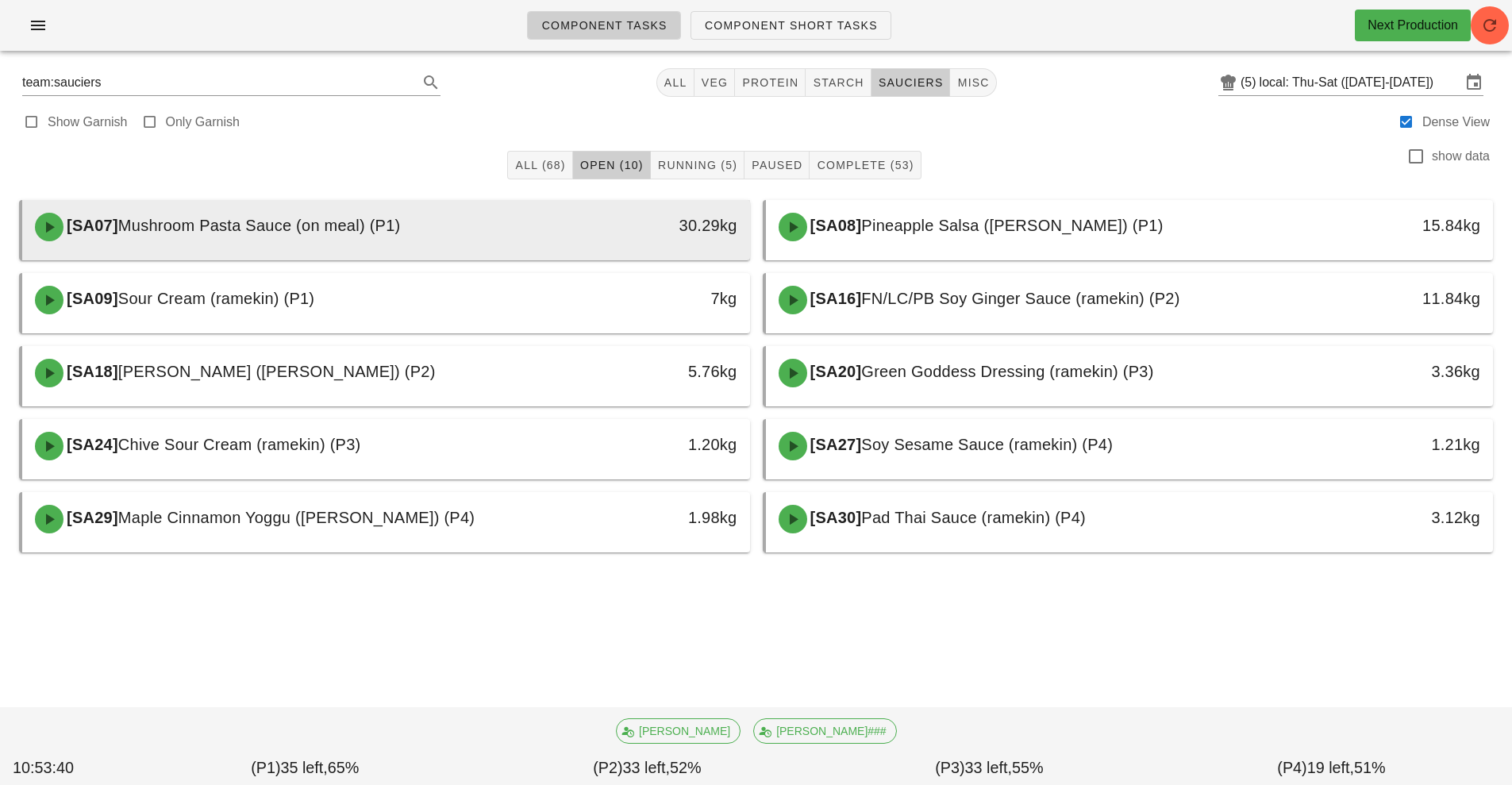
click at [506, 230] on div "[SA07] Mushroom Pasta Sauce (on meal) (P1)" at bounding box center [295, 227] width 540 height 48
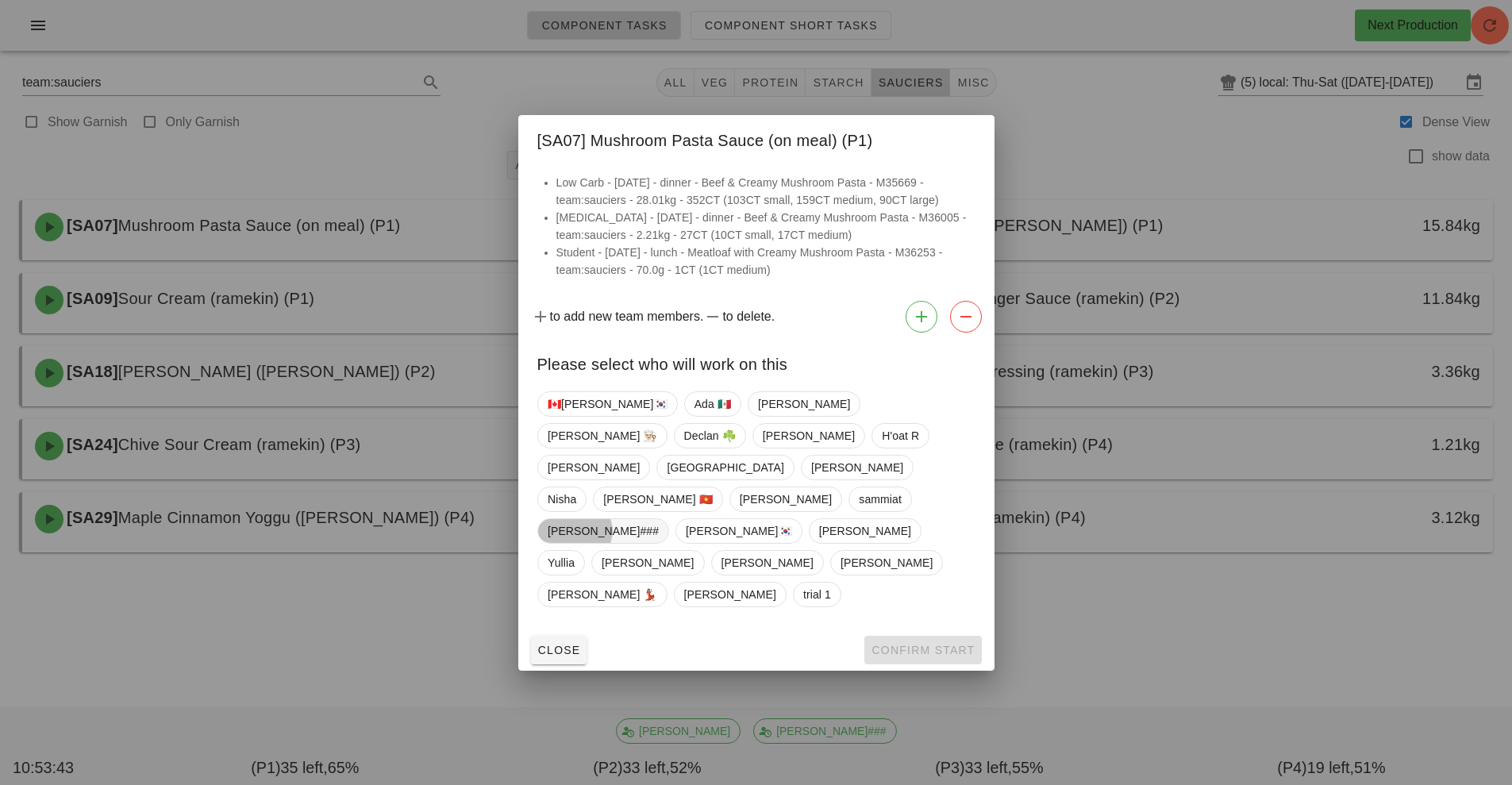
click at [651, 519] on span "[PERSON_NAME]###" at bounding box center [603, 531] width 111 height 24
click at [932, 635] on button "Confirm Start" at bounding box center [922, 650] width 117 height 29
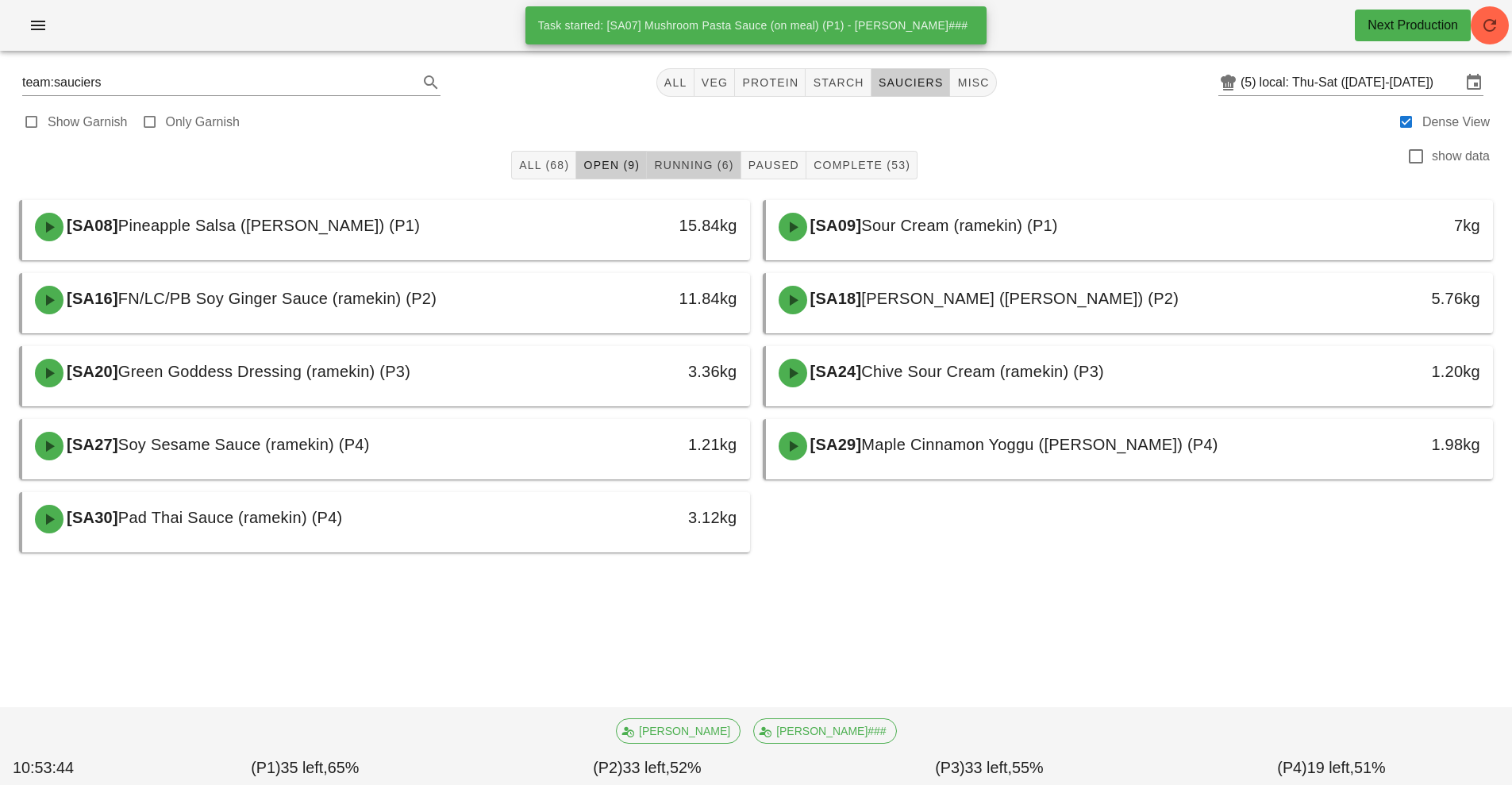
click at [730, 170] on span "Running (6)" at bounding box center [693, 165] width 80 height 13
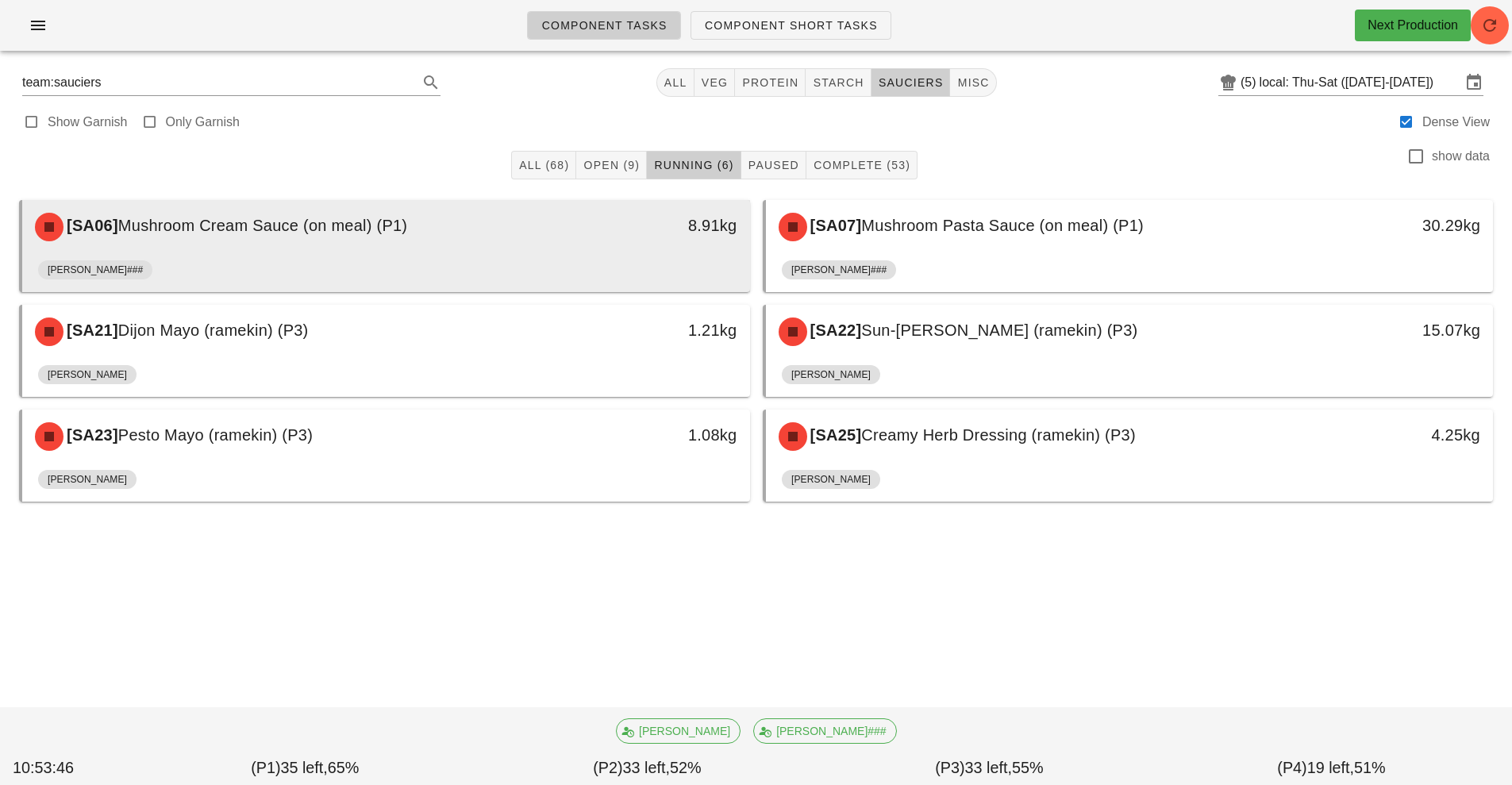
click at [670, 249] on div "8.91kg" at bounding box center [656, 227] width 180 height 48
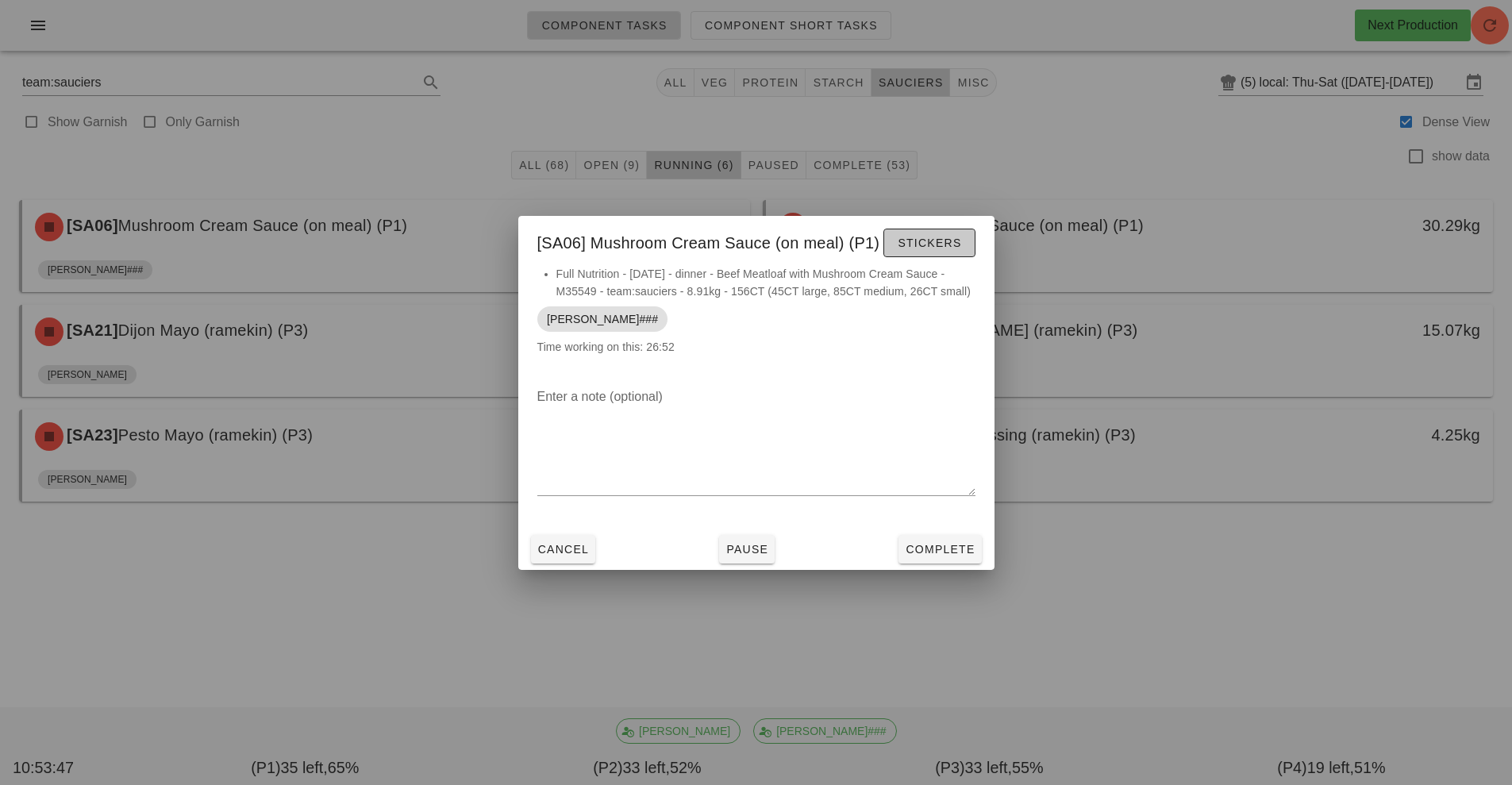
click at [937, 236] on span "Stickers" at bounding box center [929, 242] width 64 height 13
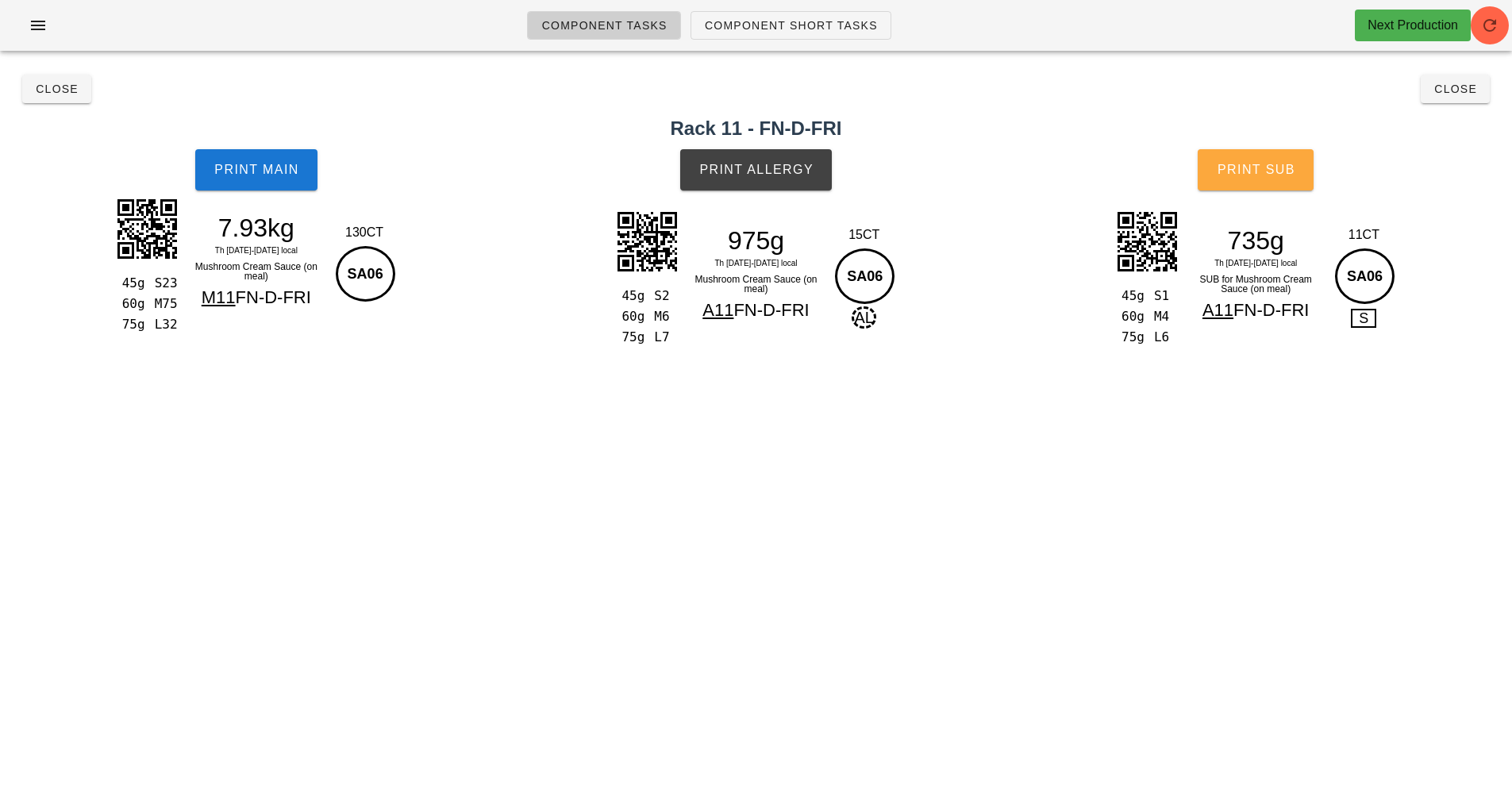
click at [1278, 166] on span "Print Sub" at bounding box center [1255, 170] width 78 height 14
click at [1261, 175] on span "Print Sub" at bounding box center [1255, 170] width 78 height 14
click at [220, 150] on button "Print Main" at bounding box center [256, 170] width 122 height 41
click at [761, 178] on button "Print Allergy" at bounding box center [756, 170] width 151 height 41
click at [48, 88] on span "Close" at bounding box center [57, 88] width 44 height 13
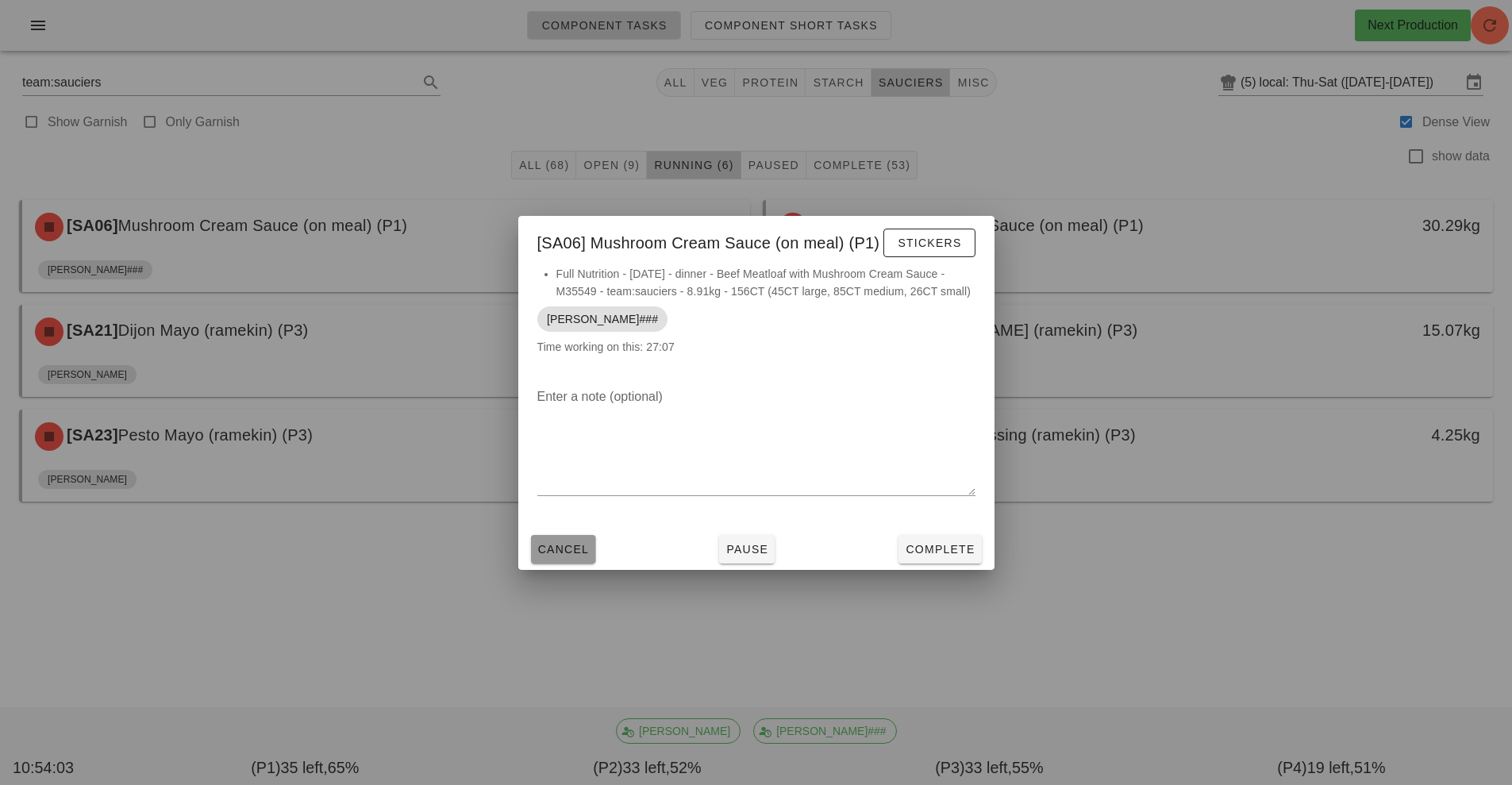
click at [552, 543] on span "Cancel" at bounding box center [563, 549] width 52 height 13
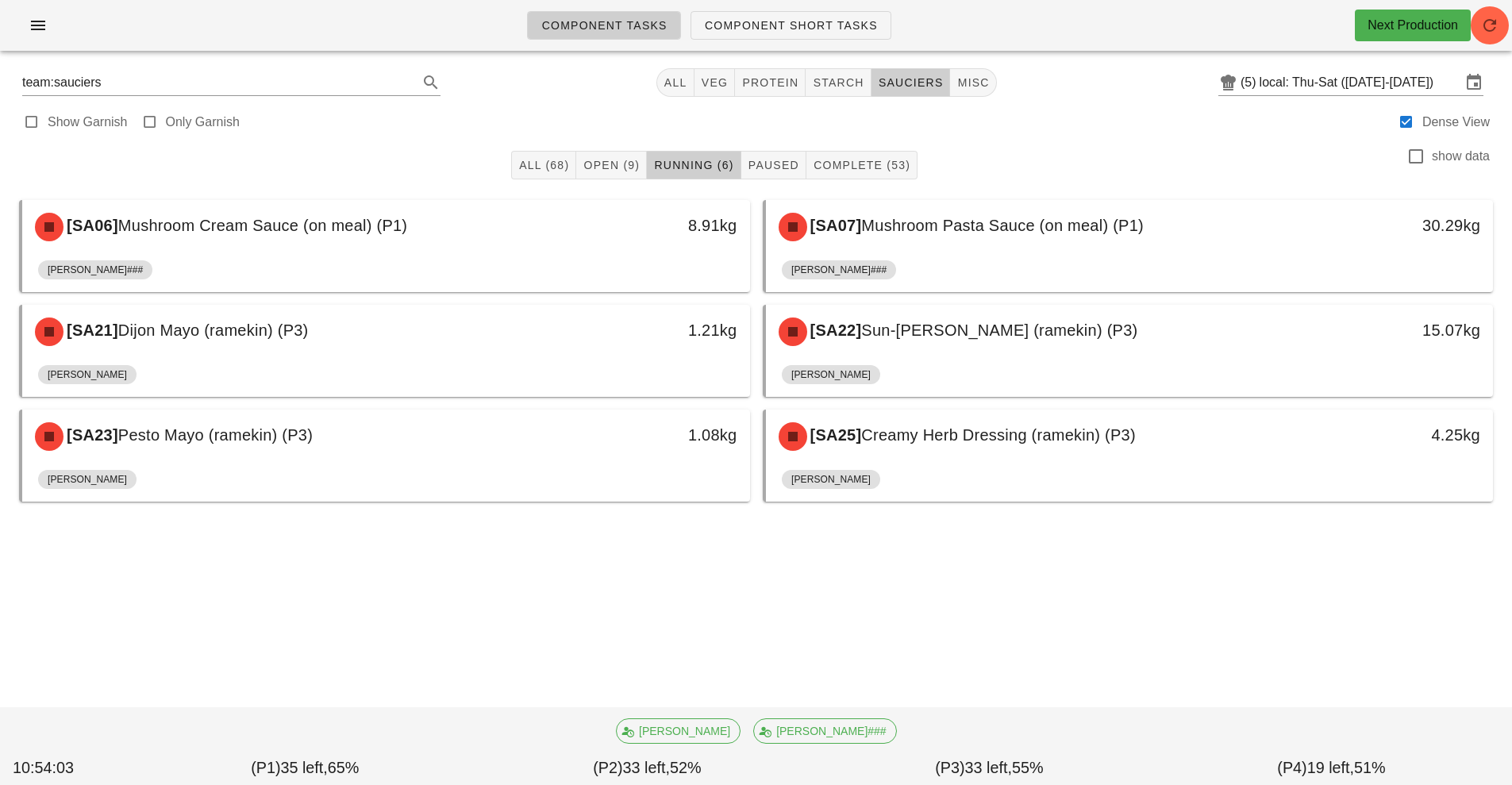
click at [957, 263] on div "[PERSON_NAME]###" at bounding box center [1130, 272] width 696 height 38
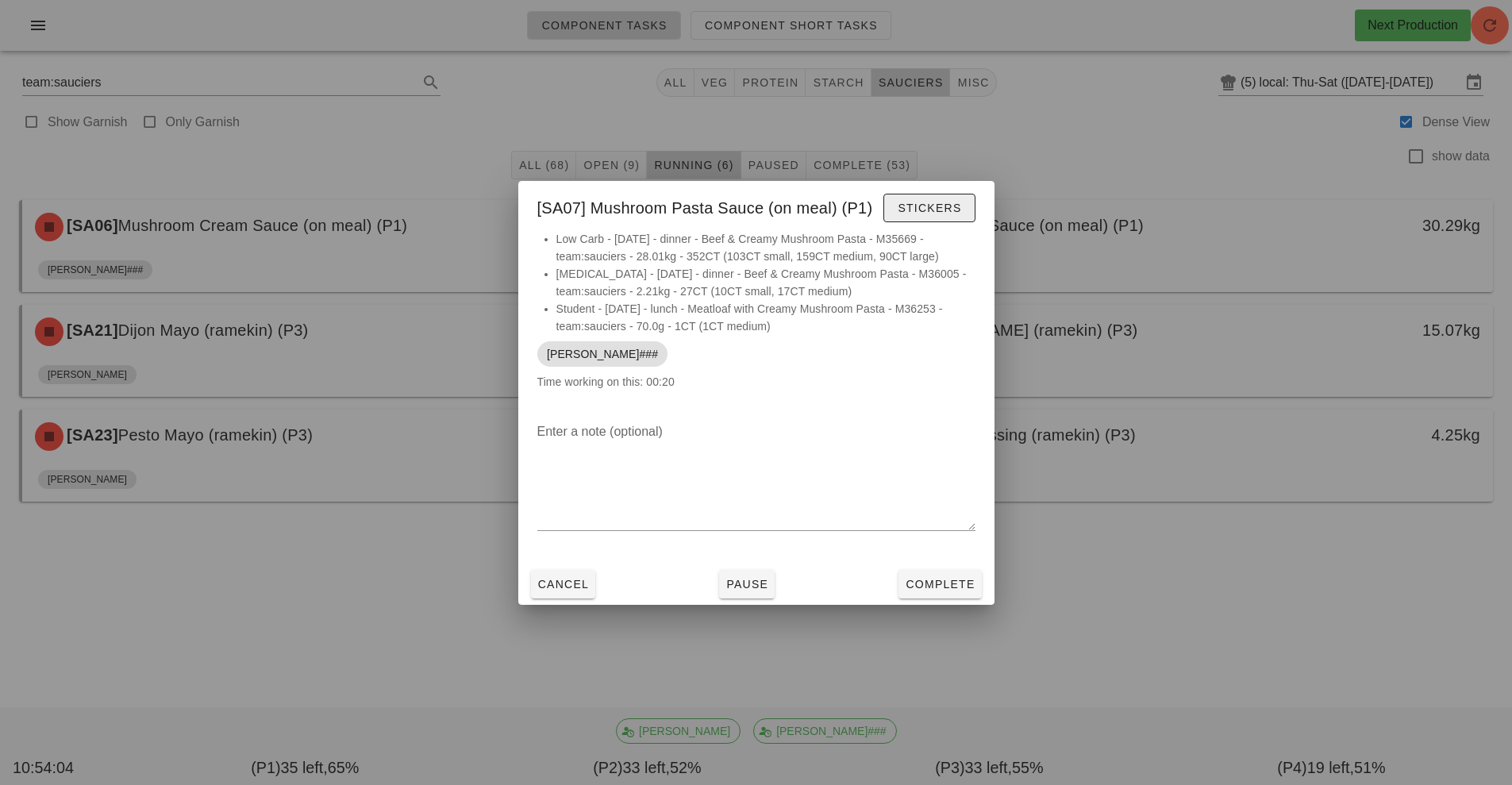
click at [931, 210] on span "Stickers" at bounding box center [929, 208] width 64 height 13
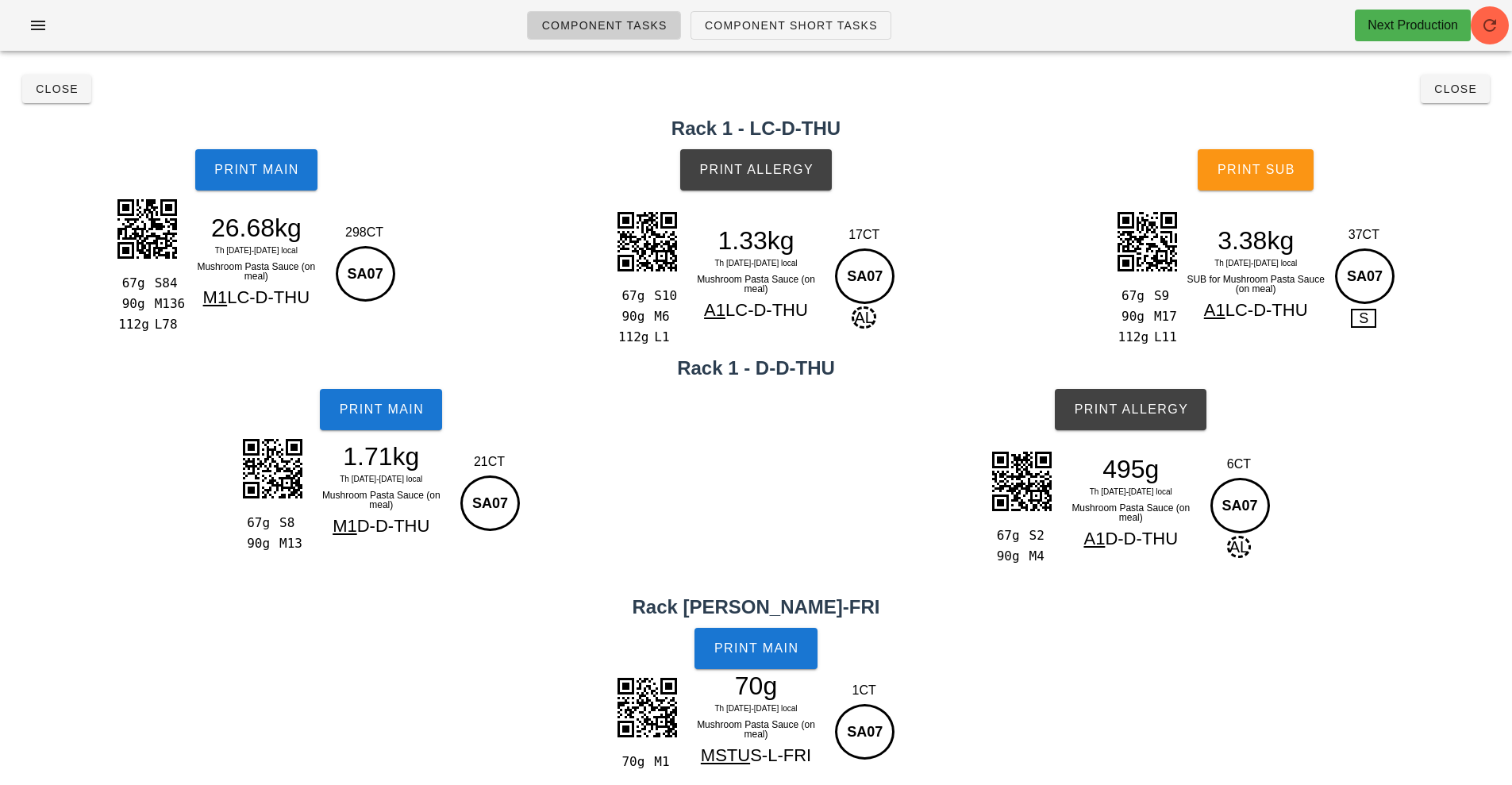
click at [1295, 172] on button "Print Sub" at bounding box center [1256, 170] width 116 height 41
click at [59, 92] on span "Close" at bounding box center [57, 88] width 44 height 13
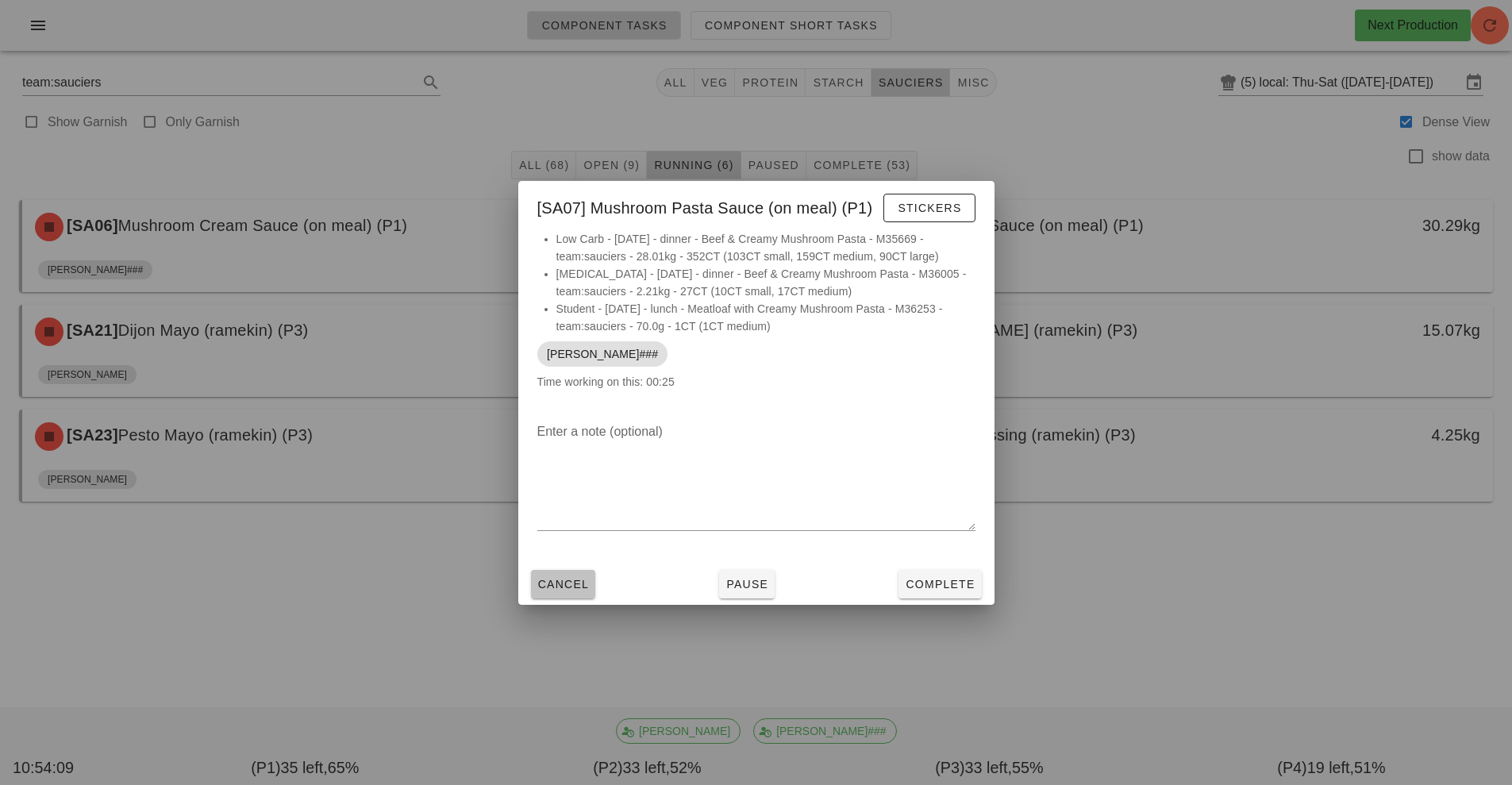
click at [555, 577] on span "Cancel" at bounding box center [563, 583] width 52 height 13
